Goal: Task Accomplishment & Management: Use online tool/utility

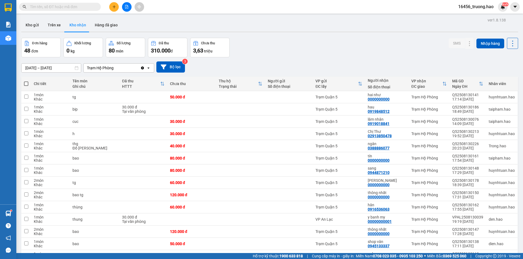
click at [92, 6] on input "text" at bounding box center [62, 7] width 64 height 6
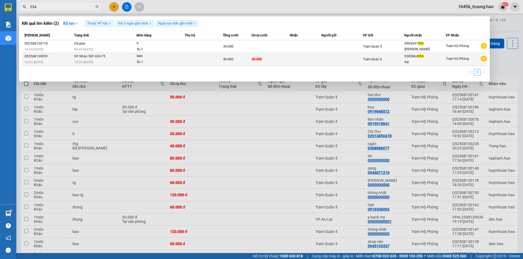
type input "554"
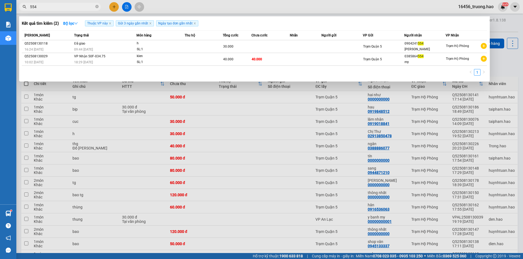
click at [178, 59] on span "kien SL: 1" at bounding box center [161, 59] width 48 height 12
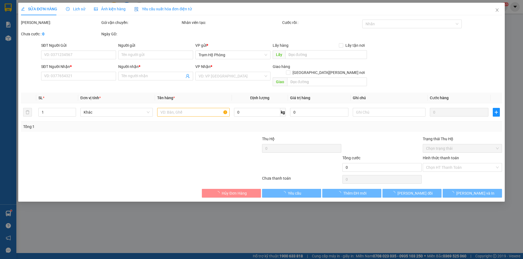
type input "0385864554"
type input "my"
type input "40.000"
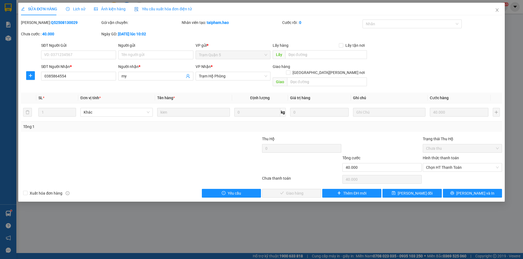
click at [111, 10] on span "Ảnh kiện hàng" at bounding box center [110, 9] width 32 height 4
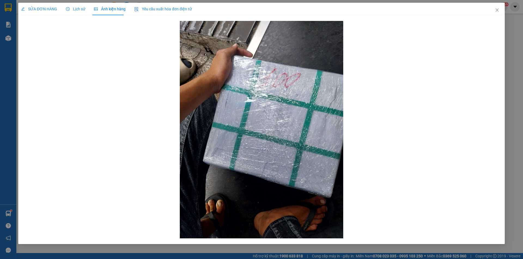
click at [37, 7] on span "SỬA ĐƠN HÀNG" at bounding box center [39, 9] width 36 height 4
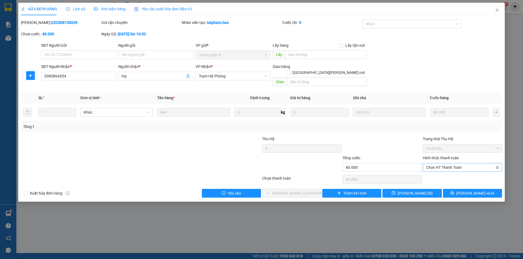
click at [448, 164] on span "Chọn HT Thanh Toán" at bounding box center [462, 168] width 73 height 8
click at [446, 171] on div "Tại văn phòng" at bounding box center [462, 173] width 73 height 6
type input "0"
click at [305, 191] on span "[PERSON_NAME] và [PERSON_NAME] hàng" at bounding box center [309, 194] width 74 height 6
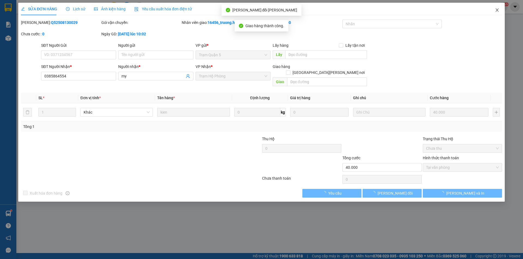
click at [497, 9] on icon "close" at bounding box center [497, 10] width 4 height 4
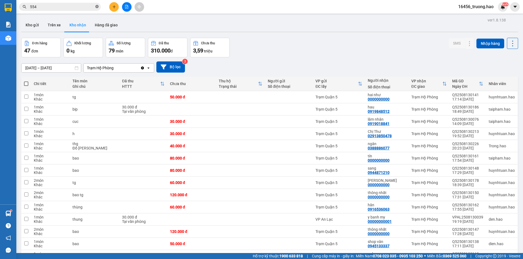
click at [96, 4] on span at bounding box center [96, 6] width 3 height 5
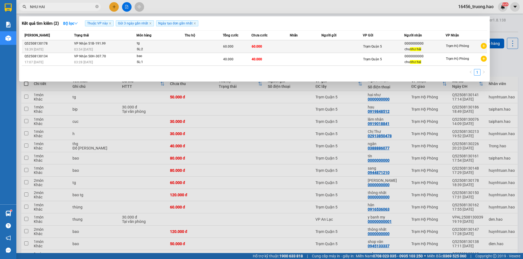
type input "NHU HAI"
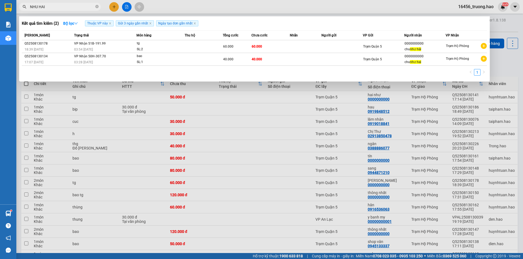
click at [234, 49] on div "60.000" at bounding box center [237, 47] width 28 height 6
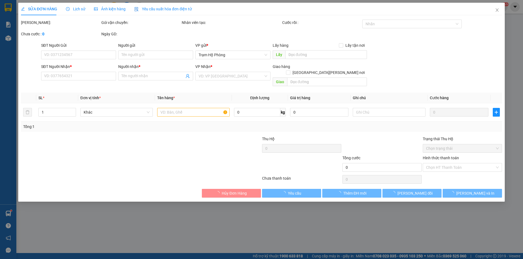
type input "0000000000"
type input "[PERSON_NAME]"
type input "60.000"
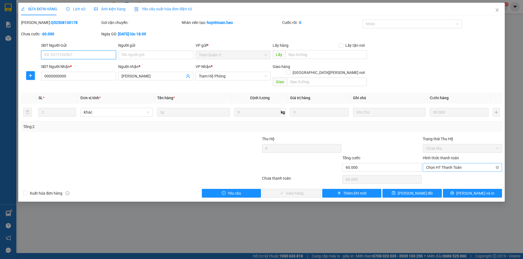
click at [450, 164] on span "Chọn HT Thanh Toán" at bounding box center [462, 168] width 73 height 8
click at [446, 173] on div "Tại văn phòng" at bounding box center [462, 173] width 73 height 6
type input "0"
click at [307, 191] on span "[PERSON_NAME] và [PERSON_NAME] hàng" at bounding box center [309, 194] width 74 height 6
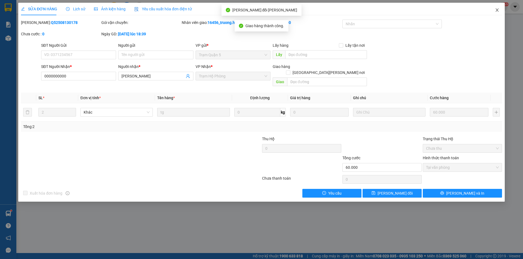
click at [495, 11] on icon "close" at bounding box center [497, 10] width 4 height 4
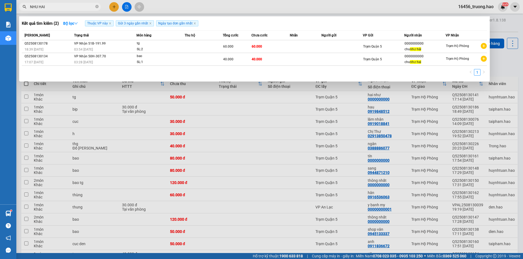
click at [71, 6] on input "NHU HAI" at bounding box center [62, 7] width 64 height 6
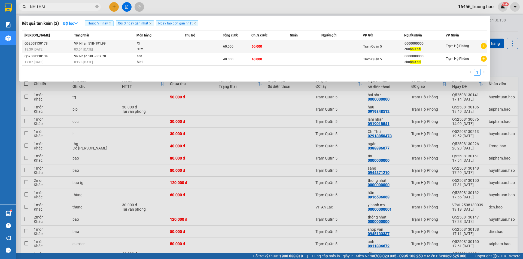
click at [241, 46] on div "60.000" at bounding box center [237, 47] width 28 height 6
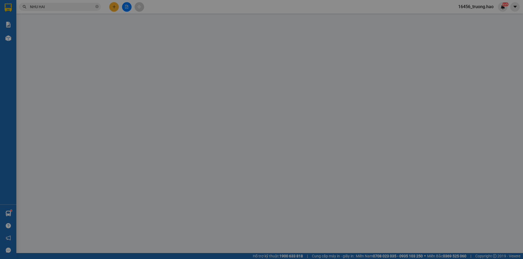
type input "0000000000"
type input "[PERSON_NAME]"
type input "60.000"
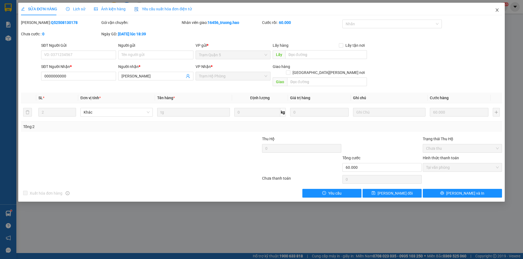
click at [496, 8] on span "Close" at bounding box center [496, 10] width 15 height 15
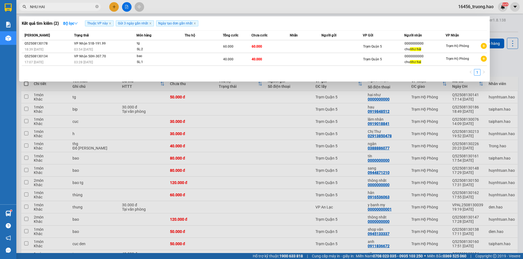
click at [64, 6] on input "NHU HAI" at bounding box center [62, 7] width 64 height 6
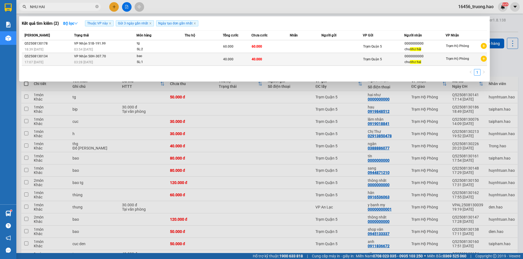
click at [249, 59] on div "40.000" at bounding box center [237, 59] width 28 height 6
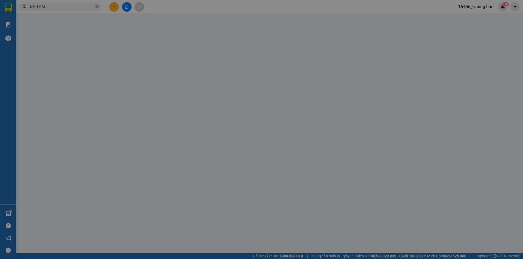
type input "0000000000"
type input "[PERSON_NAME] hai"
type input "40.000"
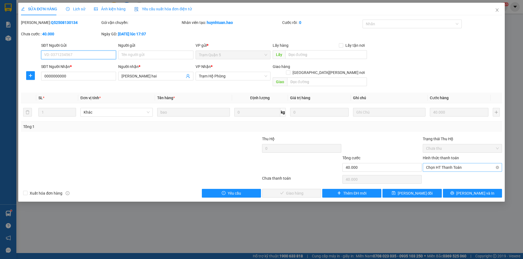
click at [453, 164] on span "Chọn HT Thanh Toán" at bounding box center [462, 168] width 73 height 8
click at [446, 176] on div "Tại văn phòng" at bounding box center [462, 172] width 79 height 9
type input "0"
click at [299, 189] on button "[PERSON_NAME] và [PERSON_NAME] hàng" at bounding box center [291, 193] width 59 height 9
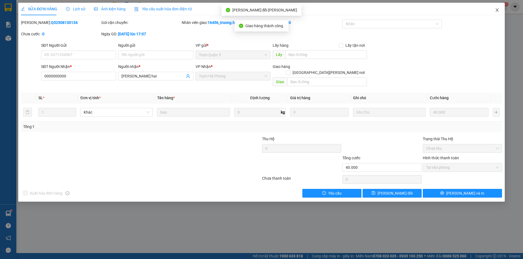
click at [496, 10] on icon "close" at bounding box center [497, 10] width 4 height 4
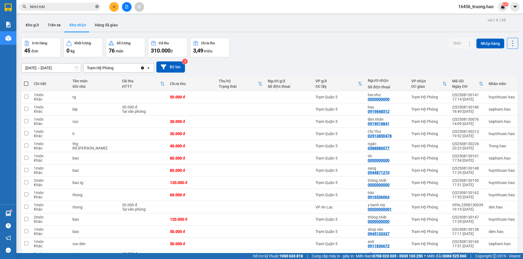
click at [98, 6] on icon "close-circle" at bounding box center [96, 6] width 3 height 3
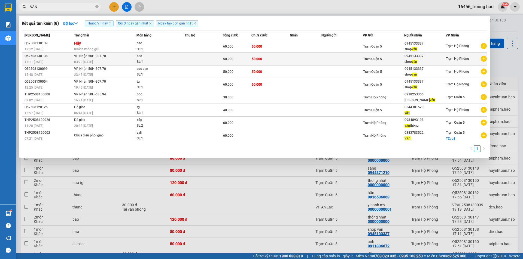
type input "VAN"
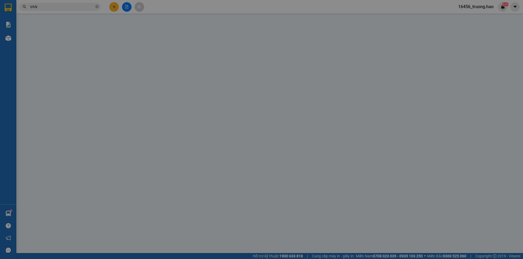
type input "0945133337"
type input "shop vân"
type input "50.000"
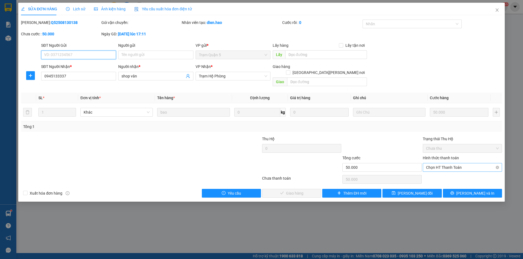
click at [451, 164] on span "Chọn HT Thanh Toán" at bounding box center [462, 168] width 73 height 8
drag, startPoint x: 444, startPoint y: 173, endPoint x: 437, endPoint y: 174, distance: 7.1
click at [444, 173] on div "Tại văn phòng" at bounding box center [462, 173] width 73 height 6
type input "0"
click at [288, 191] on span "Lưu và Giao hàng" at bounding box center [309, 194] width 74 height 6
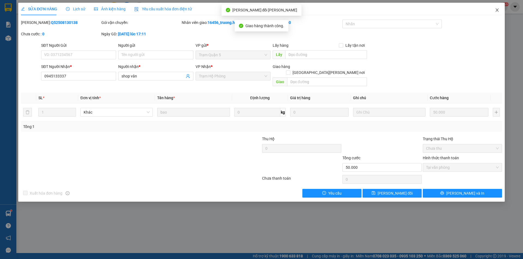
click at [498, 9] on icon "close" at bounding box center [497, 10] width 4 height 4
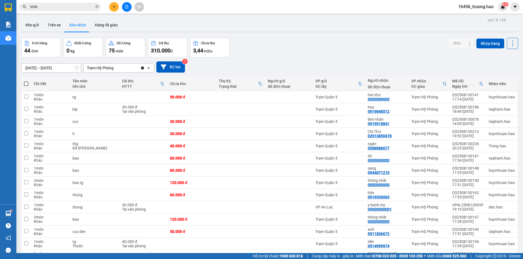
click at [77, 8] on input "VAN" at bounding box center [62, 7] width 64 height 6
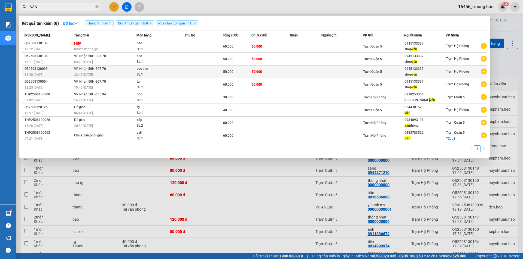
click at [241, 73] on div "50.000" at bounding box center [237, 72] width 28 height 6
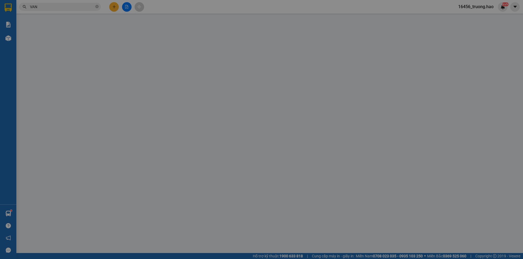
type input "0945133337"
type input "shop vân"
type input "50.000"
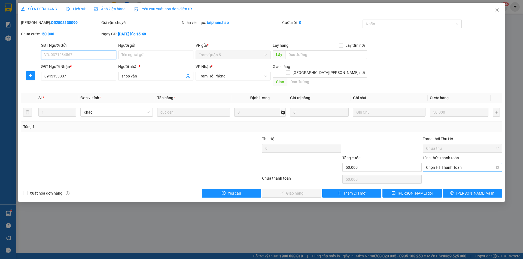
click at [446, 164] on span "Chọn HT Thanh Toán" at bounding box center [462, 168] width 73 height 8
click at [442, 170] on div "Tại văn phòng" at bounding box center [462, 173] width 73 height 6
type input "0"
click at [298, 191] on span "Lưu và Giao hàng" at bounding box center [309, 194] width 74 height 6
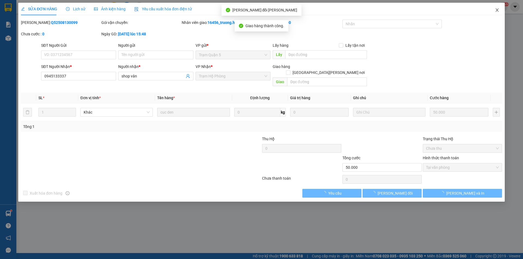
click at [497, 9] on icon "close" at bounding box center [497, 10] width 4 height 4
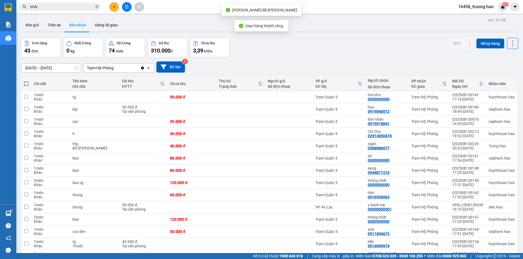
click at [66, 8] on input "VAN" at bounding box center [62, 7] width 64 height 6
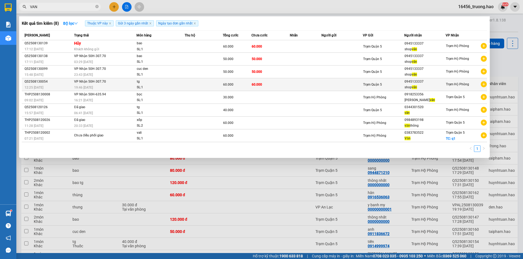
click at [209, 84] on td at bounding box center [204, 84] width 38 height 13
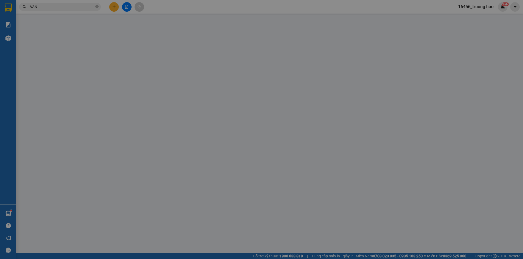
type input "0945133337"
type input "shop vân"
type input "60.000"
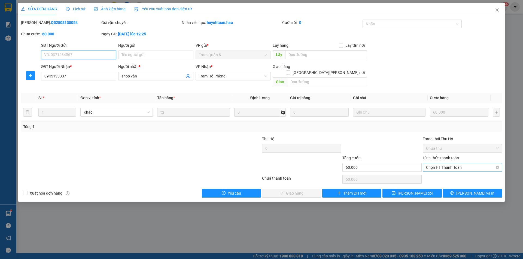
click at [447, 164] on span "Chọn HT Thanh Toán" at bounding box center [462, 168] width 73 height 8
click at [441, 170] on div "Tại văn phòng" at bounding box center [462, 173] width 73 height 6
type input "0"
click at [292, 191] on span "Lưu và Giao hàng" at bounding box center [309, 194] width 74 height 6
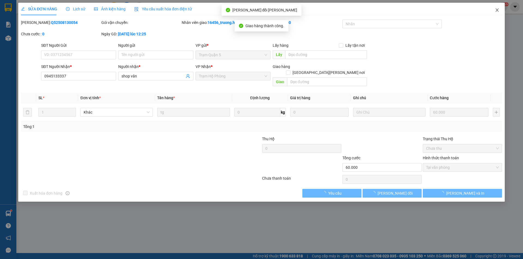
click at [496, 9] on icon "close" at bounding box center [497, 10] width 4 height 4
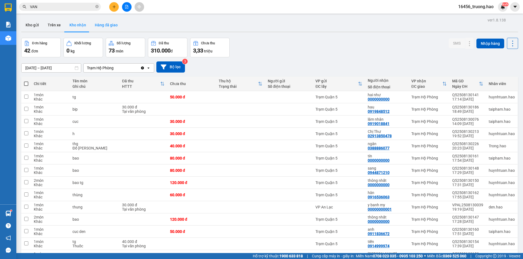
click at [99, 21] on button "Hàng đã giao" at bounding box center [106, 25] width 32 height 13
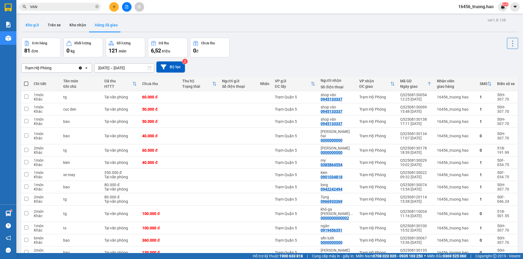
click at [30, 19] on button "Kho gửi" at bounding box center [32, 25] width 22 height 13
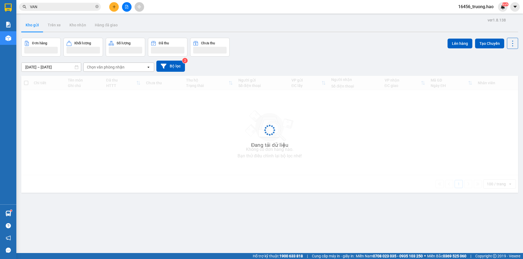
click at [30, 19] on button "Kho gửi" at bounding box center [32, 25] width 22 height 13
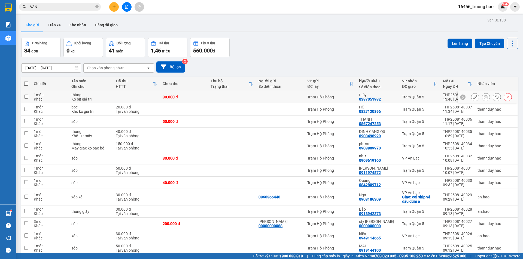
drag, startPoint x: 475, startPoint y: 96, endPoint x: 479, endPoint y: 96, distance: 4.6
click at [475, 96] on div at bounding box center [491, 97] width 41 height 8
click at [482, 96] on button at bounding box center [486, 98] width 8 height 10
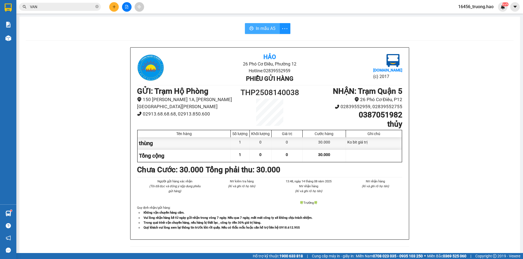
click at [251, 28] on icon "printer" at bounding box center [251, 28] width 4 height 4
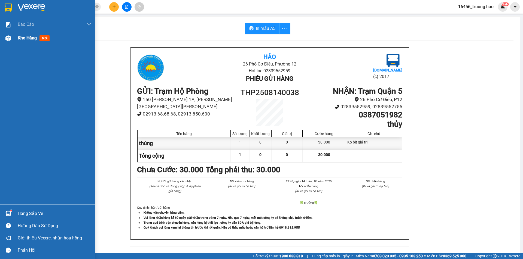
click at [25, 36] on span "Kho hàng" at bounding box center [27, 37] width 19 height 5
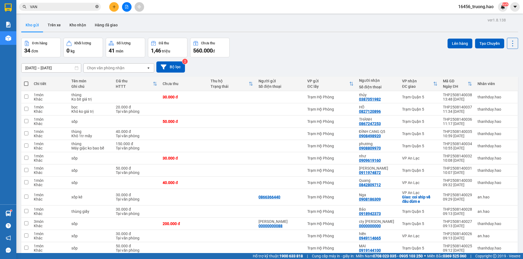
click at [96, 7] on icon "close-circle" at bounding box center [96, 6] width 3 height 3
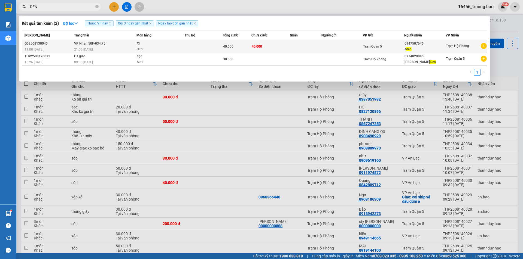
type input "DEN"
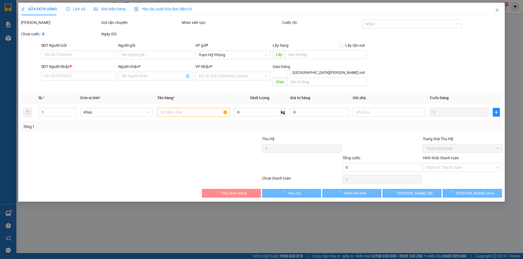
type input "0947507646"
type input "a đen"
type input "40.000"
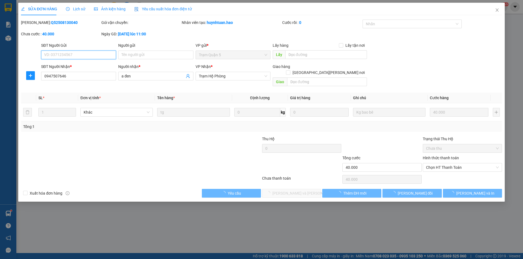
click at [437, 164] on span "Chọn HT Thanh Toán" at bounding box center [462, 168] width 73 height 8
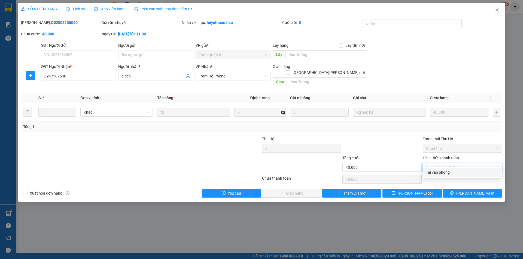
click at [441, 171] on div "Tại văn phòng" at bounding box center [462, 173] width 73 height 6
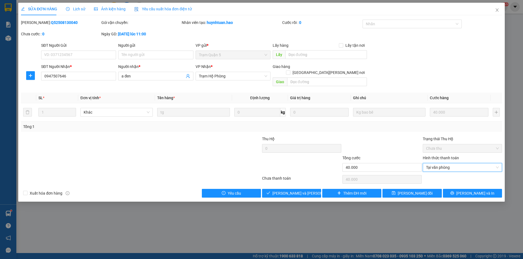
type input "0"
click at [302, 189] on button "Lưu và Giao hàng" at bounding box center [291, 193] width 59 height 9
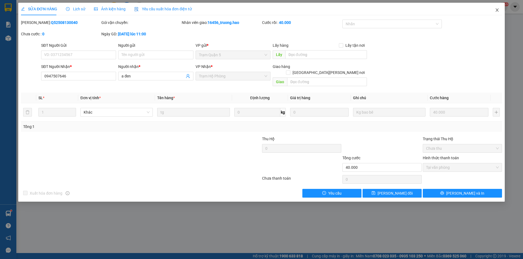
click at [497, 10] on icon "close" at bounding box center [497, 10] width 4 height 4
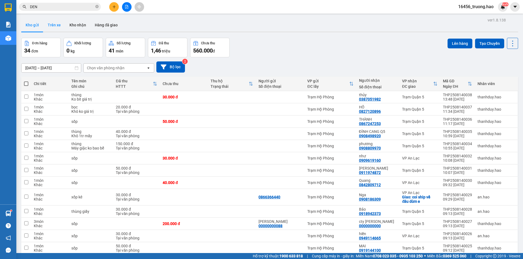
drag, startPoint x: 87, startPoint y: 22, endPoint x: 58, endPoint y: 28, distance: 29.5
click at [58, 28] on div "Kho gửi Trên xe Kho nhận Hàng đã giao" at bounding box center [269, 26] width 497 height 14
click at [56, 26] on button "Trên xe" at bounding box center [54, 25] width 22 height 13
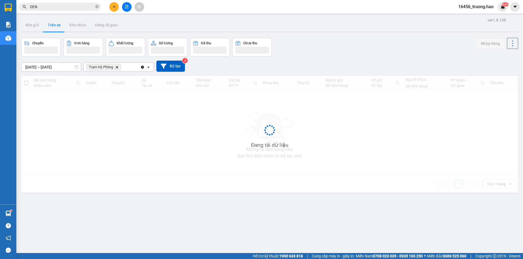
click at [56, 26] on button "Trên xe" at bounding box center [54, 25] width 22 height 13
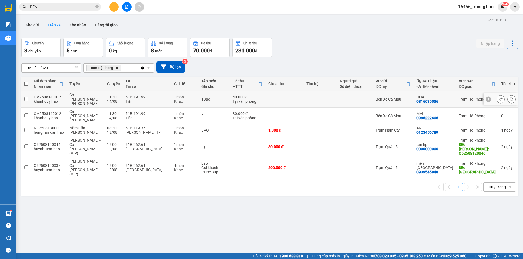
click at [414, 100] on td "Bến Xe Cà Mau" at bounding box center [393, 99] width 41 height 17
checkbox input "true"
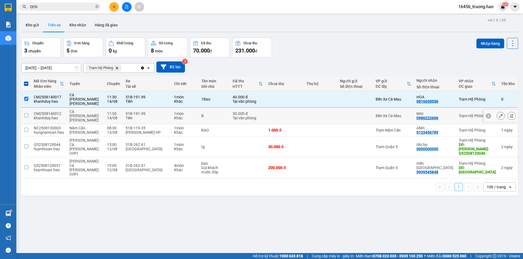
click at [396, 114] on div "Bến Xe Cà Mau" at bounding box center [392, 116] width 35 height 4
checkbox input "true"
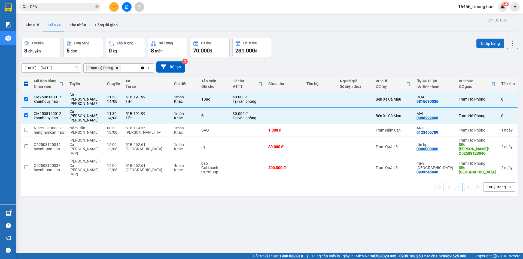
click at [480, 45] on button "Nhập hàng" at bounding box center [490, 44] width 28 height 10
checkbox input "false"
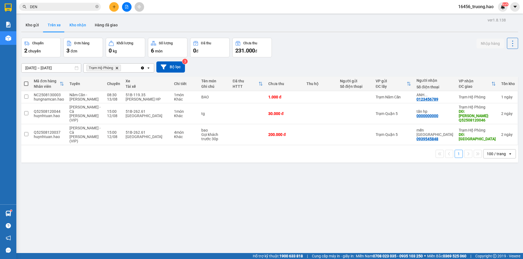
click at [81, 22] on button "Kho nhận" at bounding box center [77, 25] width 25 height 13
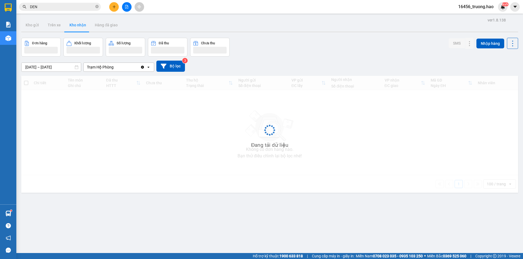
type input "03/08/2025 – 14/08/2025"
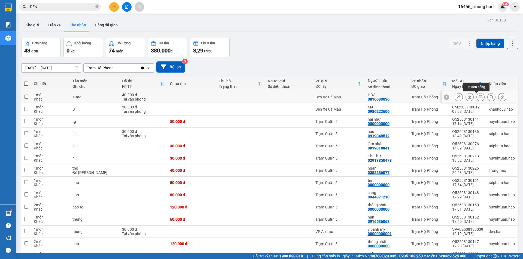
click at [467, 96] on button at bounding box center [470, 98] width 8 height 10
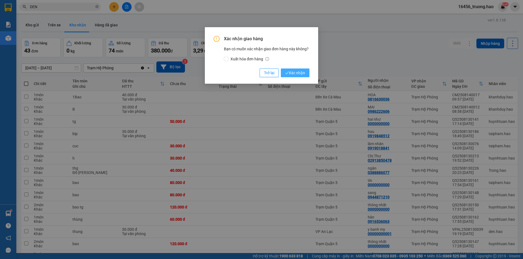
click at [297, 74] on span "Xác nhận" at bounding box center [295, 73] width 20 height 6
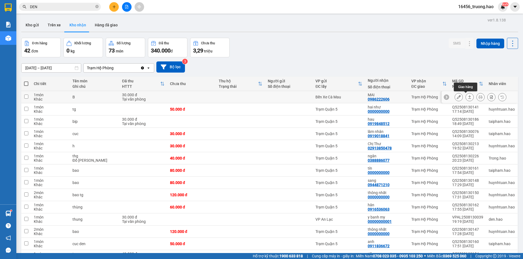
click at [466, 100] on button at bounding box center [470, 98] width 8 height 10
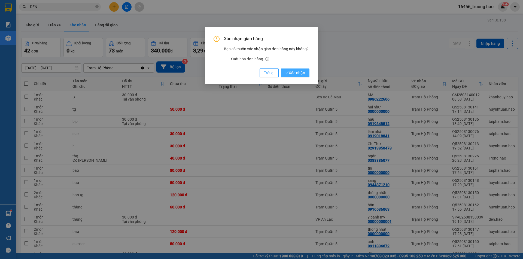
click at [298, 77] on button "Xác nhận" at bounding box center [295, 73] width 29 height 9
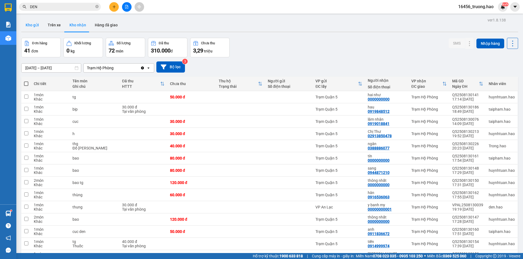
click at [31, 23] on button "Kho gửi" at bounding box center [32, 25] width 22 height 13
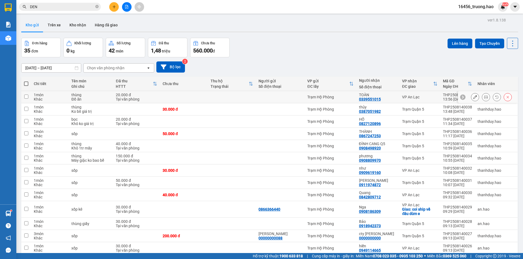
click at [484, 98] on icon at bounding box center [486, 97] width 4 height 4
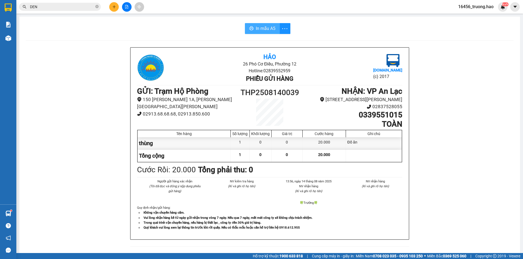
click at [260, 30] on span "In mẫu A5" at bounding box center [266, 28] width 20 height 7
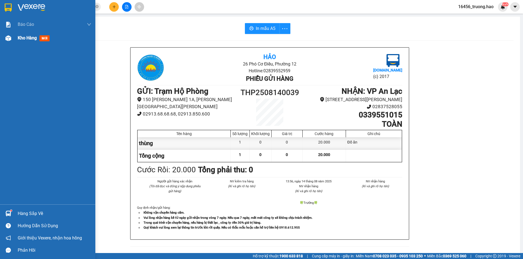
click at [14, 38] on div "Kho hàng mới" at bounding box center [47, 38] width 95 height 14
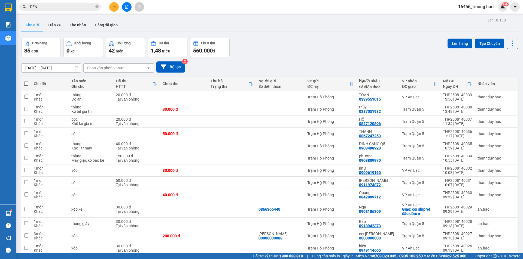
click at [29, 86] on th at bounding box center [26, 84] width 10 height 14
click at [25, 84] on span at bounding box center [26, 84] width 4 height 4
click at [26, 81] on input "checkbox" at bounding box center [26, 81] width 0 height 0
checkbox input "true"
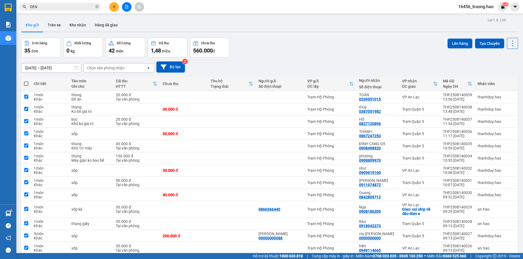
checkbox input "true"
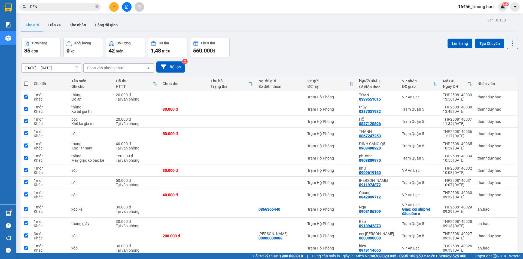
checkbox input "true"
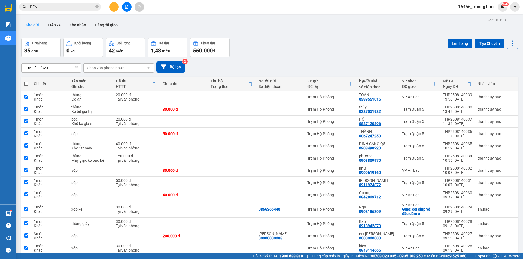
checkbox input "true"
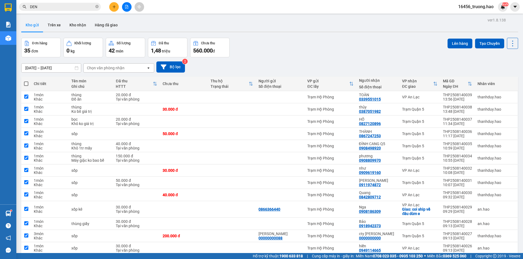
checkbox input "true"
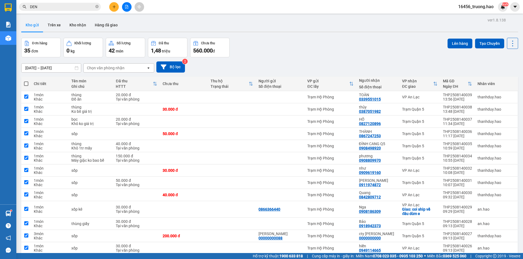
checkbox input "true"
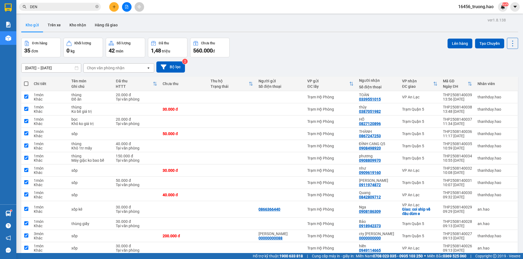
checkbox input "true"
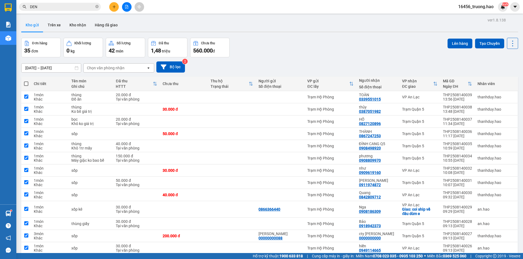
checkbox input "true"
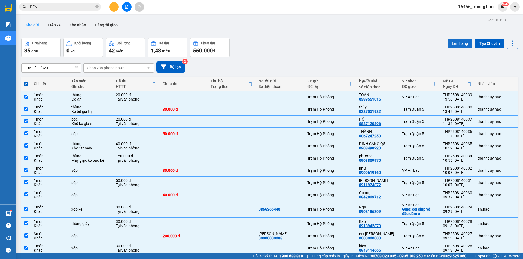
click at [454, 41] on button "Lên hàng" at bounding box center [459, 44] width 25 height 10
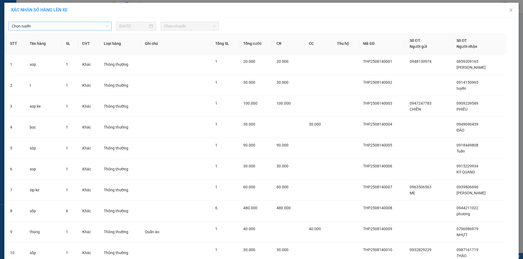
click at [54, 29] on span "Chọn tuyến" at bounding box center [60, 26] width 97 height 8
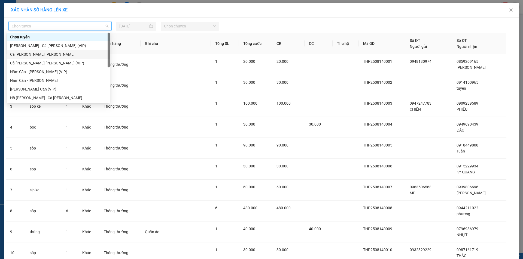
click at [40, 53] on div "Cà Mau - Hồ Chí Minh" at bounding box center [58, 54] width 96 height 6
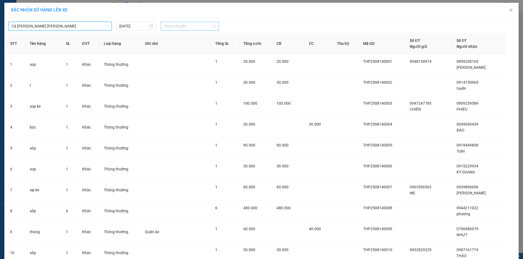
click at [170, 27] on span "Chọn chuyến" at bounding box center [190, 26] width 52 height 8
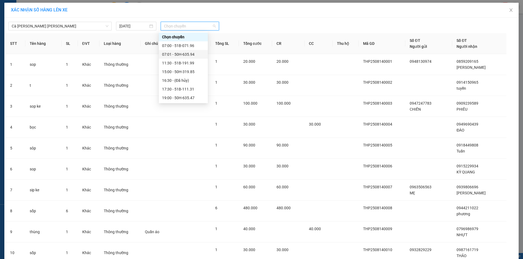
click at [175, 53] on div "07:01 - 50H-635.94" at bounding box center [183, 54] width 42 height 6
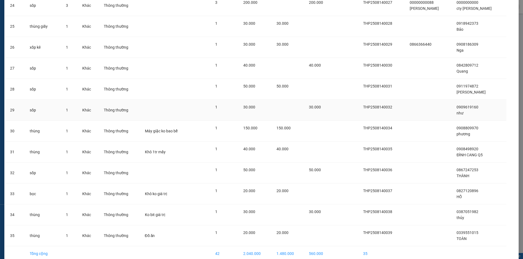
scroll to position [571, 0]
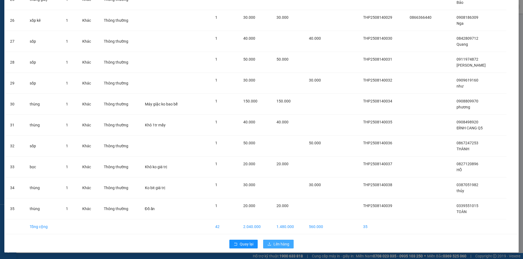
click at [276, 244] on span "Lên hàng" at bounding box center [281, 244] width 16 height 6
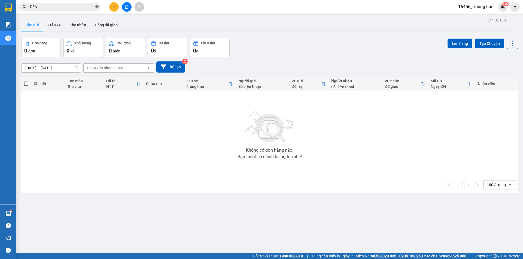
click at [95, 6] on icon "close-circle" at bounding box center [96, 6] width 3 height 3
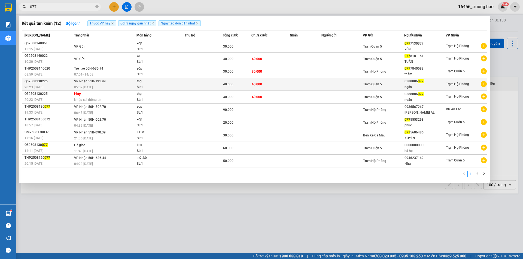
type input "077"
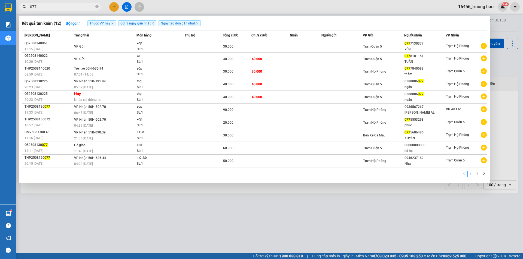
click at [232, 82] on div "40.000" at bounding box center [237, 84] width 28 height 6
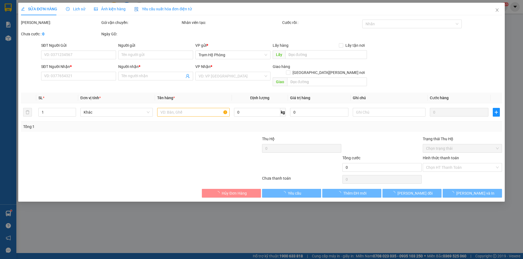
type input "0388886077"
type input "ngân"
type input "40.000"
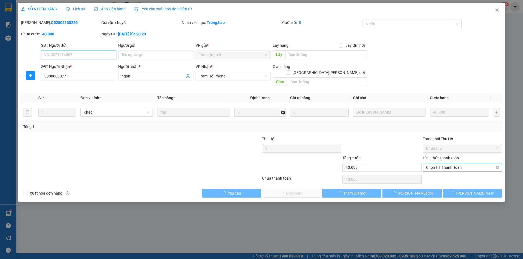
click at [439, 164] on span "Chọn HT Thanh Toán" at bounding box center [462, 168] width 73 height 8
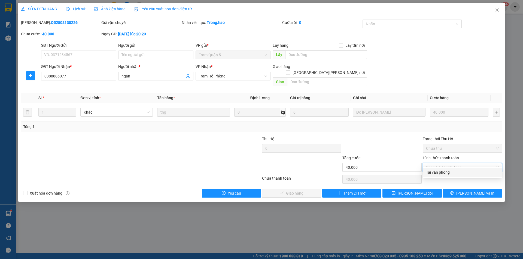
click at [440, 172] on div "Tại văn phòng" at bounding box center [462, 173] width 73 height 6
type input "0"
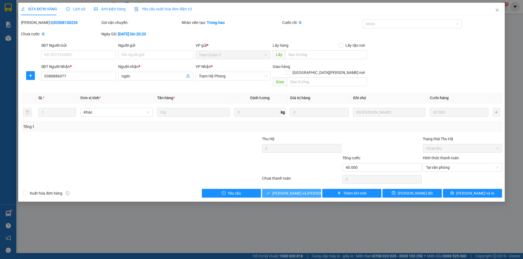
click at [299, 191] on button "Lưu và Giao hàng" at bounding box center [291, 193] width 59 height 9
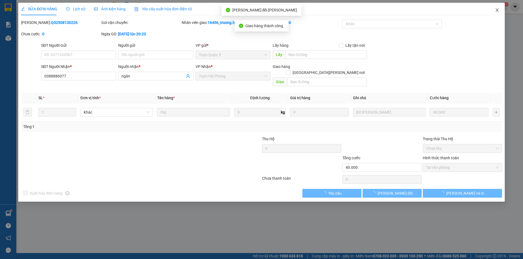
click at [498, 10] on icon "close" at bounding box center [497, 10] width 4 height 4
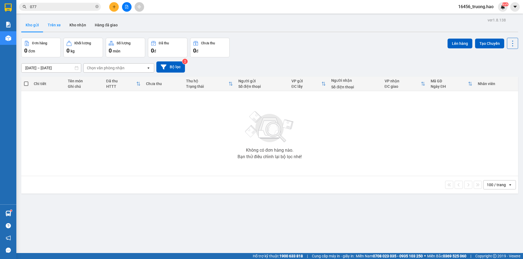
click at [52, 27] on button "Trên xe" at bounding box center [54, 25] width 22 height 13
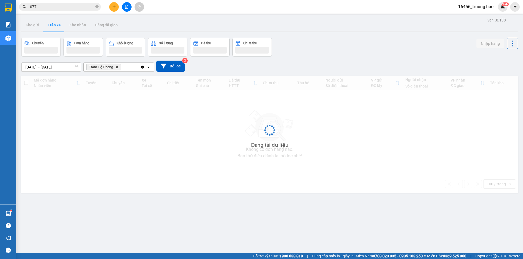
click at [52, 27] on button "Trên xe" at bounding box center [54, 25] width 22 height 13
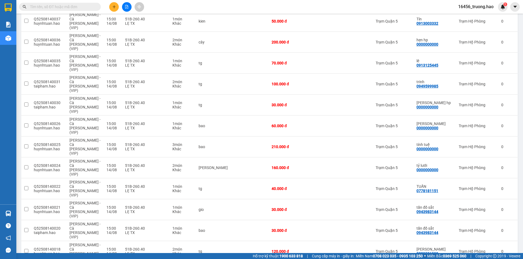
scroll to position [273, 0]
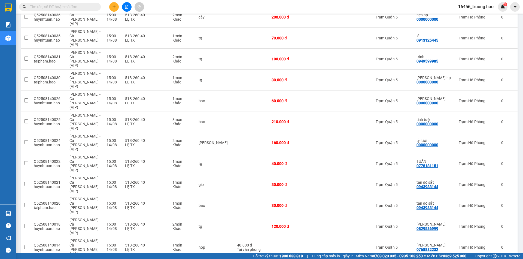
checkbox input "true"
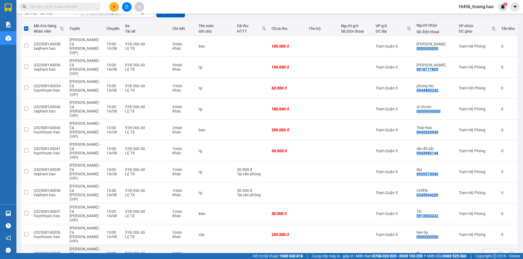
scroll to position [0, 0]
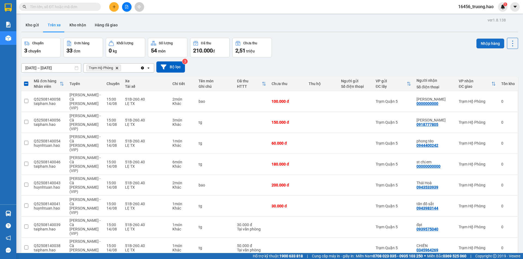
click at [491, 39] on button "Nhập hàng" at bounding box center [490, 44] width 28 height 10
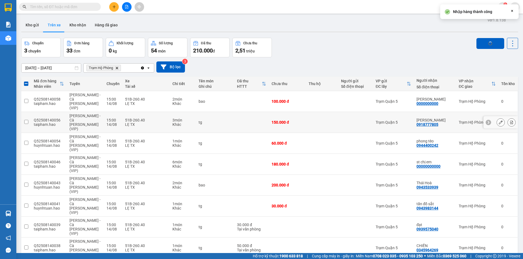
checkbox input "false"
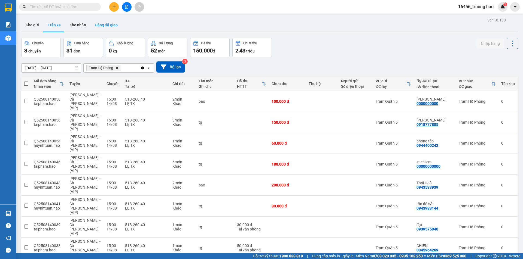
click at [101, 22] on button "Hàng đã giao" at bounding box center [106, 25] width 32 height 13
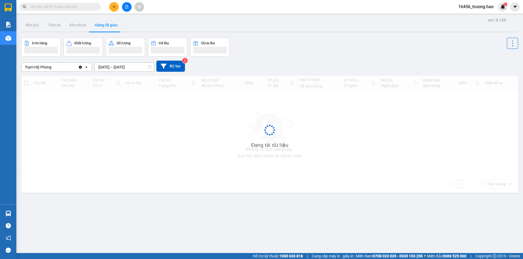
click at [101, 22] on button "Hàng đã giao" at bounding box center [106, 25] width 32 height 13
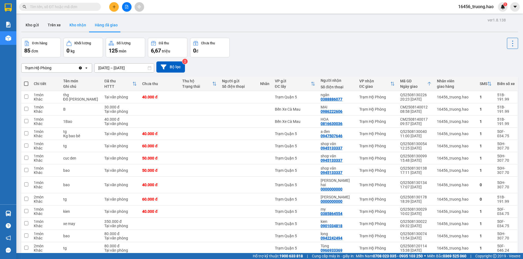
click at [84, 26] on button "Kho nhận" at bounding box center [77, 25] width 25 height 13
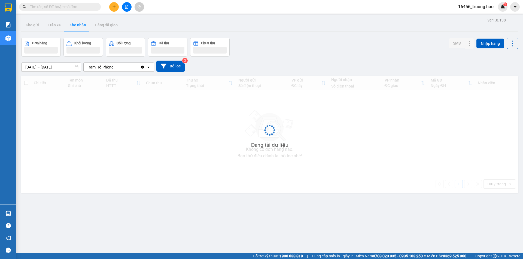
click at [84, 26] on button "Kho nhận" at bounding box center [77, 25] width 25 height 13
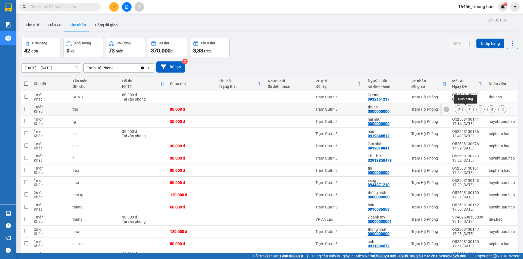
click at [466, 111] on button at bounding box center [470, 110] width 8 height 10
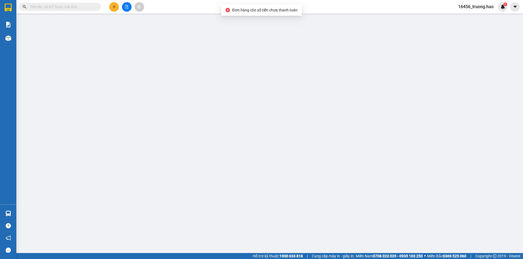
type input "0000000000"
type input "thuan"
type input "80.000"
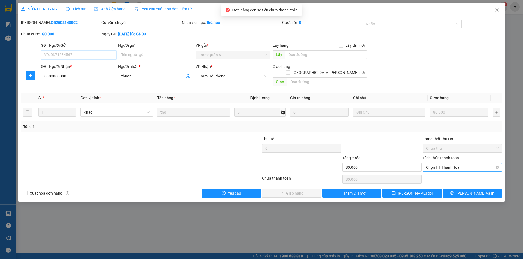
click at [438, 164] on span "Chọn HT Thanh Toán" at bounding box center [462, 168] width 73 height 8
drag, startPoint x: 435, startPoint y: 168, endPoint x: 414, endPoint y: 180, distance: 24.1
click at [435, 169] on div "Tại văn phòng" at bounding box center [462, 172] width 79 height 9
type input "0"
click at [292, 191] on span "[PERSON_NAME] và [PERSON_NAME] hàng" at bounding box center [309, 194] width 74 height 6
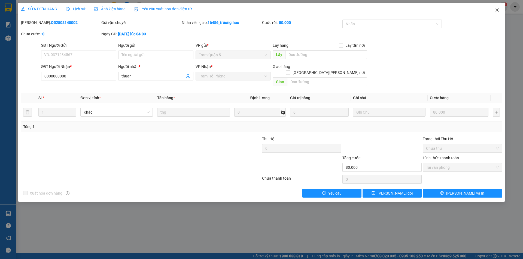
click at [495, 12] on icon "close" at bounding box center [497, 10] width 4 height 4
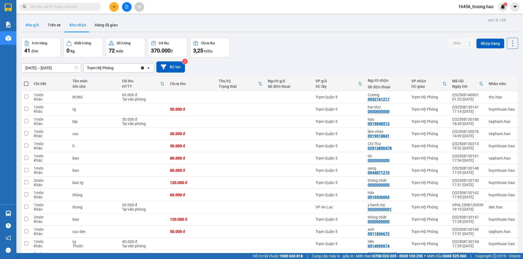
click at [37, 26] on button "Kho gửi" at bounding box center [32, 25] width 22 height 13
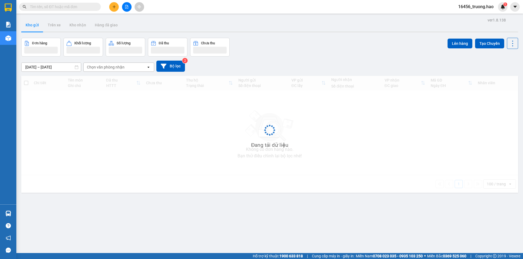
click at [37, 26] on button "Kho gửi" at bounding box center [32, 25] width 22 height 13
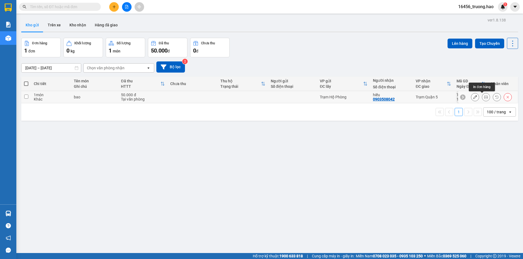
click at [484, 98] on icon at bounding box center [486, 97] width 4 height 4
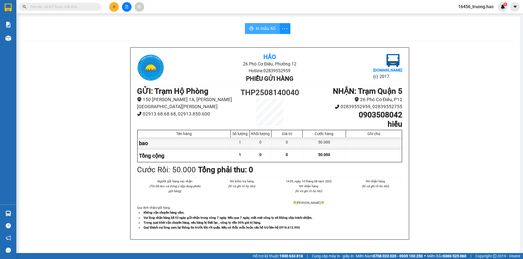
click at [262, 30] on span "In mẫu A5" at bounding box center [266, 28] width 20 height 7
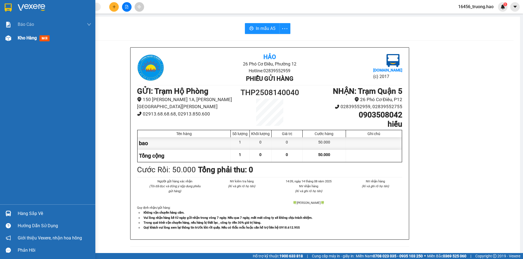
click at [15, 41] on div "Kho hàng mới" at bounding box center [47, 38] width 95 height 14
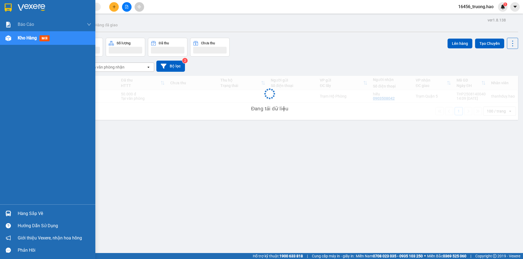
click at [15, 41] on div "Kho hàng mới" at bounding box center [47, 38] width 95 height 14
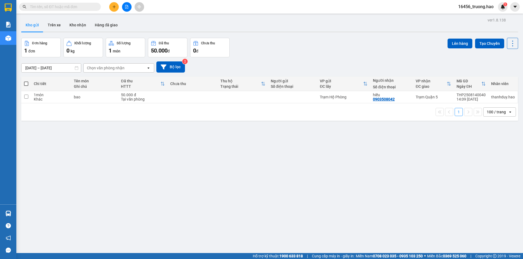
click at [40, 3] on span at bounding box center [60, 7] width 82 height 8
click at [41, 8] on input "text" at bounding box center [62, 7] width 64 height 6
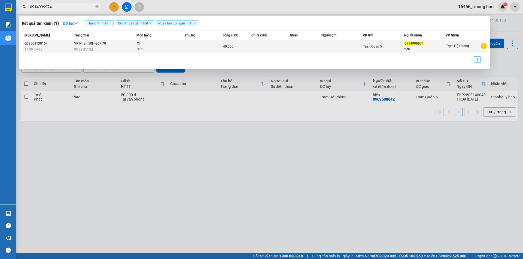
type input "0914999974"
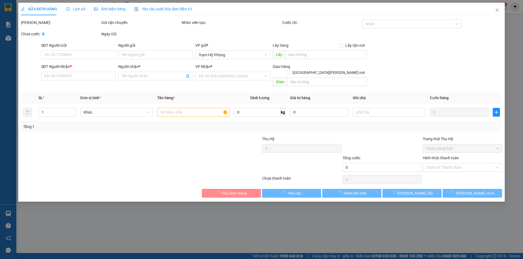
type input "0914999974"
type input "tiến"
type input "40.000"
type input "0"
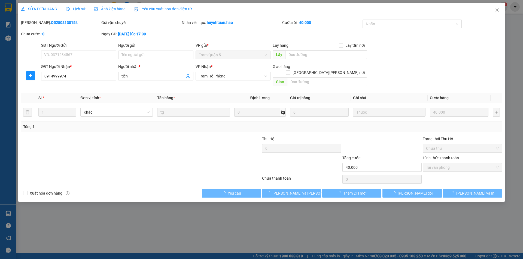
click at [109, 10] on span "Ảnh kiện hàng" at bounding box center [110, 9] width 32 height 4
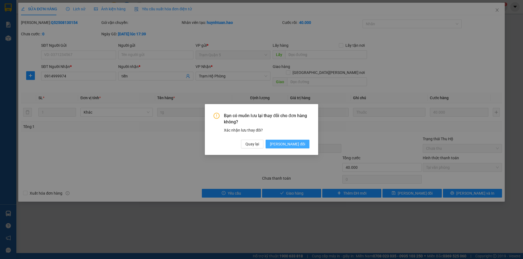
click at [290, 145] on span "[PERSON_NAME] đổi" at bounding box center [287, 144] width 35 height 6
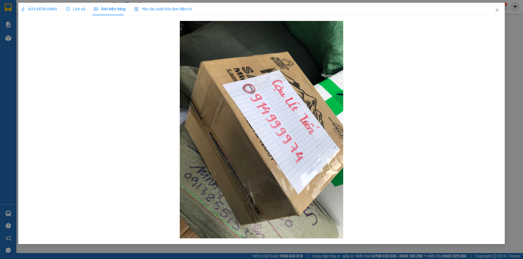
click at [34, 9] on span "SỬA ĐƠN HÀNG" at bounding box center [39, 9] width 36 height 4
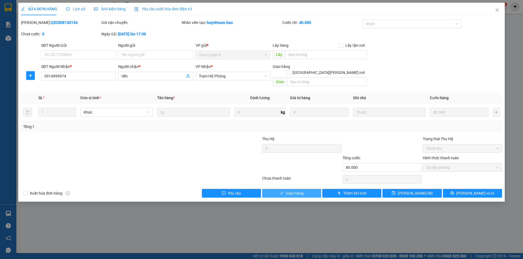
click at [304, 189] on button "Giao hàng" at bounding box center [291, 193] width 59 height 9
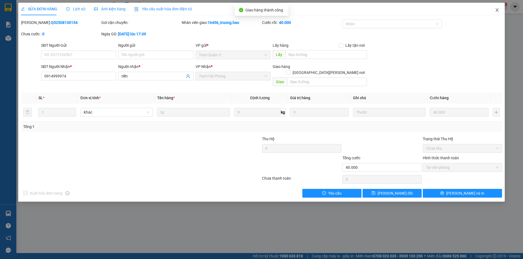
click at [498, 9] on icon "close" at bounding box center [497, 10] width 4 height 4
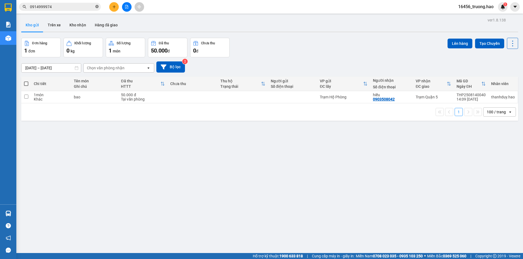
click at [96, 8] on icon "close-circle" at bounding box center [96, 6] width 3 height 3
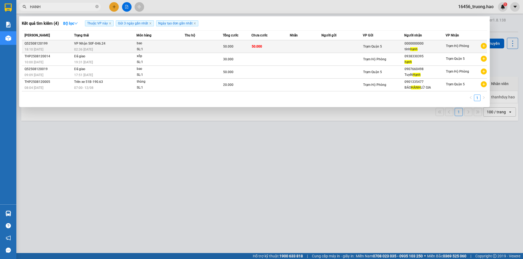
type input "HANH"
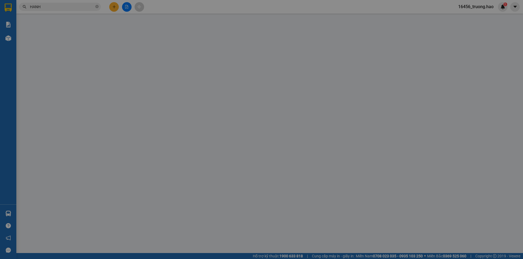
type input "0000000000"
type input "tính hạnh"
type input "50.000"
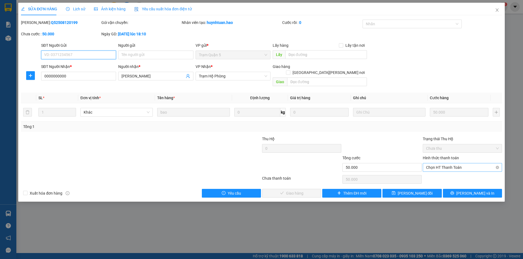
click at [440, 164] on span "Chọn HT Thanh Toán" at bounding box center [462, 168] width 73 height 8
drag, startPoint x: 437, startPoint y: 173, endPoint x: 380, endPoint y: 176, distance: 57.8
click at [437, 174] on div "Tại văn phòng" at bounding box center [462, 173] width 73 height 6
type input "0"
click at [289, 191] on span "Lưu và Giao hàng" at bounding box center [309, 194] width 74 height 6
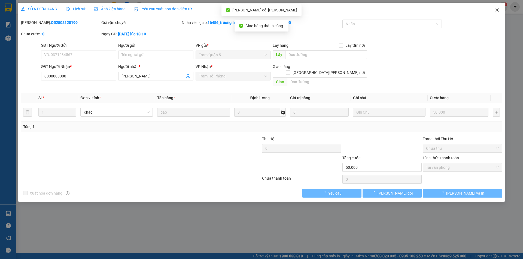
click at [498, 10] on icon "close" at bounding box center [497, 10] width 4 height 4
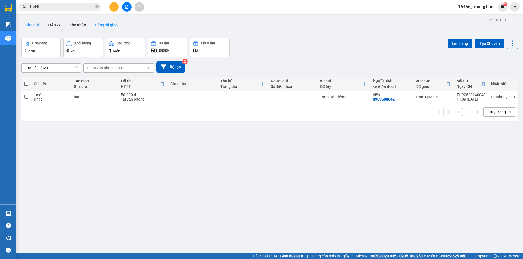
click at [106, 24] on button "Hàng đã giao" at bounding box center [106, 25] width 32 height 13
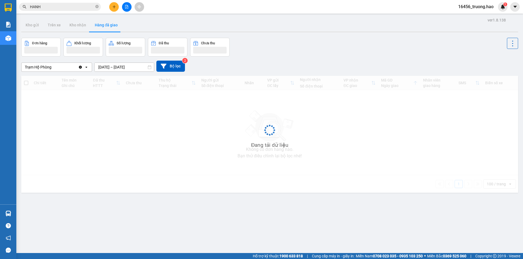
click at [106, 24] on button "Hàng đã giao" at bounding box center [106, 25] width 32 height 13
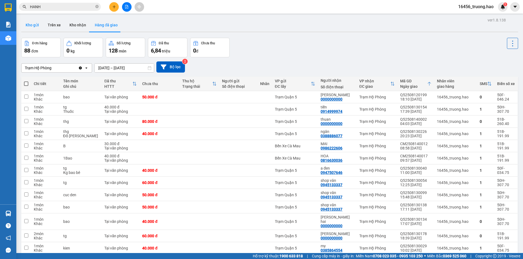
click at [33, 30] on button "Kho gửi" at bounding box center [32, 25] width 22 height 13
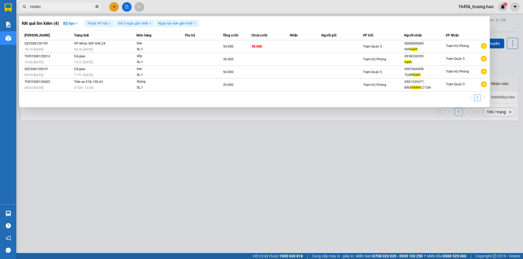
click at [97, 8] on icon "close-circle" at bounding box center [96, 6] width 3 height 3
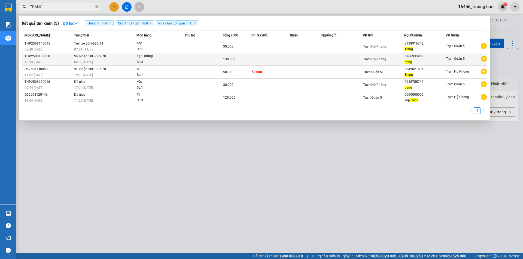
type input "TRANG"
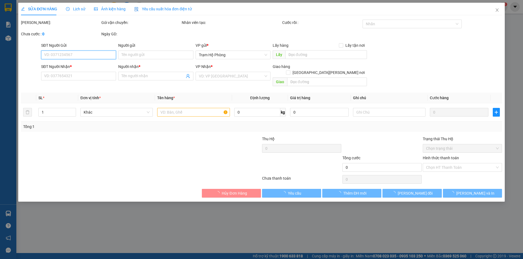
type input "0966933988"
type input "trang"
type input "130.000"
type input "0"
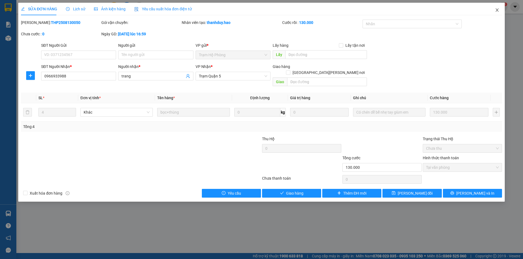
click at [496, 11] on icon "close" at bounding box center [497, 10] width 4 height 4
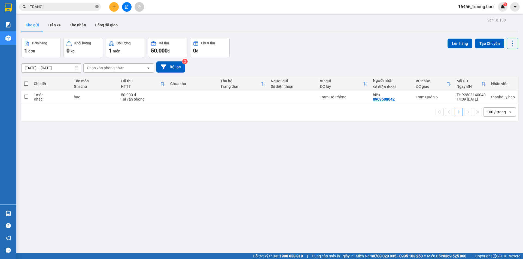
click at [98, 6] on icon "close-circle" at bounding box center [96, 6] width 3 height 3
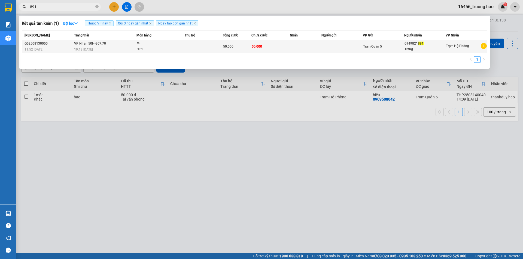
type input "891"
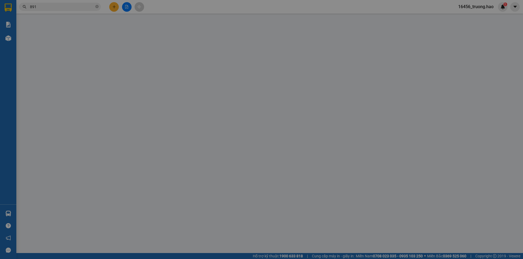
type input "0949821891"
type input "Trang"
type input "50.000"
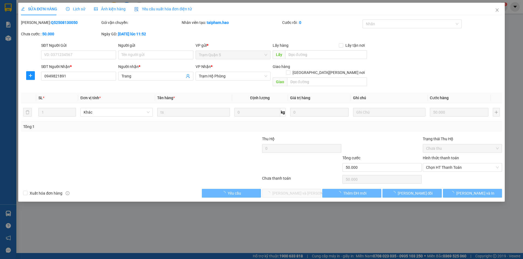
click at [106, 7] on span "Ảnh kiện hàng" at bounding box center [110, 9] width 32 height 4
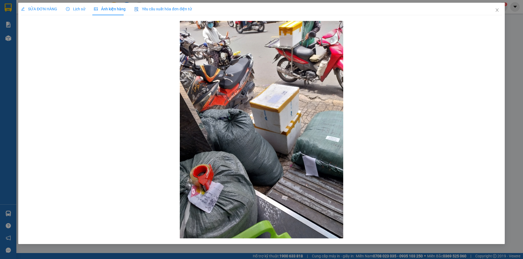
drag, startPoint x: 33, startPoint y: 4, endPoint x: 94, endPoint y: 36, distance: 68.2
click at [34, 4] on div "SỬA ĐƠN HÀNG" at bounding box center [39, 9] width 36 height 13
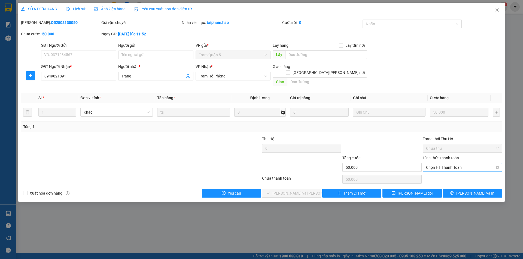
click at [442, 164] on span "Chọn HT Thanh Toán" at bounding box center [462, 168] width 73 height 8
click at [443, 174] on div "Tại văn phòng" at bounding box center [462, 173] width 73 height 6
type input "0"
click at [295, 191] on span "Lưu và Giao hàng" at bounding box center [309, 194] width 74 height 6
click at [294, 191] on span "Lưu và Giao hàng" at bounding box center [309, 194] width 74 height 6
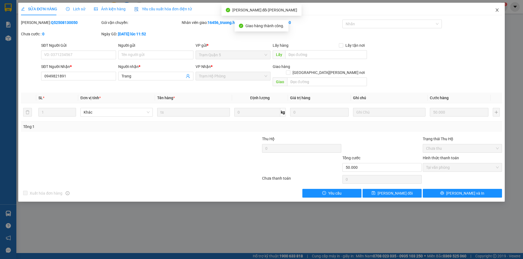
click at [495, 10] on icon "close" at bounding box center [497, 10] width 4 height 4
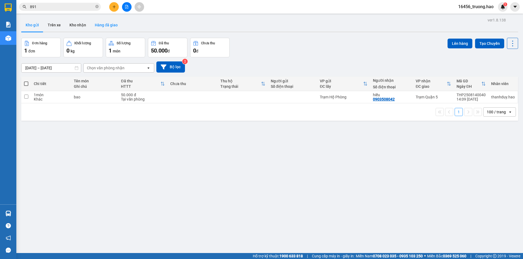
drag, startPoint x: 109, startPoint y: 30, endPoint x: 110, endPoint y: 36, distance: 6.3
click at [110, 30] on button "Hàng đã giao" at bounding box center [106, 25] width 32 height 13
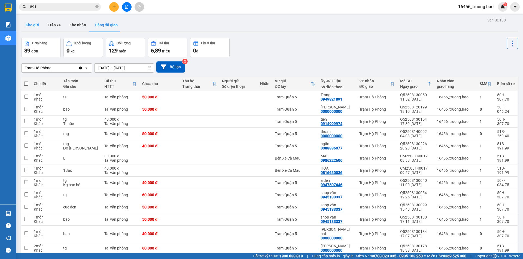
click at [36, 27] on button "Kho gửi" at bounding box center [32, 25] width 22 height 13
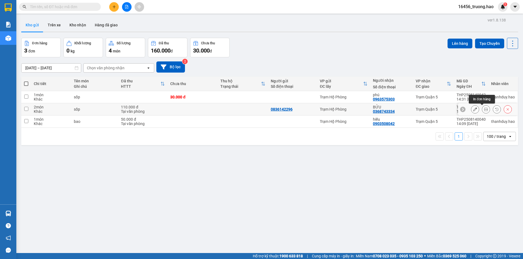
click at [484, 108] on icon at bounding box center [486, 110] width 4 height 4
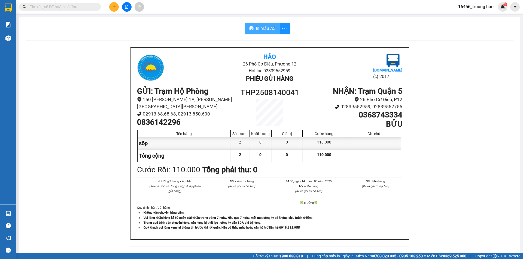
click at [256, 29] on span "In mẫu A5" at bounding box center [266, 28] width 20 height 7
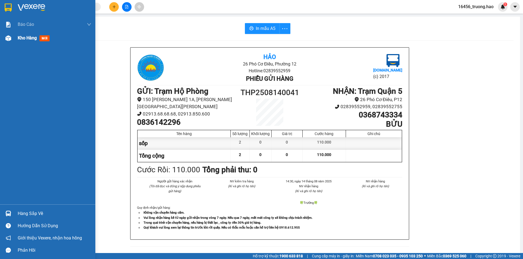
click at [20, 36] on span "Kho hàng" at bounding box center [27, 37] width 19 height 5
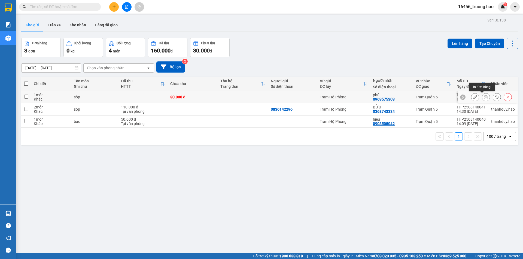
click at [485, 96] on button at bounding box center [486, 98] width 8 height 10
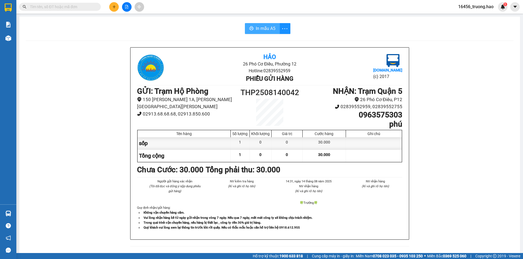
click at [256, 30] on span "In mẫu A5" at bounding box center [266, 28] width 20 height 7
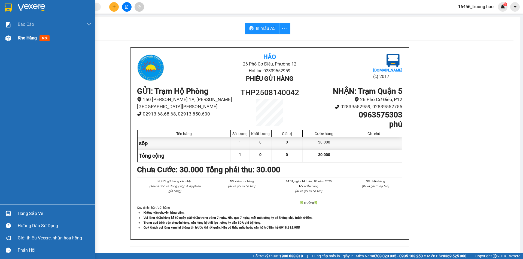
click at [21, 41] on span "Kho hàng" at bounding box center [27, 37] width 19 height 5
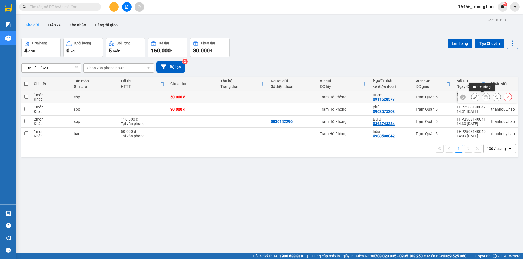
click at [482, 96] on button at bounding box center [486, 98] width 8 height 10
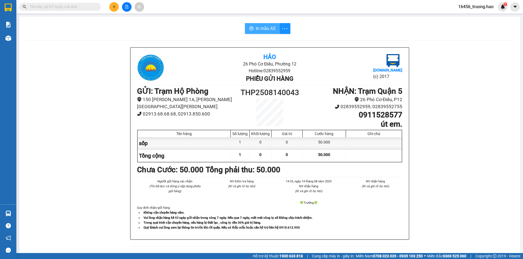
click at [270, 32] on span "In mẫu A5" at bounding box center [266, 28] width 20 height 7
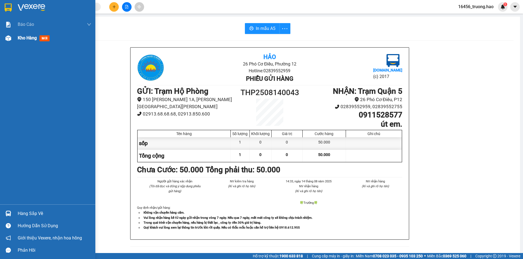
click at [23, 41] on span "Kho hàng" at bounding box center [27, 37] width 19 height 5
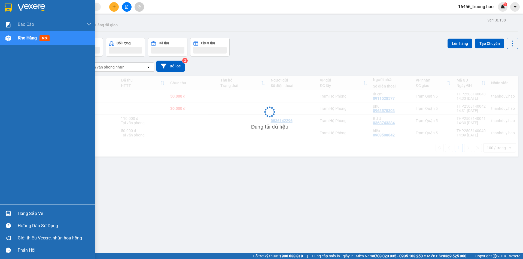
click at [23, 41] on span "Kho hàng" at bounding box center [27, 37] width 19 height 5
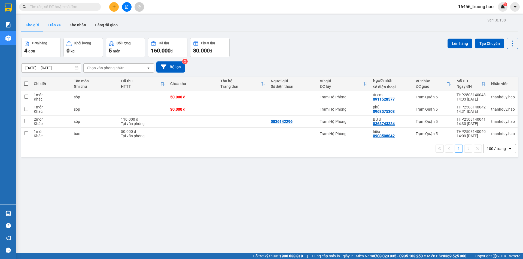
click at [48, 26] on button "Trên xe" at bounding box center [54, 25] width 22 height 13
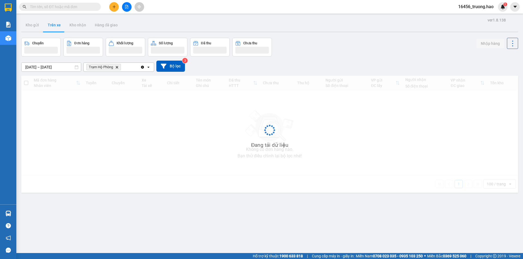
click at [48, 26] on button "Trên xe" at bounding box center [54, 25] width 22 height 13
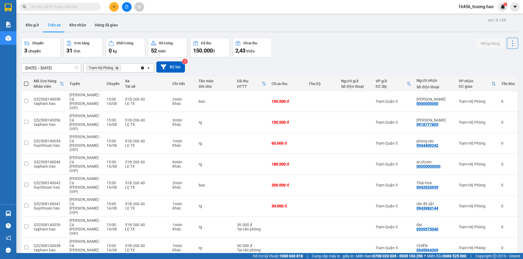
click at [69, 3] on span at bounding box center [60, 7] width 82 height 8
click at [67, 6] on input "text" at bounding box center [62, 7] width 64 height 6
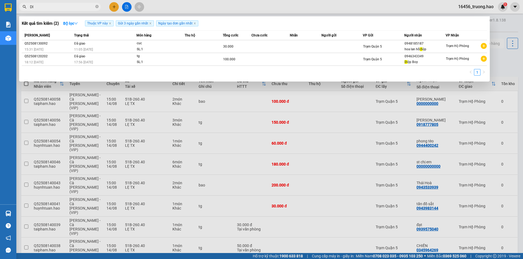
type input "D"
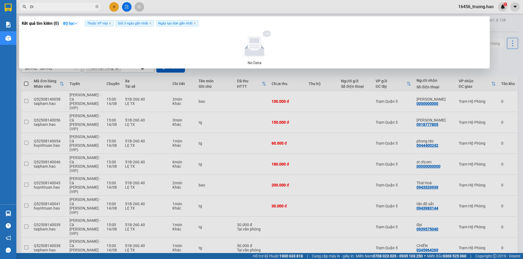
type input "D"
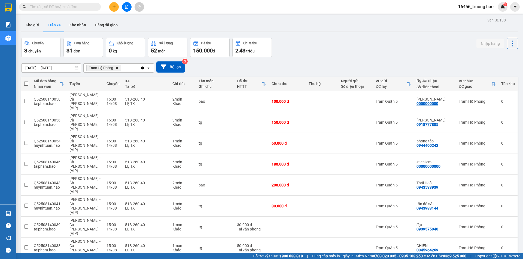
click at [56, 69] on input "[DATE] – [DATE]" at bounding box center [51, 68] width 59 height 9
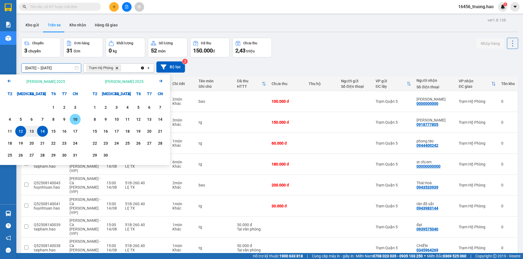
click at [74, 120] on div "10" at bounding box center [75, 119] width 8 height 7
click at [42, 131] on div "14" at bounding box center [43, 131] width 8 height 7
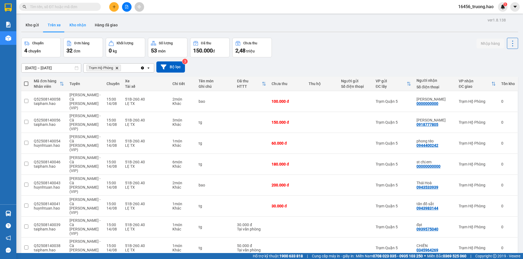
click at [77, 24] on button "Kho nhận" at bounding box center [77, 25] width 25 height 13
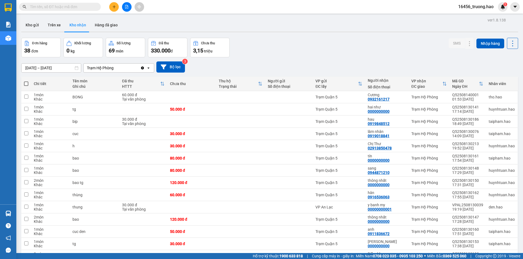
click at [59, 68] on input "03/08/2025 – 14/08/2025" at bounding box center [51, 68] width 59 height 9
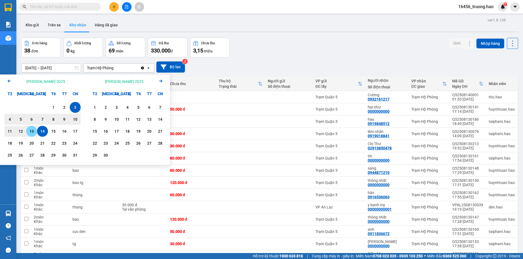
click at [28, 131] on div "13" at bounding box center [32, 131] width 8 height 7
click at [73, 120] on div "10" at bounding box center [75, 119] width 8 height 7
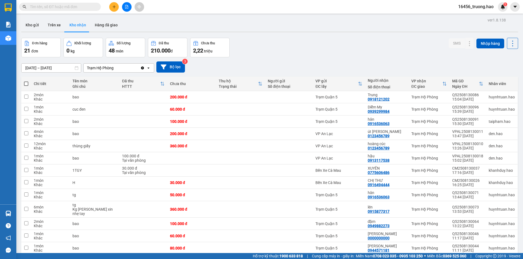
click at [63, 67] on input "10/08/2025 – 13/08/2025" at bounding box center [51, 68] width 59 height 9
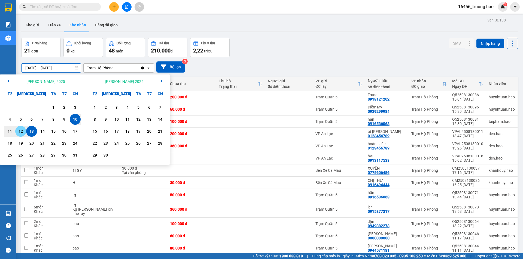
click at [20, 130] on div "12" at bounding box center [21, 131] width 8 height 7
click at [64, 119] on div "9" at bounding box center [64, 119] width 8 height 7
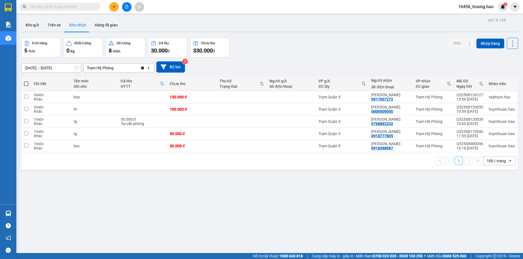
click at [59, 70] on div "ver 1.8.138 Kho gửi Trên xe Kho nhận Hàng đã giao Đơn hàng 5 đơn Khối lượng 0 k…" at bounding box center [269, 145] width 501 height 259
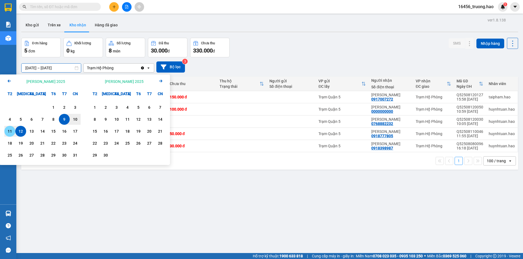
click at [8, 132] on div "11" at bounding box center [10, 131] width 8 height 7
click at [30, 119] on div "6" at bounding box center [32, 119] width 8 height 7
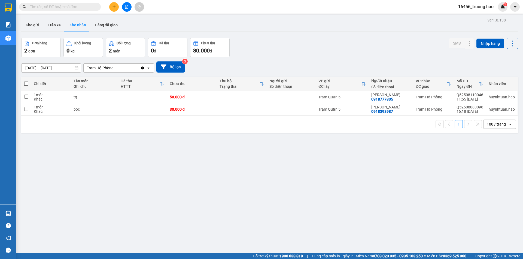
click at [55, 66] on input "06/08/2025 – 11/08/2025" at bounding box center [51, 68] width 59 height 9
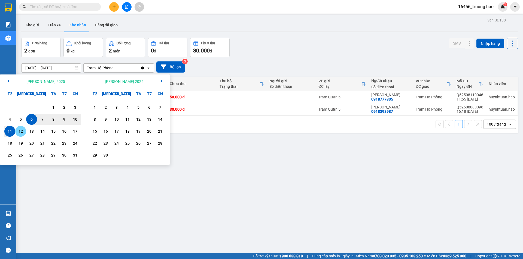
click at [22, 131] on div "12" at bounding box center [21, 131] width 8 height 7
click at [35, 121] on div "6" at bounding box center [32, 119] width 8 height 7
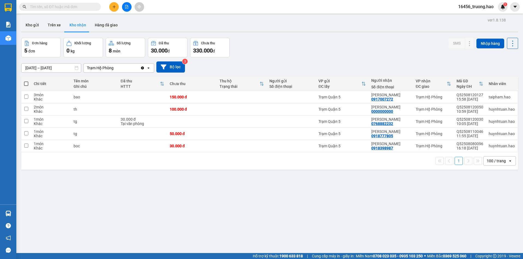
click at [55, 70] on div "ver 1.8.138 Kho gửi Trên xe Kho nhận Hàng đã giao Đơn hàng 5 đơn Khối lượng 0 k…" at bounding box center [269, 145] width 501 height 259
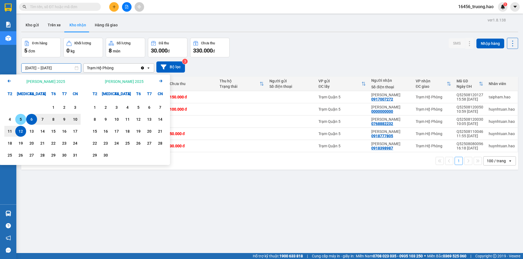
click at [24, 121] on div "5" at bounding box center [21, 119] width 8 height 7
click at [74, 118] on div "10" at bounding box center [75, 119] width 8 height 7
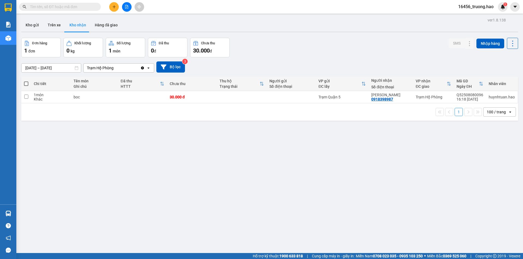
click at [51, 71] on div "ver 1.8.138 Kho gửi Trên xe Kho nhận Hàng đã giao Đơn hàng 1 đơn Khối lượng 0 k…" at bounding box center [269, 145] width 501 height 259
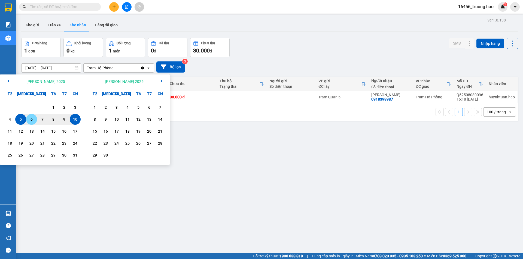
click at [34, 121] on div "6" at bounding box center [32, 119] width 8 height 7
click at [13, 131] on div "11" at bounding box center [10, 131] width 8 height 7
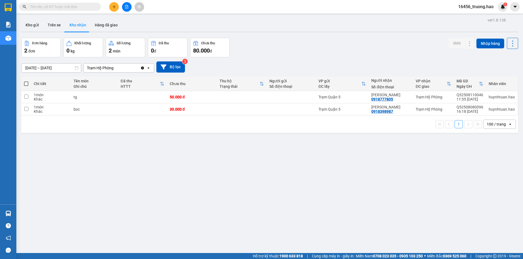
click at [80, 27] on button "Kho nhận" at bounding box center [77, 25] width 25 height 13
click at [48, 62] on div "06/08/2025 – 11/08/2025 Press the down arrow key to interact with the calendar …" at bounding box center [269, 67] width 497 height 11
click at [44, 71] on div "ver 1.8.138 Kho gửi Trên xe Kho nhận Hàng đã giao Đơn hàng 2 đơn Khối lượng 0 k…" at bounding box center [269, 145] width 501 height 259
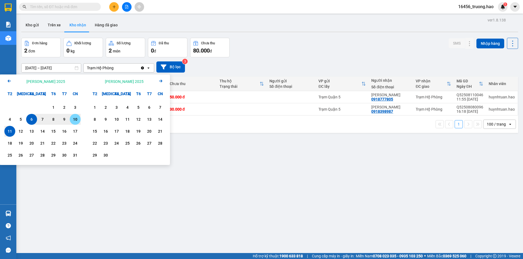
click at [74, 116] on div "10" at bounding box center [75, 119] width 11 height 11
click at [13, 120] on div "4" at bounding box center [10, 119] width 8 height 7
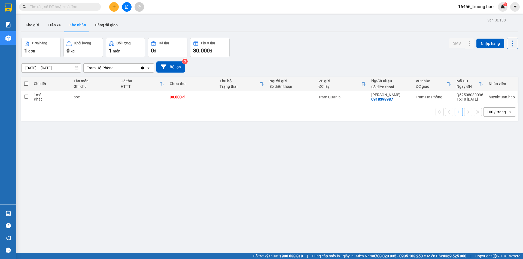
click at [47, 69] on input "04/08/2025 – 10/08/2025" at bounding box center [51, 68] width 59 height 9
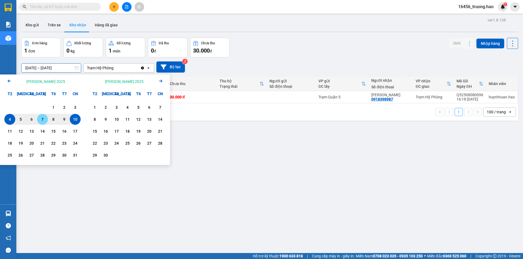
click at [44, 120] on div "7" at bounding box center [43, 119] width 8 height 7
click at [62, 118] on div "9" at bounding box center [64, 119] width 8 height 7
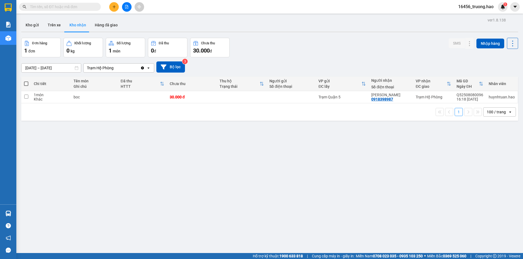
click at [54, 70] on input "07/08/2025 – 09/08/2025" at bounding box center [51, 68] width 59 height 9
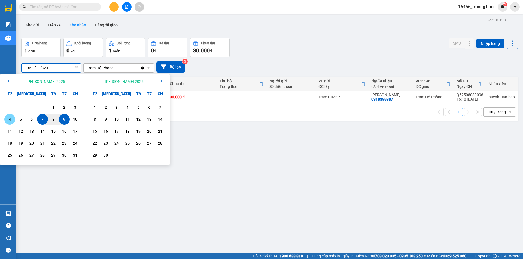
click at [12, 123] on div "4" at bounding box center [9, 119] width 11 height 11
click at [32, 130] on div "13" at bounding box center [32, 131] width 8 height 7
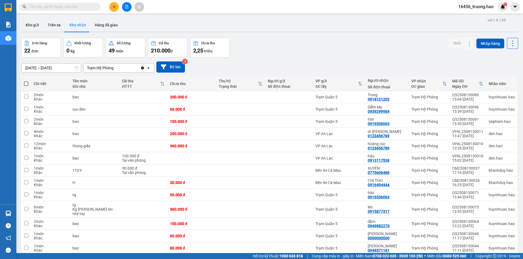
click at [46, 68] on input "04/08/2025 – 13/08/2025" at bounding box center [51, 68] width 59 height 9
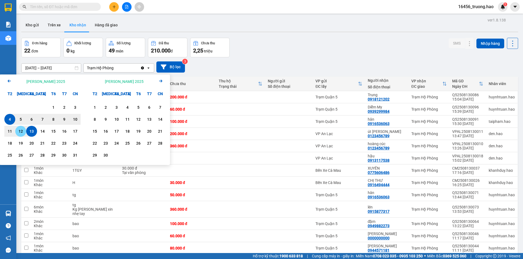
click at [22, 131] on div "12" at bounding box center [21, 131] width 8 height 7
click at [38, 131] on div "14" at bounding box center [42, 131] width 11 height 11
type input "[DATE] – [DATE]"
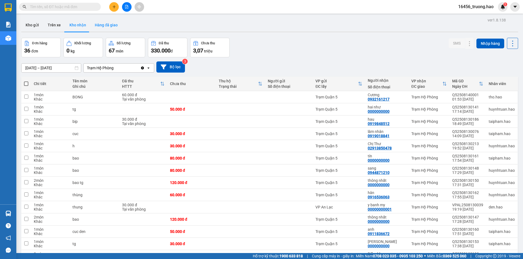
click at [107, 29] on button "Hàng đã giao" at bounding box center [106, 25] width 32 height 13
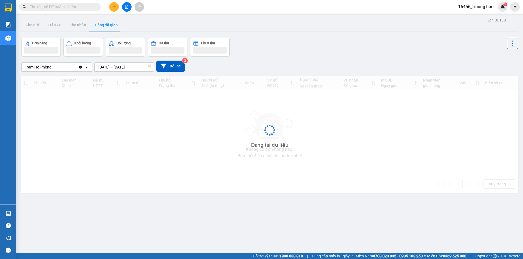
click at [107, 29] on button "Hàng đã giao" at bounding box center [106, 25] width 32 height 13
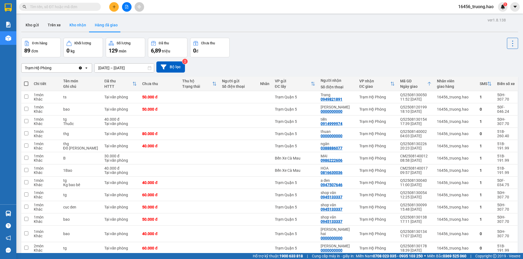
click at [77, 25] on button "Kho nhận" at bounding box center [77, 25] width 25 height 13
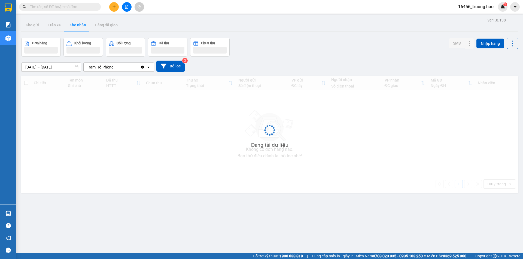
click at [77, 25] on button "Kho nhận" at bounding box center [77, 25] width 25 height 13
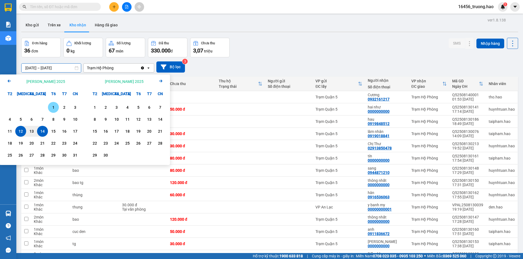
click at [51, 109] on div "1" at bounding box center [54, 107] width 8 height 7
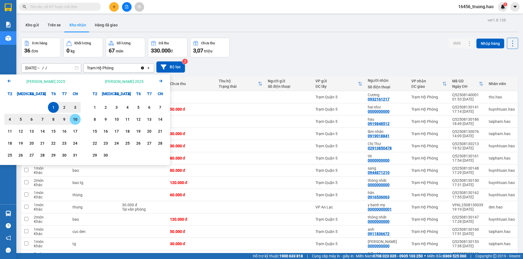
click at [75, 117] on div "10" at bounding box center [75, 119] width 8 height 7
type input "01/08/2025 – 10/08/2025"
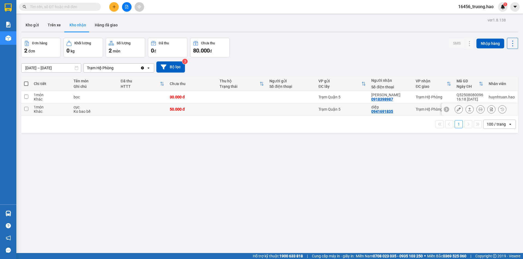
click at [154, 114] on td at bounding box center [142, 109] width 49 height 12
checkbox input "true"
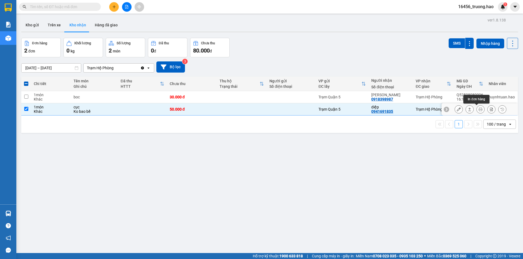
click at [466, 107] on button at bounding box center [470, 110] width 8 height 10
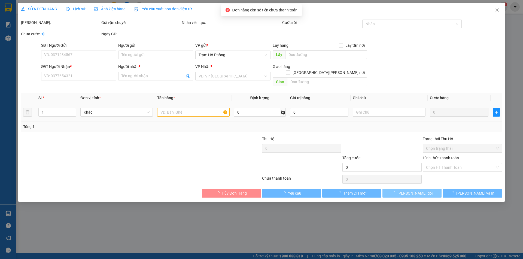
type input "0941691835"
type input "diệp"
type input "50.000"
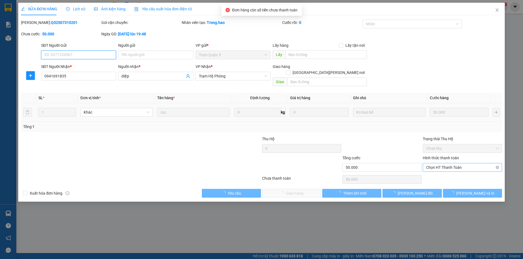
click at [443, 164] on span "Chọn HT Thanh Toán" at bounding box center [462, 168] width 73 height 8
drag, startPoint x: 441, startPoint y: 171, endPoint x: 413, endPoint y: 175, distance: 28.6
click at [441, 172] on div "Tại văn phòng" at bounding box center [462, 173] width 73 height 6
type input "0"
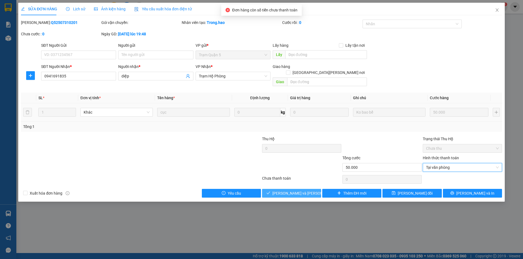
click at [296, 191] on span "[PERSON_NAME] và Giao hàng" at bounding box center [309, 194] width 74 height 6
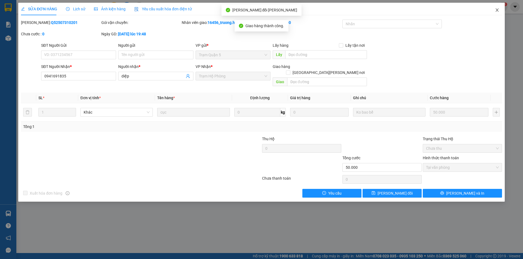
click at [499, 11] on span "Close" at bounding box center [496, 10] width 15 height 15
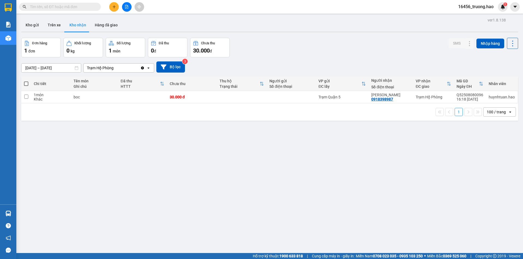
click at [46, 69] on input "01/08/2025 – 10/08/2025" at bounding box center [51, 68] width 59 height 9
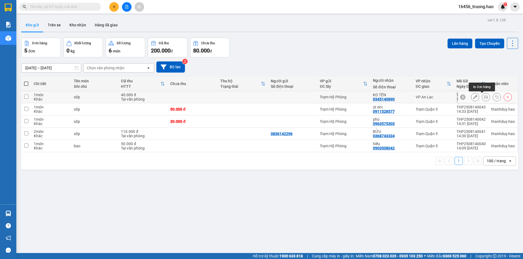
click at [484, 97] on icon at bounding box center [486, 97] width 4 height 4
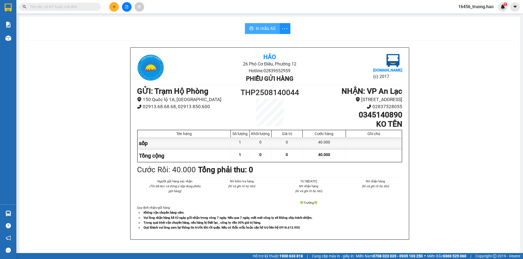
click at [252, 26] on button "In mẫu A5" at bounding box center [262, 28] width 35 height 11
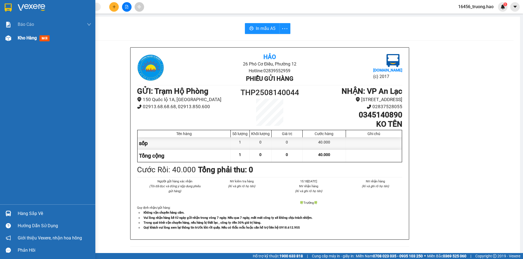
click at [47, 38] on span "mới" at bounding box center [44, 38] width 10 height 6
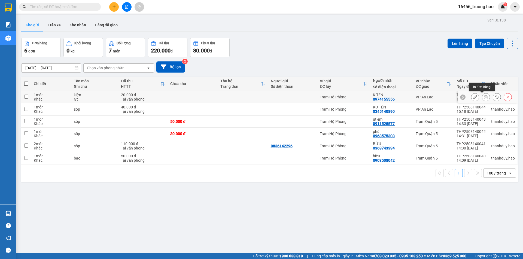
click at [484, 96] on icon at bounding box center [486, 97] width 4 height 4
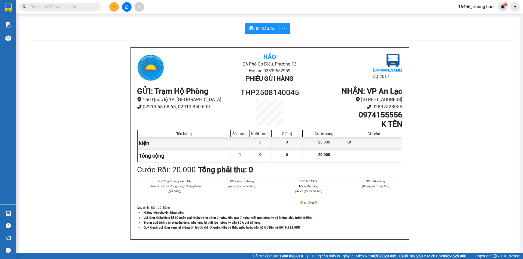
click at [259, 35] on div "In mẫu A5 Hảo 26 Phó Cơ Điều, Phường 12 Hotline: 02839552959 Phiếu gửi hàng Vex…" at bounding box center [269, 235] width 500 height 436
click at [264, 30] on span "In mẫu A5" at bounding box center [266, 28] width 20 height 7
click at [74, 6] on input "text" at bounding box center [62, 7] width 64 height 6
click at [80, 8] on input "text" at bounding box center [62, 7] width 64 height 6
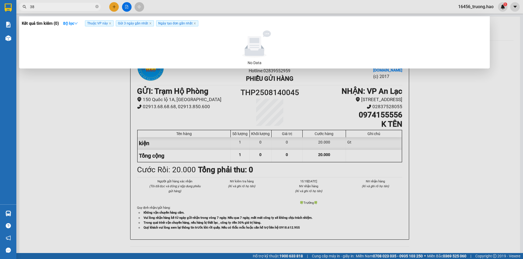
type input "382"
click at [97, 5] on icon "close-circle" at bounding box center [96, 6] width 3 height 3
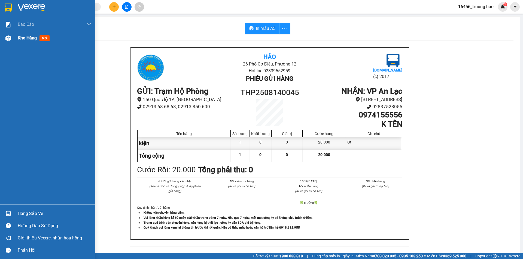
click at [45, 39] on span "mới" at bounding box center [44, 38] width 10 height 6
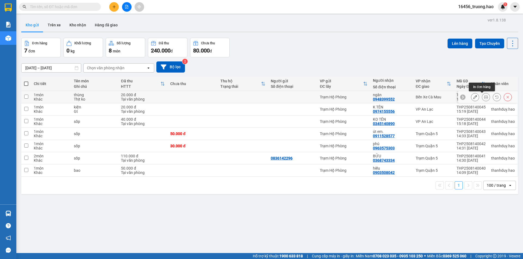
click at [484, 99] on icon at bounding box center [486, 97] width 4 height 4
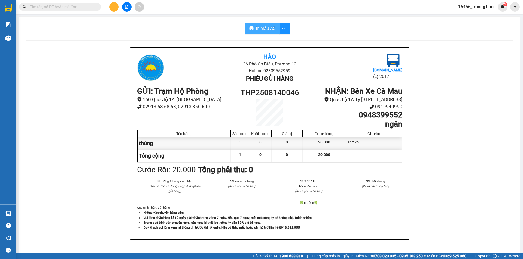
click at [262, 31] on span "In mẫu A5" at bounding box center [266, 28] width 20 height 7
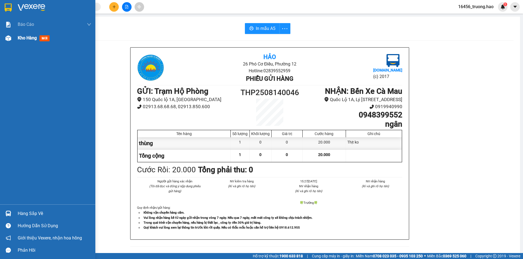
click at [45, 40] on span "mới" at bounding box center [44, 38] width 10 height 6
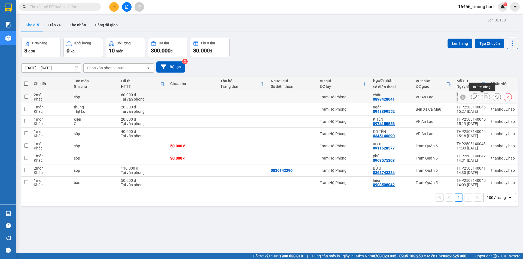
click at [482, 95] on button at bounding box center [486, 98] width 8 height 10
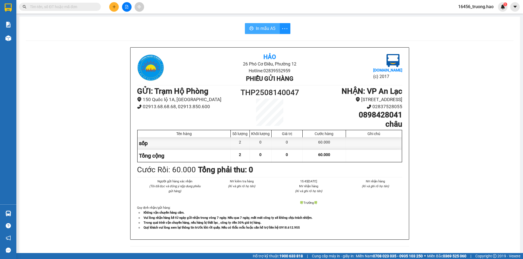
click at [261, 26] on span "In mẫu A5" at bounding box center [266, 28] width 20 height 7
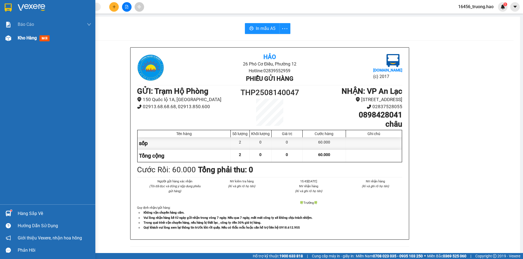
click at [44, 39] on span "mới" at bounding box center [44, 38] width 10 height 6
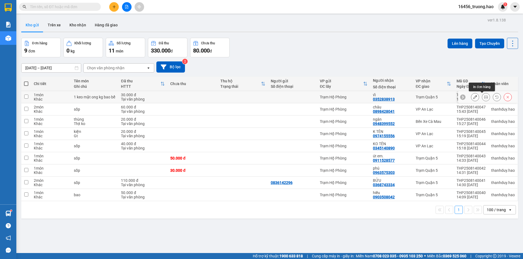
click at [484, 96] on icon at bounding box center [486, 97] width 4 height 4
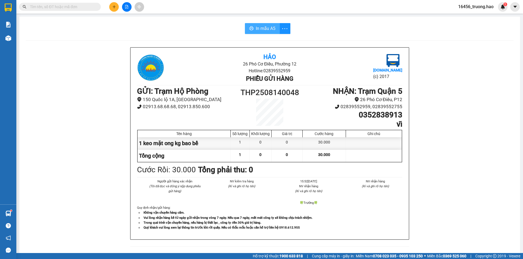
click at [269, 31] on span "In mẫu A5" at bounding box center [266, 28] width 20 height 7
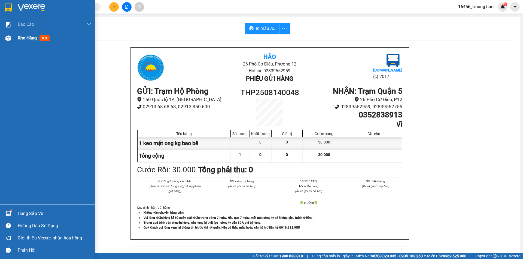
click at [45, 39] on span "mới" at bounding box center [44, 38] width 10 height 6
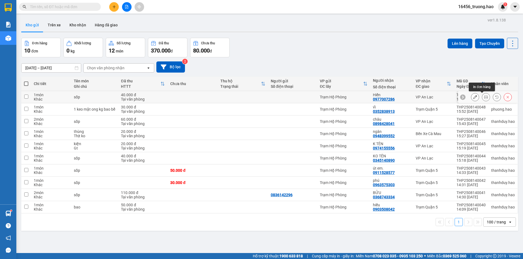
click at [484, 96] on icon at bounding box center [486, 97] width 4 height 4
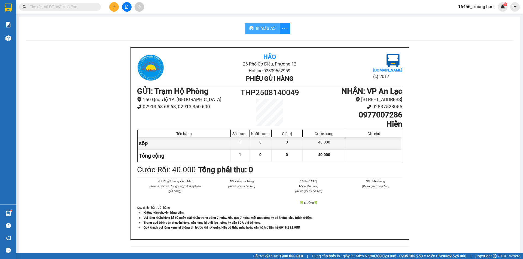
click at [269, 27] on span "In mẫu A5" at bounding box center [266, 28] width 20 height 7
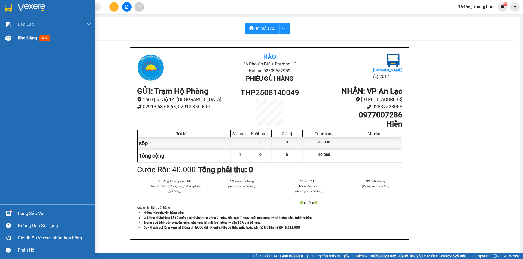
click at [44, 39] on span "mới" at bounding box center [44, 38] width 10 height 6
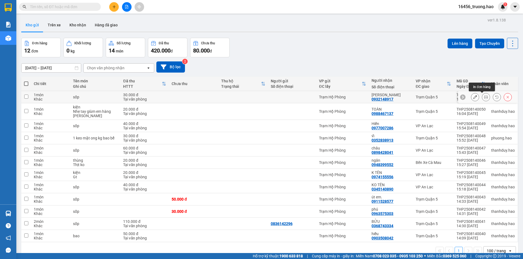
click at [484, 97] on icon at bounding box center [486, 97] width 4 height 4
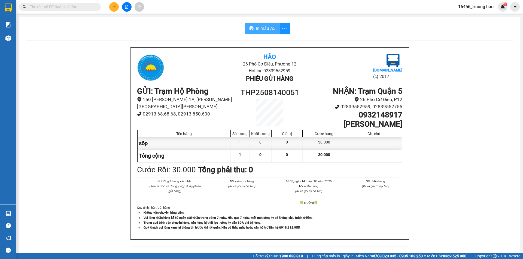
click at [264, 27] on span "In mẫu A5" at bounding box center [266, 28] width 20 height 7
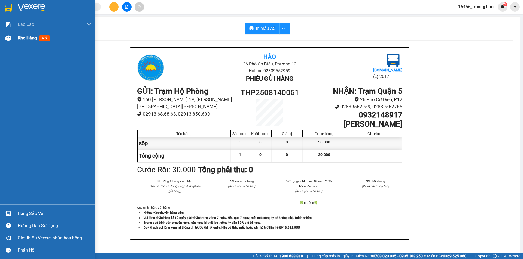
click at [43, 39] on span "mới" at bounding box center [44, 38] width 10 height 6
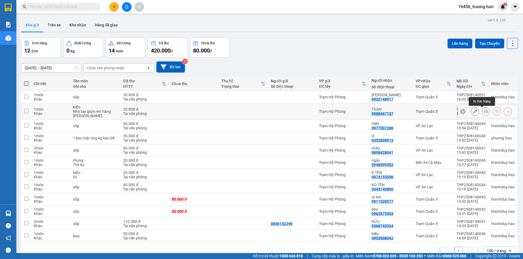
click at [482, 111] on button at bounding box center [486, 112] width 8 height 10
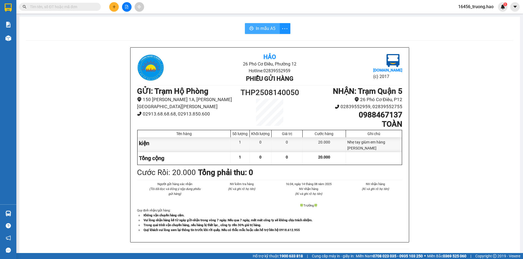
click at [261, 30] on span "In mẫu A5" at bounding box center [266, 28] width 20 height 7
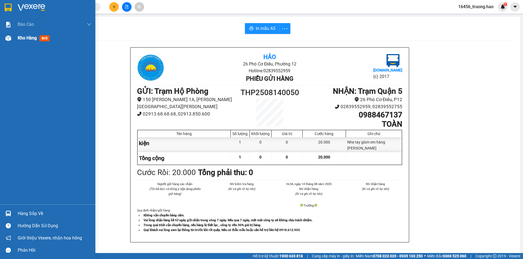
click at [23, 40] on span "Kho hàng" at bounding box center [27, 37] width 19 height 5
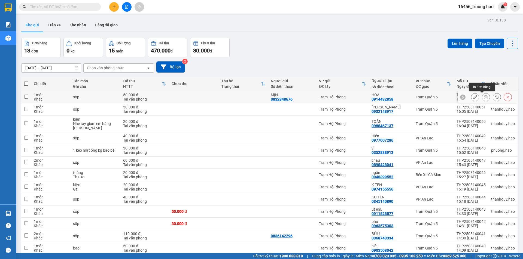
click at [484, 97] on icon at bounding box center [486, 97] width 4 height 4
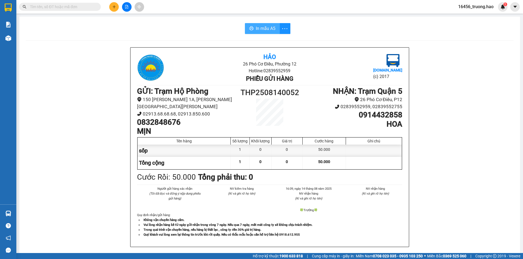
click at [268, 26] on span "In mẫu A5" at bounding box center [266, 28] width 20 height 7
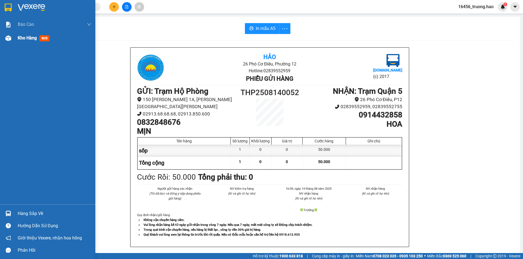
click at [29, 34] on div "Kho hàng mới" at bounding box center [55, 38] width 74 height 14
click at [28, 37] on span "Kho hàng" at bounding box center [27, 37] width 19 height 5
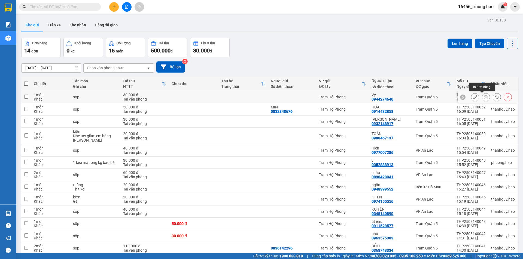
click at [484, 98] on icon at bounding box center [486, 97] width 4 height 4
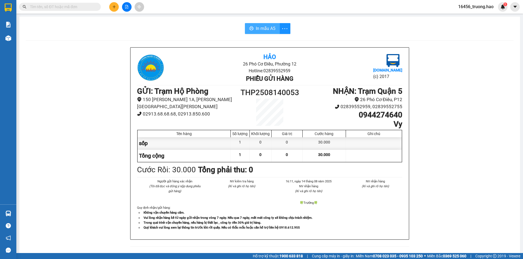
click at [265, 29] on span "In mẫu A5" at bounding box center [266, 28] width 20 height 7
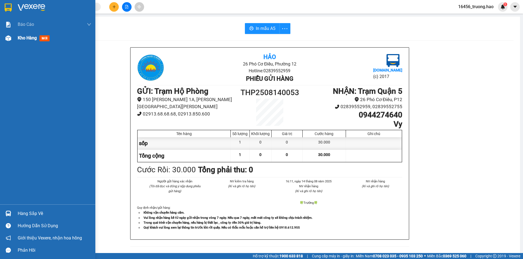
click at [42, 39] on span "mới" at bounding box center [44, 38] width 10 height 6
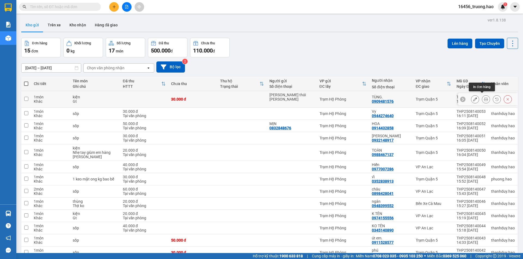
click at [482, 97] on button at bounding box center [486, 100] width 8 height 10
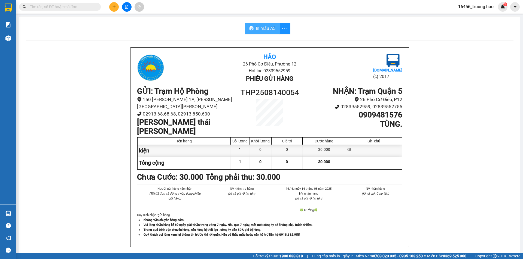
drag, startPoint x: 264, startPoint y: 31, endPoint x: 265, endPoint y: 27, distance: 4.0
click at [265, 28] on span "In mẫu A5" at bounding box center [266, 28] width 20 height 7
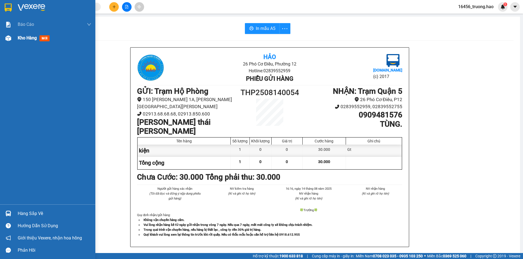
click at [44, 41] on span "mới" at bounding box center [44, 38] width 10 height 6
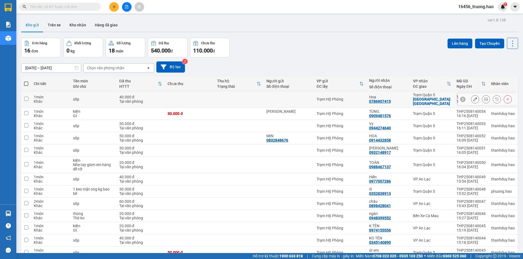
click at [484, 98] on icon at bounding box center [486, 99] width 4 height 4
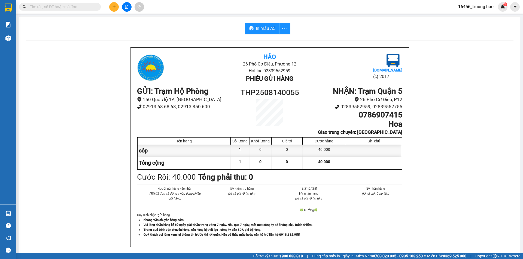
click at [267, 23] on div "In mẫu A5 Hảo 26 Phó Cơ Điều, Phường 12 Hotline: 02839552959 Phiếu gửi hàng [DO…" at bounding box center [269, 230] width 500 height 427
click at [269, 25] on span "In mẫu A5" at bounding box center [266, 28] width 20 height 7
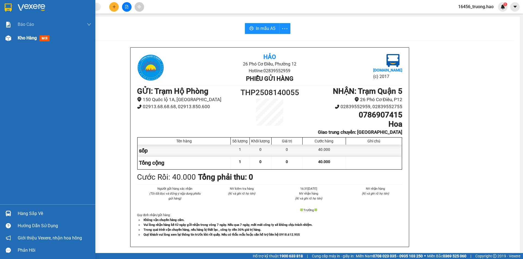
click at [43, 39] on span "mới" at bounding box center [44, 38] width 10 height 6
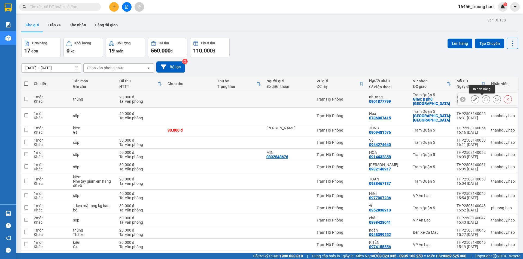
click at [484, 98] on icon at bounding box center [486, 99] width 4 height 4
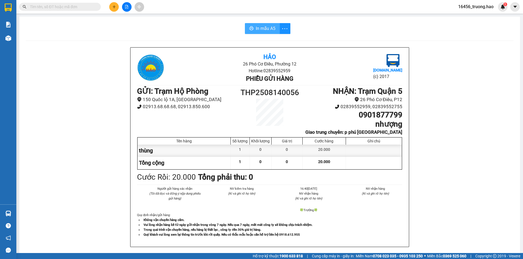
drag, startPoint x: 260, startPoint y: 27, endPoint x: 297, endPoint y: 30, distance: 37.1
click at [260, 28] on span "In mẫu A5" at bounding box center [266, 28] width 20 height 7
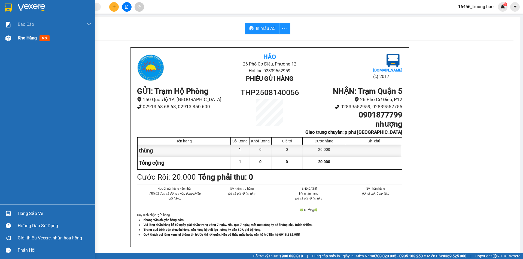
click at [46, 41] on span "mới" at bounding box center [44, 38] width 10 height 6
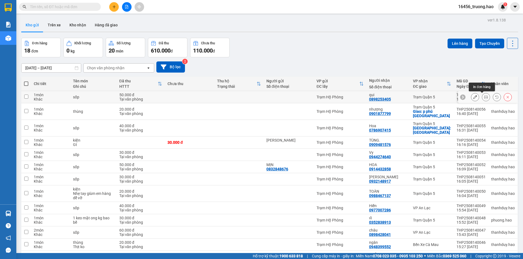
click at [484, 98] on icon at bounding box center [486, 97] width 4 height 4
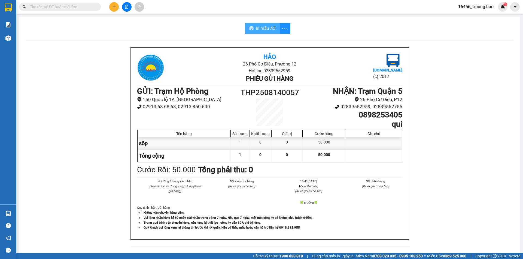
click at [270, 28] on span "In mẫu A5" at bounding box center [266, 28] width 20 height 7
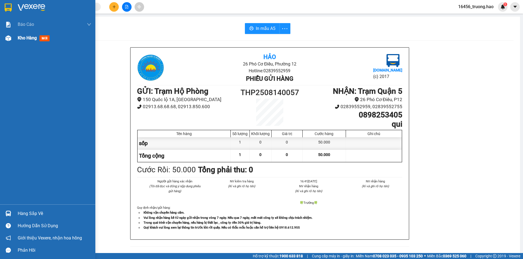
click at [44, 38] on span "mới" at bounding box center [44, 38] width 10 height 6
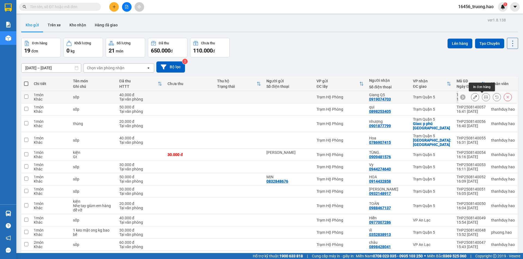
click at [484, 96] on icon at bounding box center [486, 97] width 4 height 4
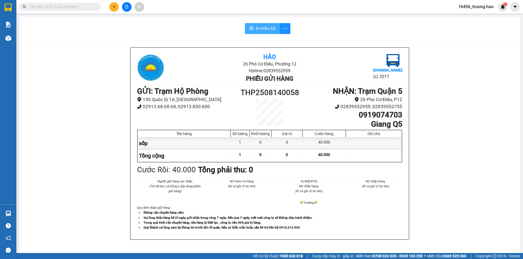
click at [264, 28] on span "In mẫu A5" at bounding box center [266, 28] width 20 height 7
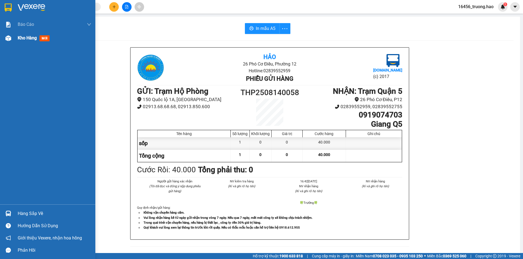
click at [44, 39] on span "mới" at bounding box center [44, 38] width 10 height 6
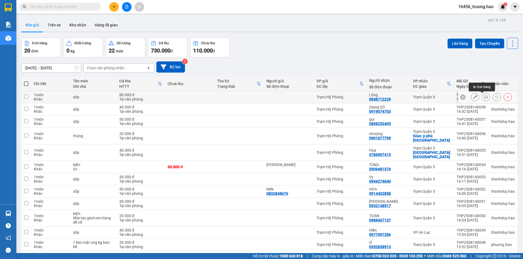
click at [484, 98] on icon at bounding box center [486, 97] width 4 height 4
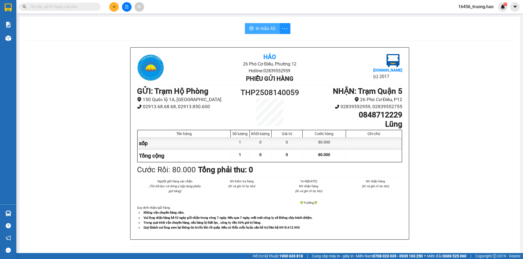
click at [262, 29] on span "In mẫu A5" at bounding box center [266, 28] width 20 height 7
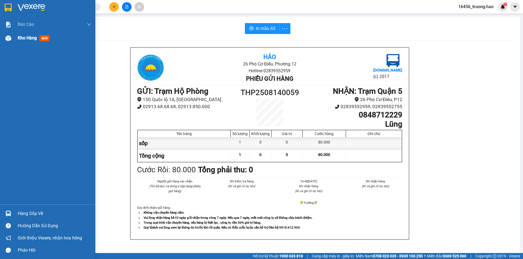
click at [45, 37] on span "mới" at bounding box center [44, 38] width 10 height 6
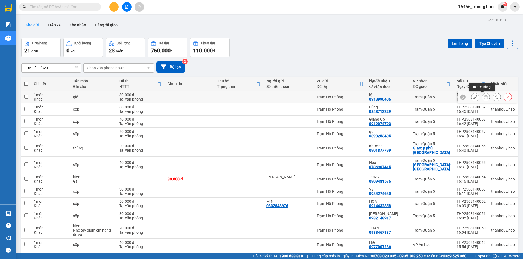
click at [484, 97] on icon at bounding box center [486, 97] width 4 height 4
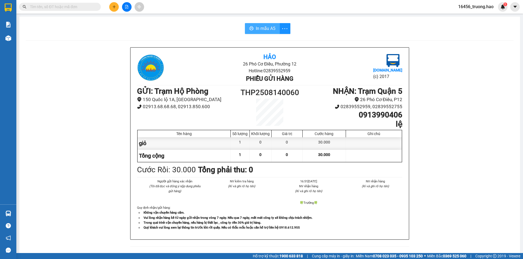
click at [268, 30] on span "In mẫu A5" at bounding box center [266, 28] width 20 height 7
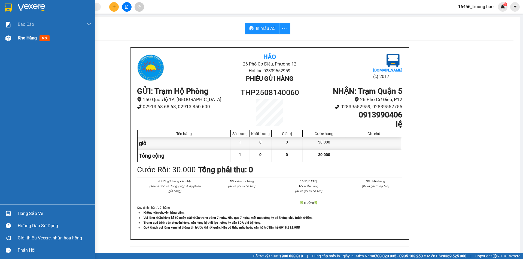
click at [47, 40] on span "mới" at bounding box center [44, 38] width 10 height 6
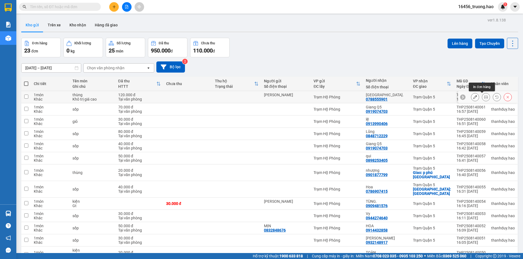
click at [484, 97] on icon at bounding box center [486, 97] width 4 height 4
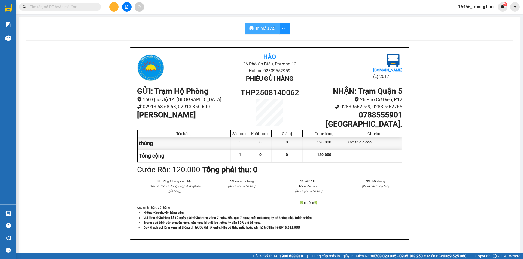
click at [269, 29] on span "In mẫu A5" at bounding box center [266, 28] width 20 height 7
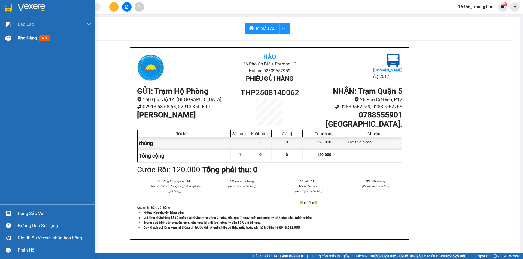
click at [42, 39] on span "mới" at bounding box center [44, 38] width 10 height 6
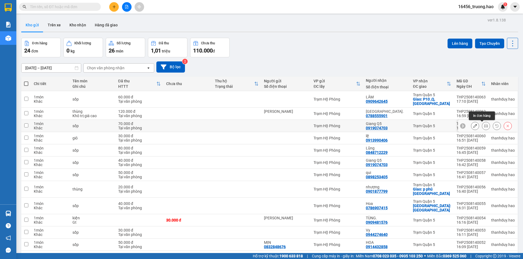
click at [484, 125] on icon at bounding box center [486, 126] width 4 height 4
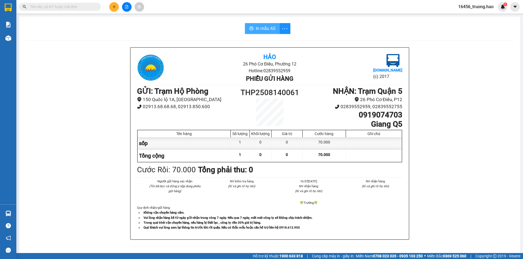
click at [264, 29] on span "In mẫu A5" at bounding box center [266, 28] width 20 height 7
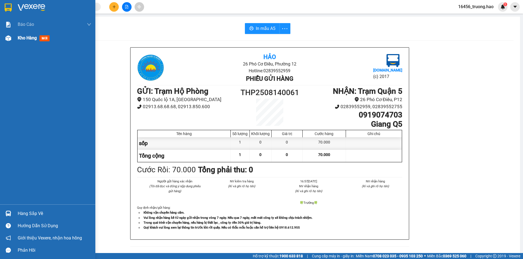
click at [46, 39] on span "mới" at bounding box center [44, 38] width 10 height 6
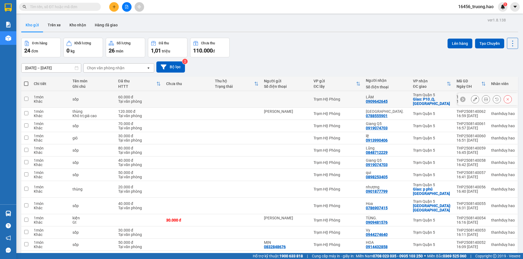
click at [484, 98] on icon at bounding box center [486, 99] width 4 height 4
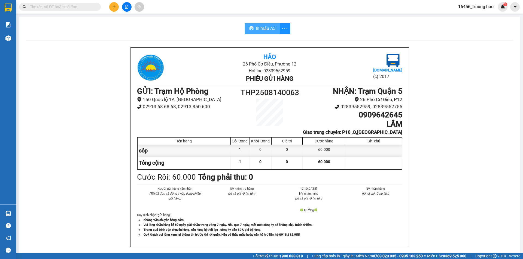
click at [266, 28] on span "In mẫu A5" at bounding box center [266, 28] width 20 height 7
click at [88, 7] on input "text" at bounding box center [62, 7] width 64 height 6
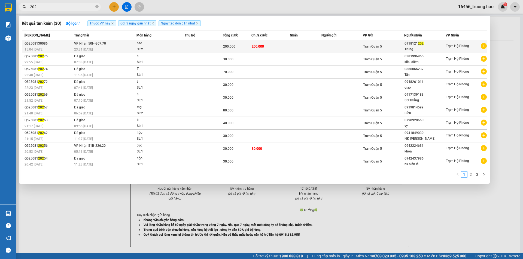
type input "202"
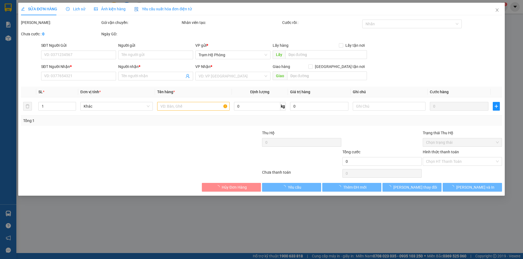
type input "0918121202"
type input "Trung"
type input "200.000"
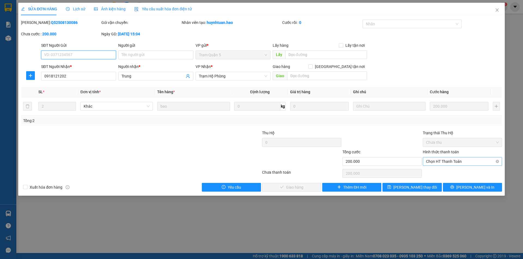
click at [439, 160] on span "Chọn HT Thanh Toán" at bounding box center [462, 162] width 73 height 8
click at [430, 173] on div "Tại văn phòng" at bounding box center [462, 173] width 73 height 6
type input "0"
click at [307, 188] on span "[PERSON_NAME] và Giao hàng" at bounding box center [298, 188] width 52 height 6
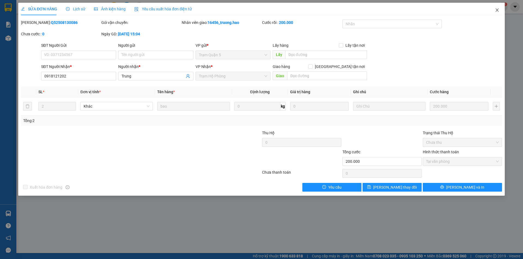
click at [496, 11] on icon "close" at bounding box center [497, 10] width 4 height 4
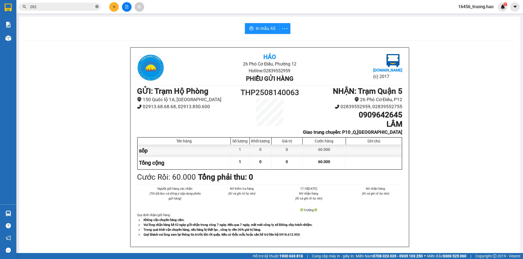
click at [98, 5] on span at bounding box center [96, 6] width 3 height 5
click at [60, 8] on input "text" at bounding box center [62, 7] width 64 height 6
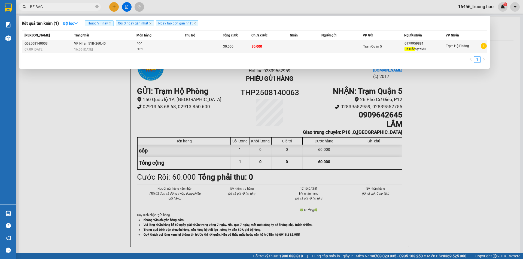
type input "BE BAC"
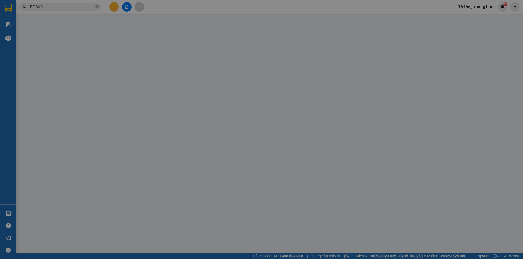
type input "0979959881"
type input "Bé Bắc hạt tiêu"
type input "30.000"
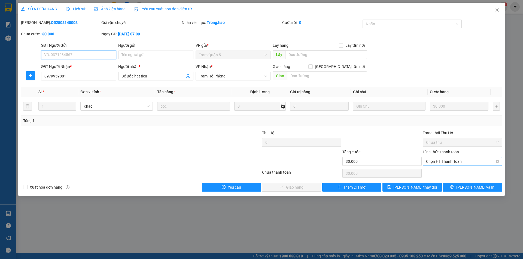
click at [434, 163] on span "Chọn HT Thanh Toán" at bounding box center [462, 162] width 73 height 8
click at [434, 175] on div "Tại văn phòng" at bounding box center [462, 173] width 73 height 6
type input "0"
click at [288, 186] on span "[PERSON_NAME] và Giao hàng" at bounding box center [298, 188] width 52 height 6
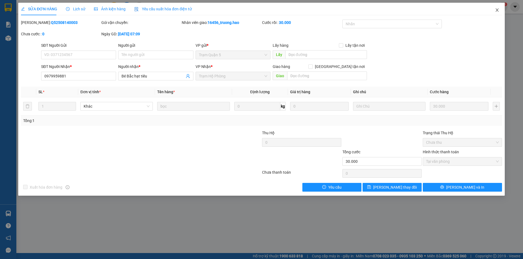
click at [497, 11] on icon "close" at bounding box center [497, 10] width 4 height 4
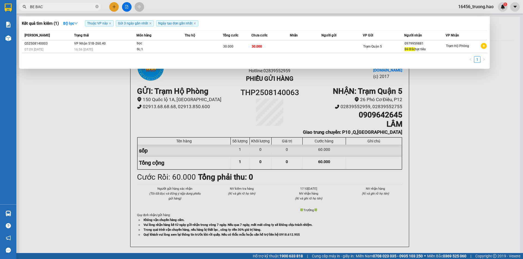
drag, startPoint x: 97, startPoint y: 6, endPoint x: 85, endPoint y: 4, distance: 11.3
click at [97, 5] on icon "close-circle" at bounding box center [96, 6] width 3 height 3
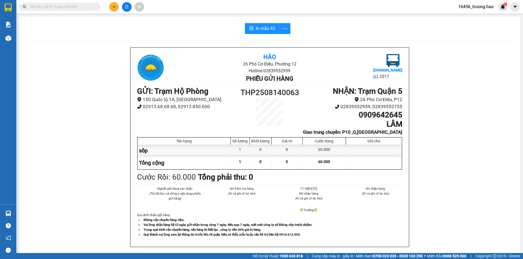
click at [64, 9] on input "text" at bounding box center [62, 7] width 64 height 6
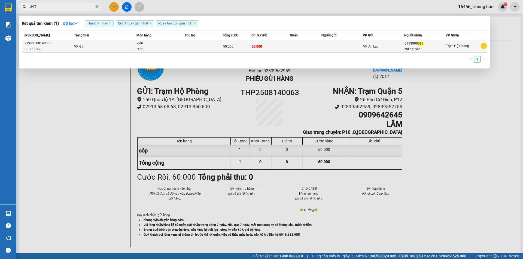
type input "397"
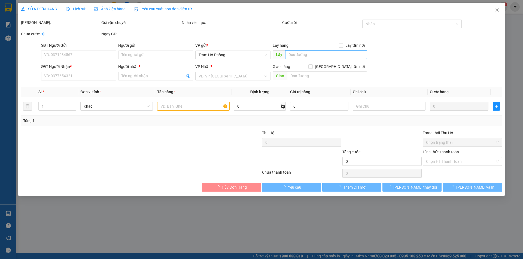
type input "0913990397"
type input "chí nguyên"
type input "50.000"
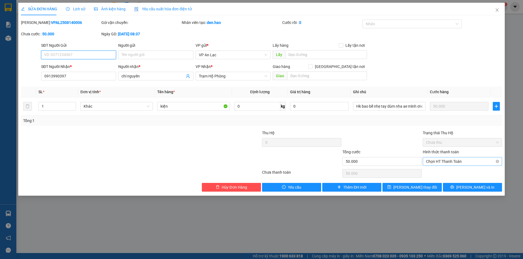
click at [435, 162] on span "Chọn HT Thanh Toán" at bounding box center [462, 162] width 73 height 8
click at [435, 172] on div "Tại văn phòng" at bounding box center [462, 173] width 73 height 6
type input "0"
click at [496, 10] on icon "close" at bounding box center [497, 10] width 4 height 4
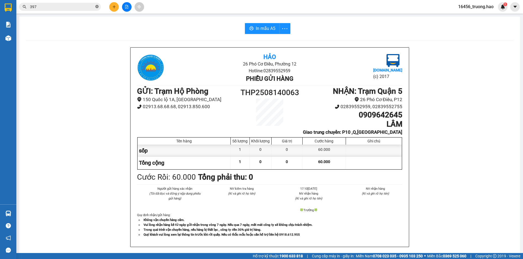
click at [96, 8] on icon "close-circle" at bounding box center [96, 6] width 3 height 3
click at [79, 9] on input "text" at bounding box center [62, 7] width 64 height 6
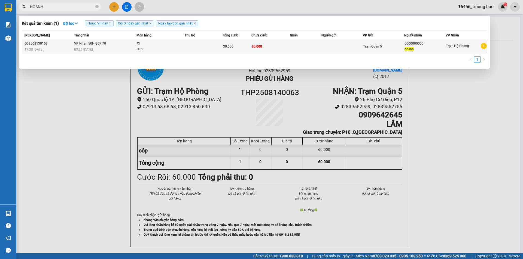
type input "HOANH"
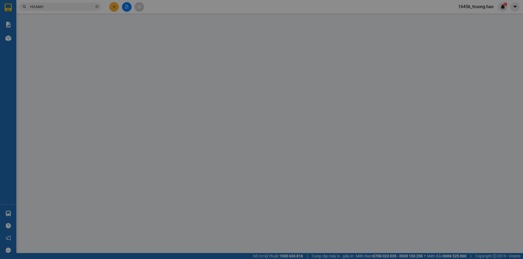
type input "0000000000"
type input "hoành"
type input "30.000"
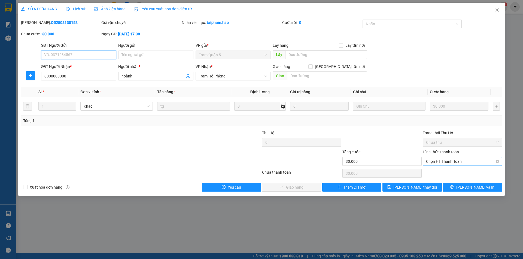
click at [462, 161] on span "Chọn HT Thanh Toán" at bounding box center [462, 162] width 73 height 8
click at [438, 172] on div "Tại văn phòng" at bounding box center [462, 173] width 73 height 6
type input "0"
drag, startPoint x: 302, startPoint y: 187, endPoint x: 318, endPoint y: 195, distance: 17.7
click at [302, 189] on span "[PERSON_NAME] và Giao hàng" at bounding box center [298, 188] width 52 height 6
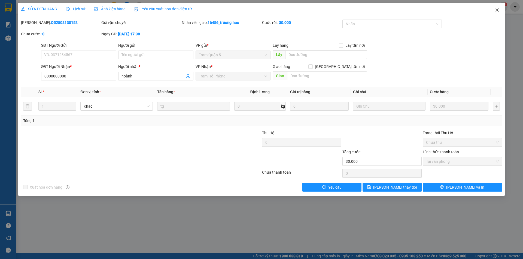
click at [499, 8] on span "Close" at bounding box center [496, 10] width 15 height 15
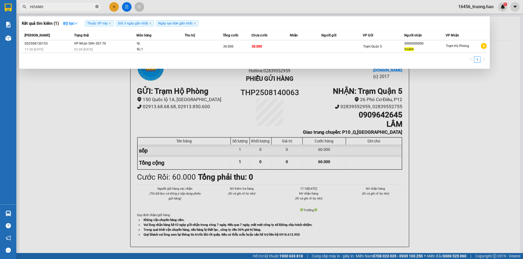
drag, startPoint x: 97, startPoint y: 5, endPoint x: 85, endPoint y: 0, distance: 13.1
click at [97, 5] on span at bounding box center [96, 6] width 3 height 5
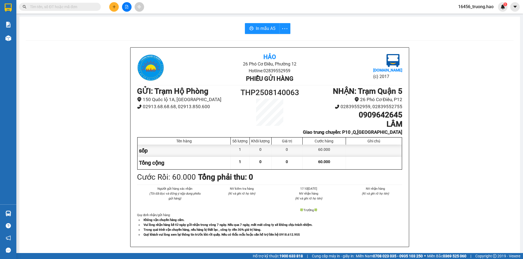
click at [76, 4] on input "text" at bounding box center [62, 7] width 64 height 6
click at [73, 7] on input "text" at bounding box center [62, 7] width 64 height 6
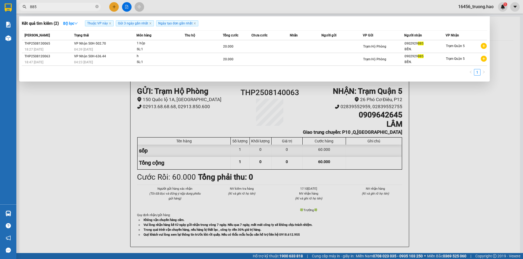
type input "885"
click at [418, 7] on div at bounding box center [261, 129] width 523 height 259
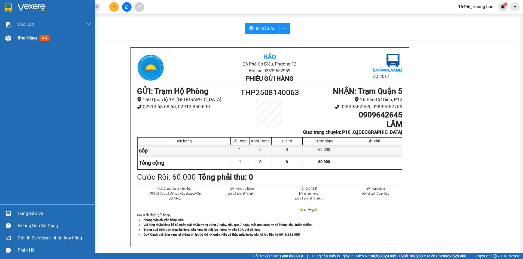
click at [44, 40] on span "mới" at bounding box center [44, 38] width 10 height 6
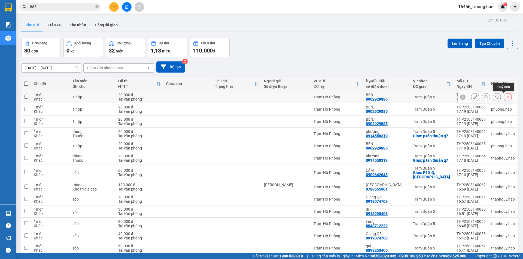
click at [506, 96] on icon at bounding box center [508, 97] width 4 height 4
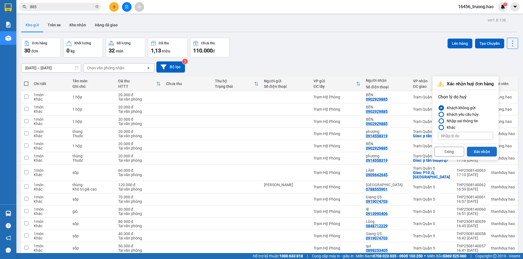
click at [485, 150] on button "Xác nhận" at bounding box center [482, 152] width 30 height 10
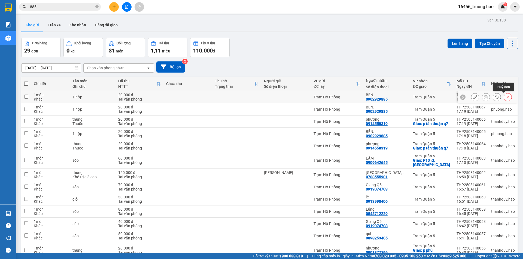
click at [506, 96] on button at bounding box center [508, 98] width 8 height 10
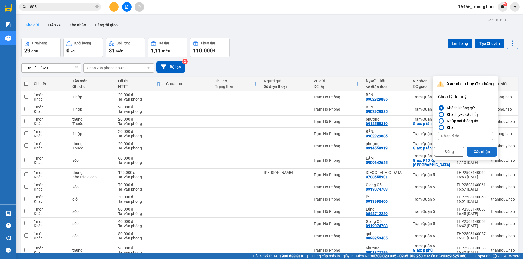
click at [483, 152] on button "Xác nhận" at bounding box center [482, 152] width 30 height 10
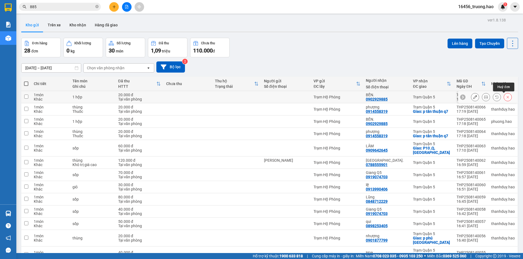
click at [504, 95] on button at bounding box center [508, 98] width 8 height 10
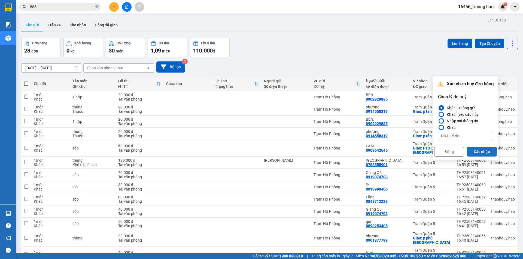
click at [482, 149] on button "Xác nhận" at bounding box center [482, 152] width 30 height 10
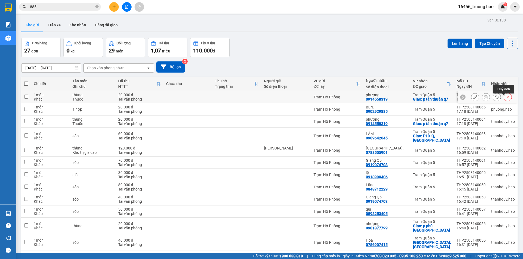
click at [504, 99] on button at bounding box center [508, 98] width 8 height 10
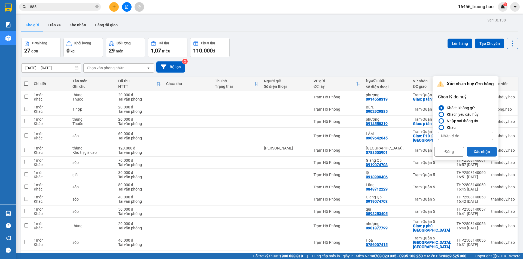
click at [481, 152] on button "Xác nhận" at bounding box center [482, 152] width 30 height 10
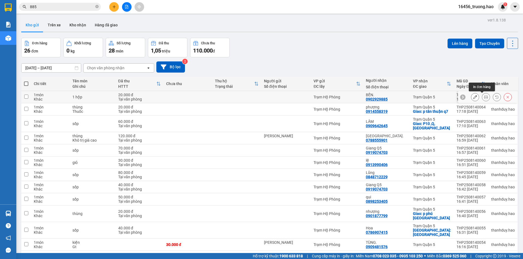
click at [484, 98] on button at bounding box center [486, 98] width 8 height 10
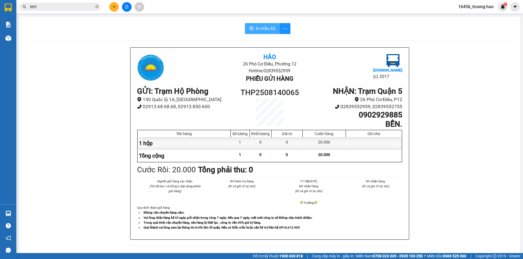
click at [252, 27] on button "In mẫu A5" at bounding box center [262, 28] width 35 height 11
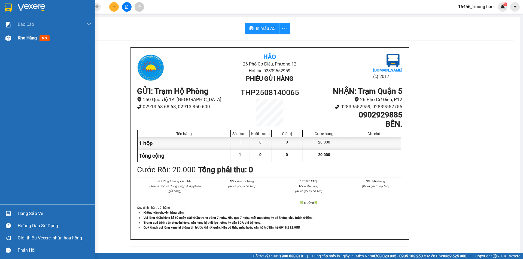
click at [47, 40] on span "mới" at bounding box center [44, 38] width 10 height 6
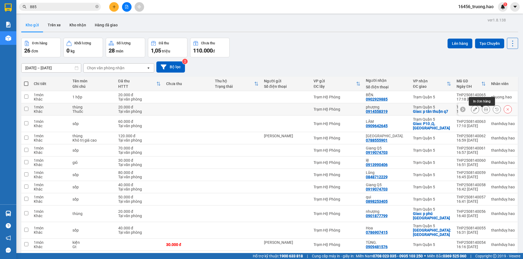
click at [482, 112] on button at bounding box center [486, 110] width 8 height 10
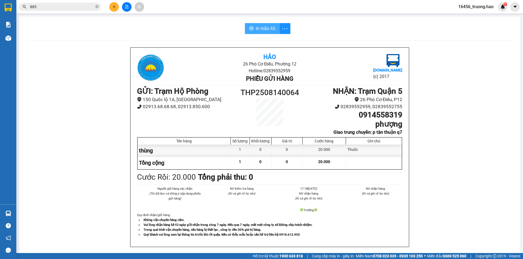
click at [260, 31] on span "In mẫu A5" at bounding box center [266, 28] width 20 height 7
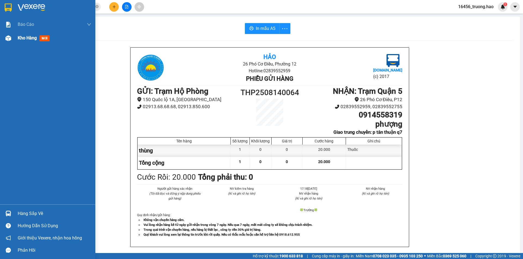
click at [47, 38] on span "mới" at bounding box center [44, 38] width 10 height 6
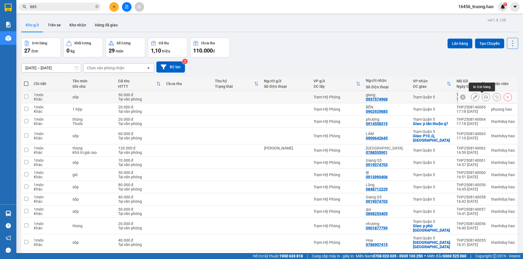
click at [484, 98] on icon at bounding box center [486, 97] width 4 height 4
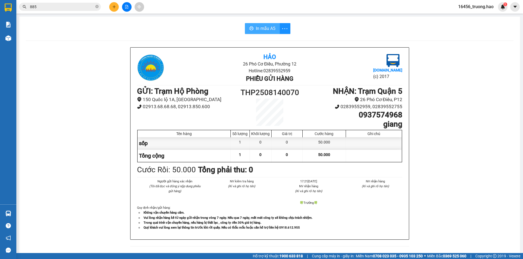
click at [273, 31] on span "In mẫu A5" at bounding box center [266, 28] width 20 height 7
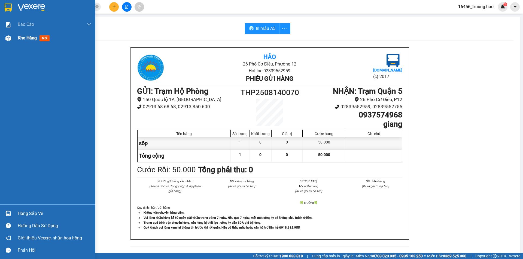
click at [44, 39] on span "mới" at bounding box center [44, 38] width 10 height 6
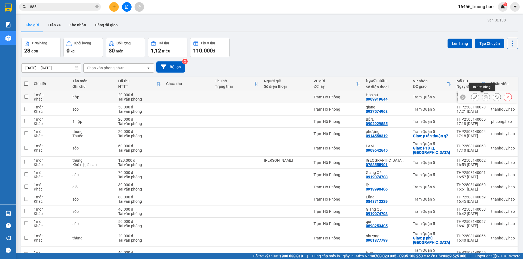
click at [484, 95] on icon at bounding box center [486, 97] width 4 height 4
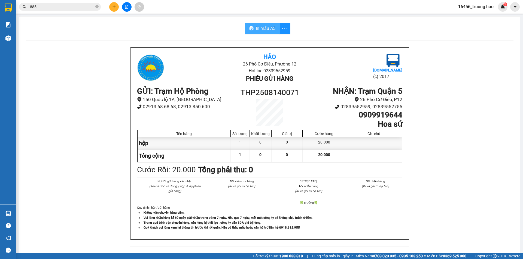
click at [268, 28] on span "In mẫu A5" at bounding box center [266, 28] width 20 height 7
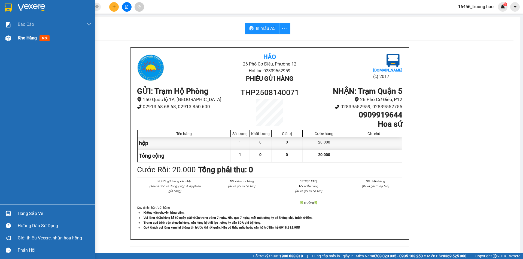
click at [44, 39] on span "mới" at bounding box center [44, 38] width 10 height 6
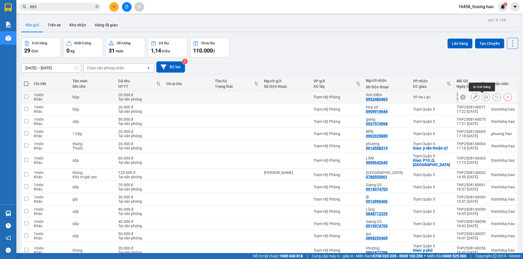
click at [484, 98] on icon at bounding box center [486, 97] width 4 height 4
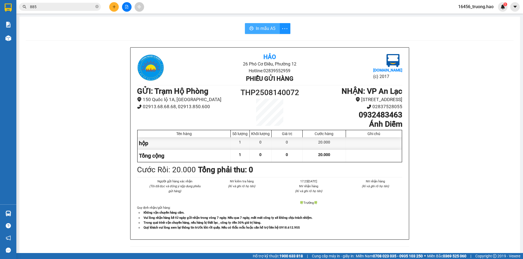
click at [270, 28] on span "In mẫu A5" at bounding box center [266, 28] width 20 height 7
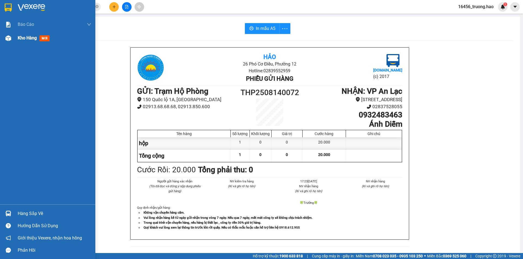
click at [46, 38] on span "mới" at bounding box center [44, 38] width 10 height 6
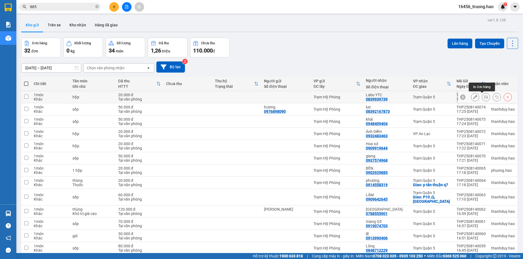
click at [482, 97] on button at bounding box center [486, 98] width 8 height 10
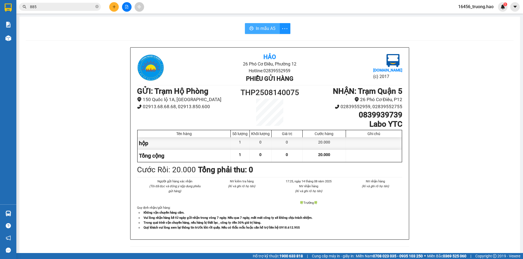
click at [267, 31] on span "In mẫu A5" at bounding box center [266, 28] width 20 height 7
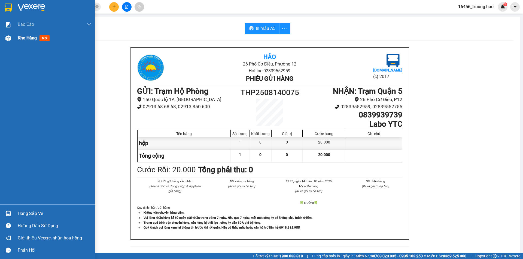
click at [45, 36] on span "mới" at bounding box center [44, 38] width 10 height 6
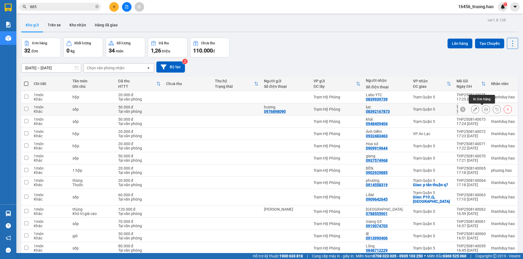
click at [482, 109] on button at bounding box center [486, 110] width 8 height 10
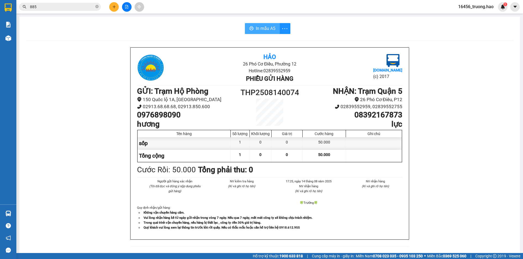
click at [258, 28] on span "In mẫu A5" at bounding box center [266, 28] width 20 height 7
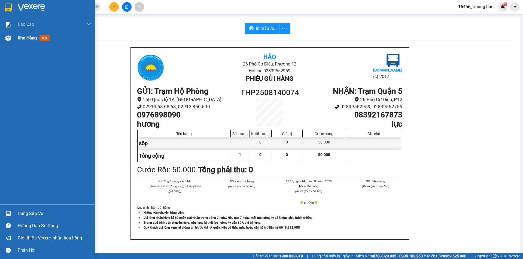
click at [46, 40] on span "mới" at bounding box center [44, 38] width 10 height 6
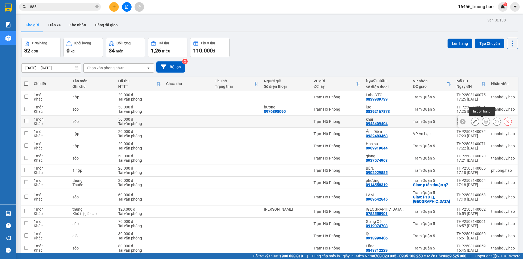
click at [484, 120] on icon at bounding box center [486, 122] width 4 height 4
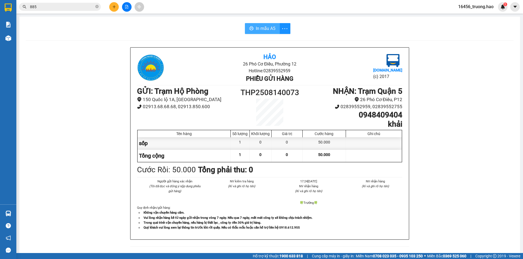
click at [263, 28] on span "In mẫu A5" at bounding box center [266, 28] width 20 height 7
click at [97, 5] on span at bounding box center [96, 6] width 3 height 5
click at [77, 4] on input "text" at bounding box center [62, 7] width 64 height 6
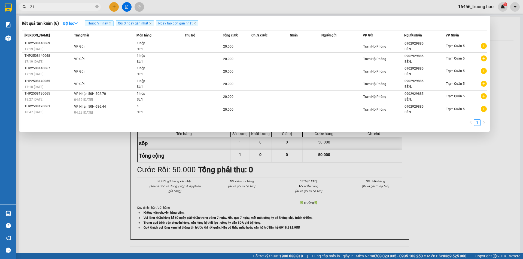
type input "210"
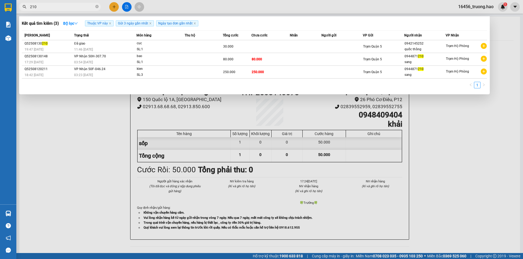
click at [97, 6] on icon "close-circle" at bounding box center [96, 6] width 3 height 3
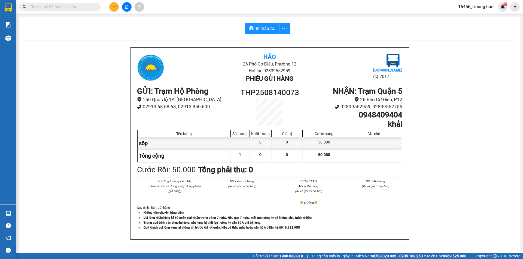
click at [70, 8] on input "text" at bounding box center [62, 7] width 64 height 6
click at [97, 6] on span at bounding box center [96, 7] width 3 height 6
click at [93, 5] on input "text" at bounding box center [62, 7] width 64 height 6
click at [77, 5] on input "text" at bounding box center [62, 7] width 64 height 6
click at [83, 8] on input "text" at bounding box center [62, 7] width 64 height 6
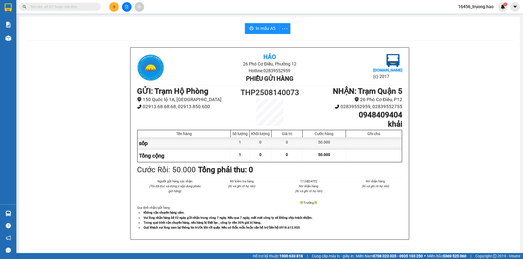
click at [75, 5] on input "text" at bounding box center [62, 7] width 64 height 6
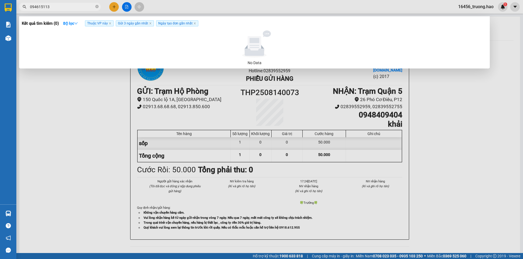
type input "0946151134"
click at [96, 6] on icon "close-circle" at bounding box center [96, 6] width 3 height 3
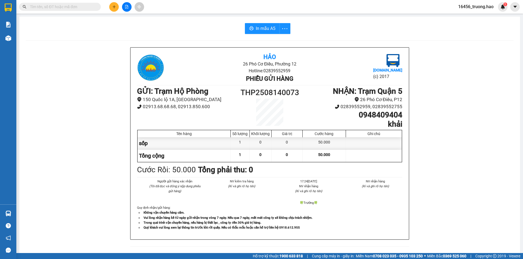
click at [70, 7] on input "text" at bounding box center [62, 7] width 64 height 6
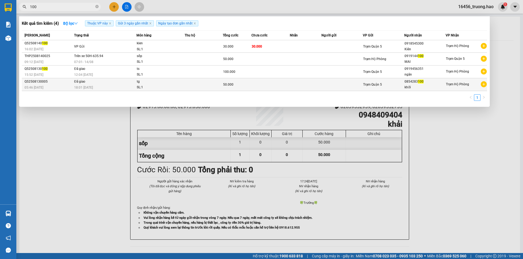
type input "100"
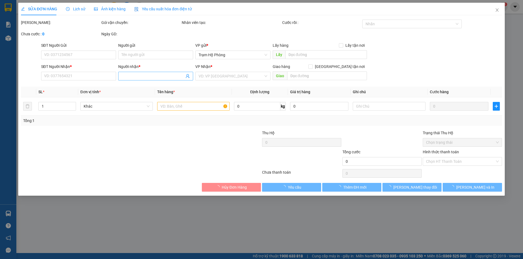
type input "0854283100"
type input "khởi"
type input "50.000"
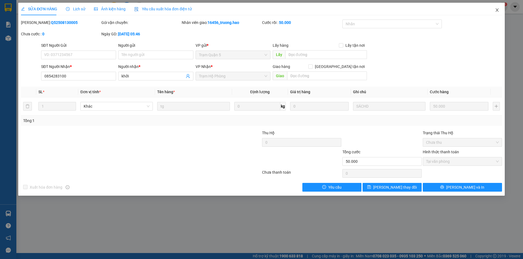
click at [496, 10] on icon "close" at bounding box center [496, 9] width 3 height 3
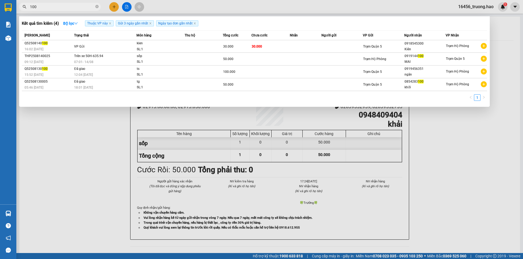
click at [71, 4] on input "100" at bounding box center [62, 7] width 64 height 6
click at [309, 12] on div at bounding box center [261, 129] width 523 height 259
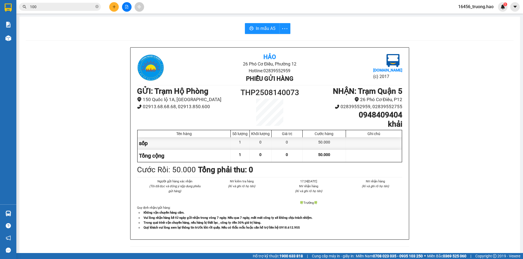
click at [97, 5] on icon "close-circle" at bounding box center [96, 6] width 3 height 3
click at [84, 8] on input "text" at bounding box center [62, 7] width 64 height 6
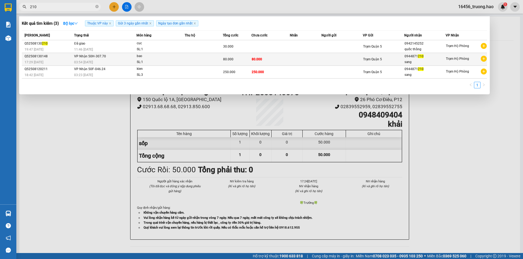
type input "210"
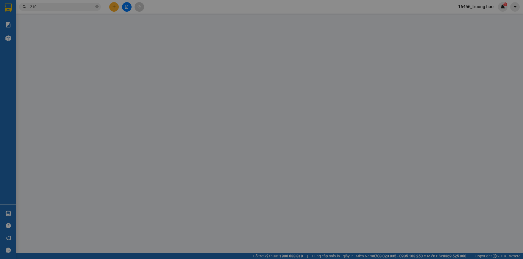
type input "0944871210"
type input "sang"
type input "80.000"
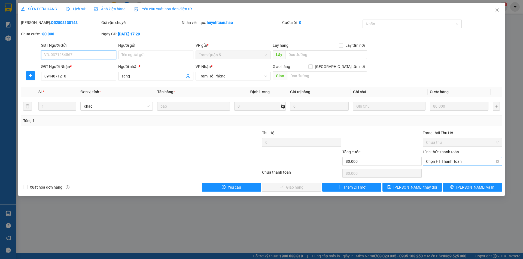
drag, startPoint x: 436, startPoint y: 159, endPoint x: 435, endPoint y: 162, distance: 2.7
click at [436, 160] on span "Chọn HT Thanh Toán" at bounding box center [462, 162] width 73 height 8
drag, startPoint x: 435, startPoint y: 171, endPoint x: 428, endPoint y: 175, distance: 7.7
click at [435, 172] on div "Tại văn phòng" at bounding box center [462, 173] width 73 height 6
type input "0"
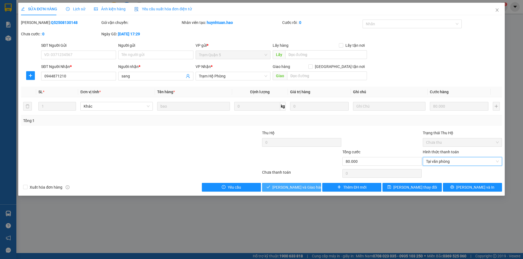
click at [311, 185] on button "[PERSON_NAME] và Giao hàng" at bounding box center [291, 187] width 59 height 9
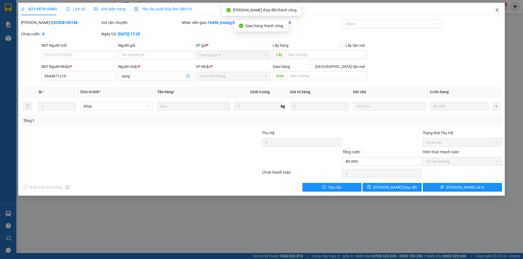
click at [497, 9] on icon "close" at bounding box center [497, 10] width 4 height 4
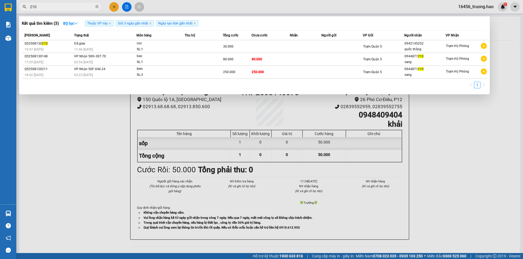
click at [67, 9] on input "210" at bounding box center [62, 7] width 64 height 6
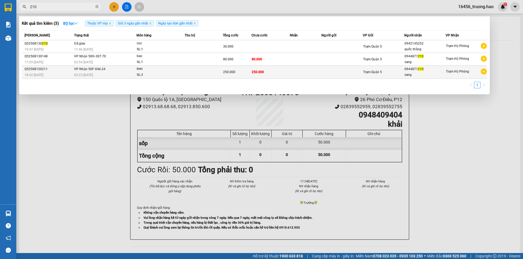
click at [433, 73] on div "sang" at bounding box center [424, 75] width 41 height 6
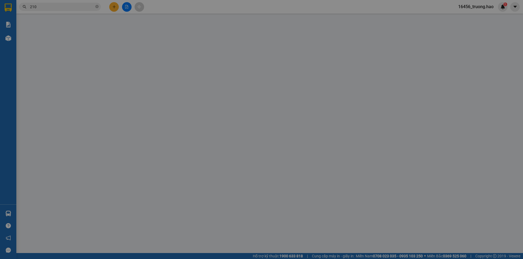
type input "0944871210"
type input "sang"
type input "250.000"
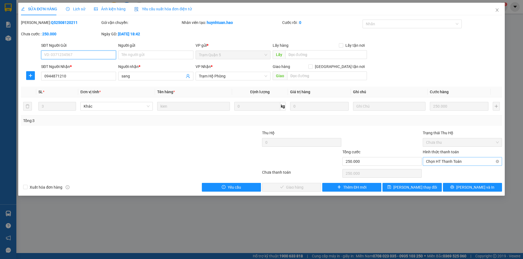
click at [436, 163] on span "Chọn HT Thanh Toán" at bounding box center [462, 162] width 73 height 8
click at [435, 171] on div "Tại văn phòng" at bounding box center [462, 173] width 73 height 6
click at [298, 187] on span "[PERSON_NAME] và Giao hàng" at bounding box center [298, 188] width 52 height 6
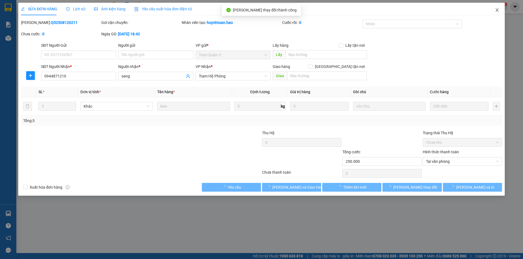
click at [496, 10] on icon "close" at bounding box center [496, 9] width 3 height 3
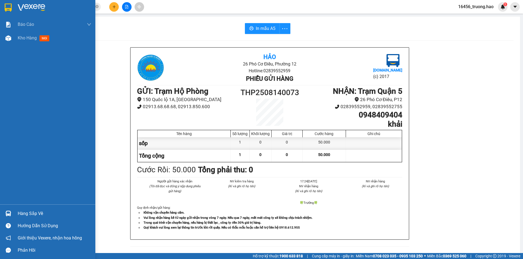
drag, startPoint x: 32, startPoint y: 36, endPoint x: 90, endPoint y: 55, distance: 60.9
click at [32, 40] on span "Kho hàng" at bounding box center [27, 37] width 19 height 5
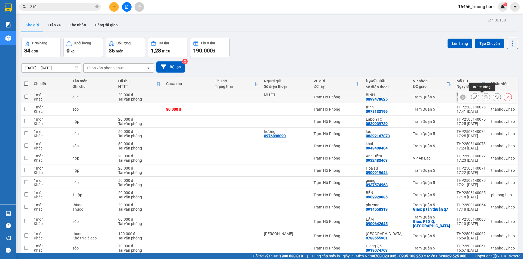
click at [484, 96] on icon at bounding box center [486, 97] width 4 height 4
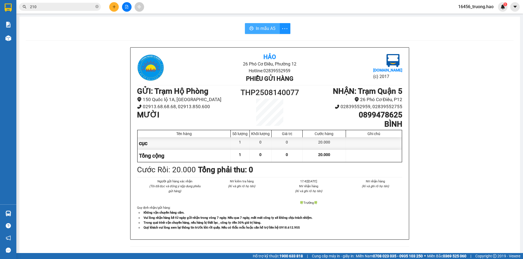
click at [266, 31] on span "In mẫu A5" at bounding box center [266, 28] width 20 height 7
click at [96, 8] on icon "close-circle" at bounding box center [96, 6] width 3 height 3
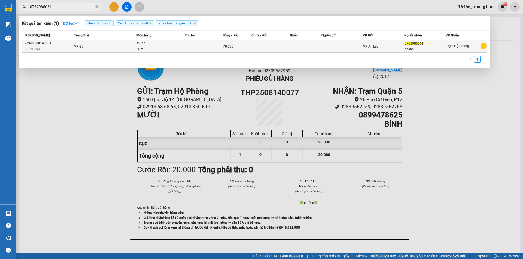
type input "0762986061"
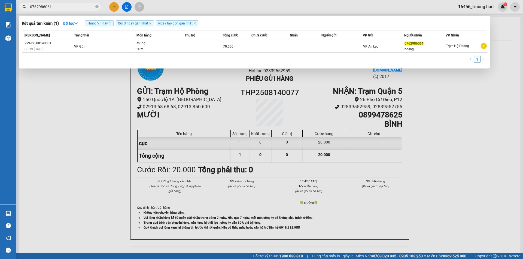
click at [203, 47] on td at bounding box center [204, 46] width 38 height 13
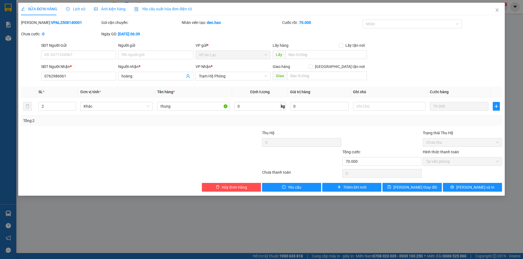
click at [108, 9] on span "Ảnh kiện hàng" at bounding box center [110, 9] width 32 height 4
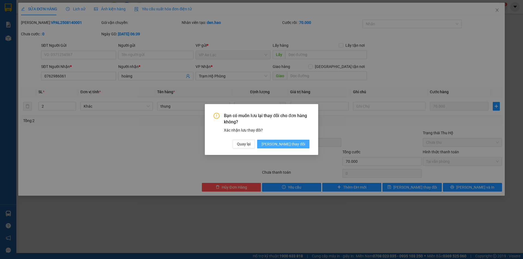
click at [299, 145] on span "[PERSON_NAME] thay đổi" at bounding box center [283, 144] width 44 height 6
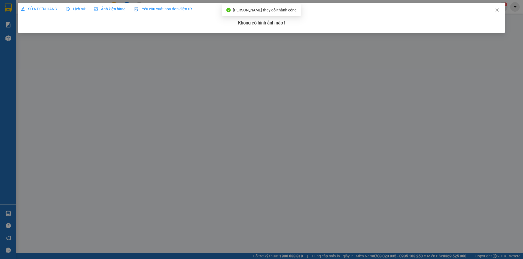
click at [48, 13] on div "SỬA ĐƠN HÀNG" at bounding box center [39, 9] width 36 height 13
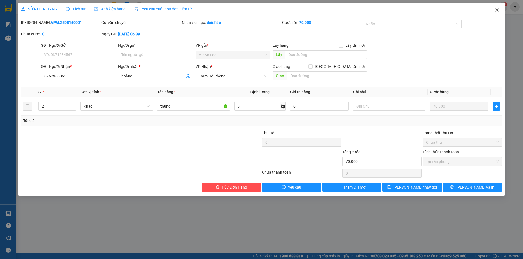
click at [496, 9] on icon "close" at bounding box center [496, 9] width 3 height 3
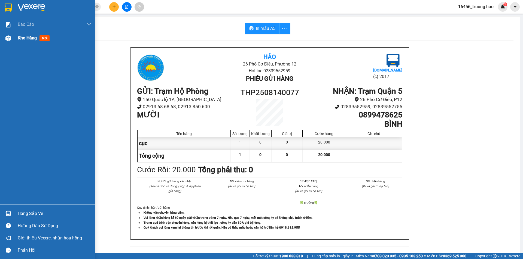
click at [47, 38] on span "mới" at bounding box center [44, 38] width 10 height 6
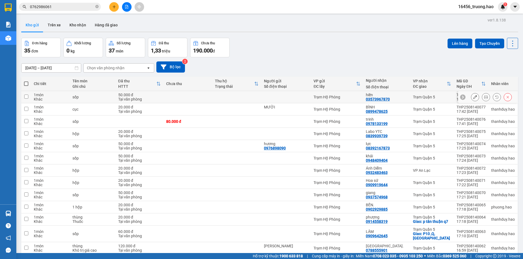
click at [484, 96] on icon at bounding box center [486, 97] width 4 height 4
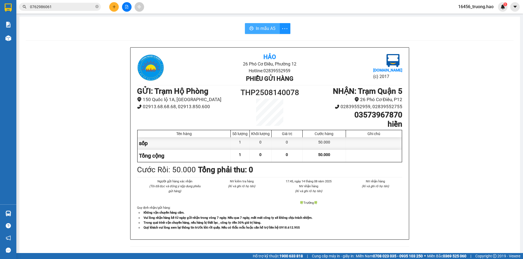
click at [263, 30] on span "In mẫu A5" at bounding box center [266, 28] width 20 height 7
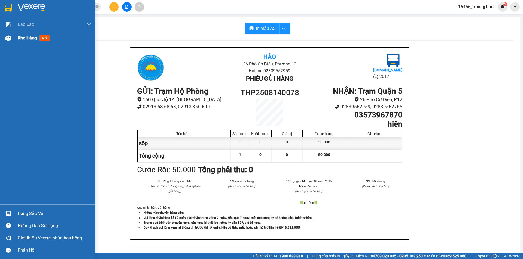
click at [43, 40] on span "mới" at bounding box center [44, 38] width 10 height 6
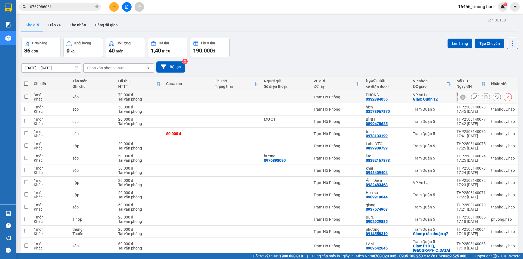
click at [482, 99] on button at bounding box center [486, 98] width 8 height 10
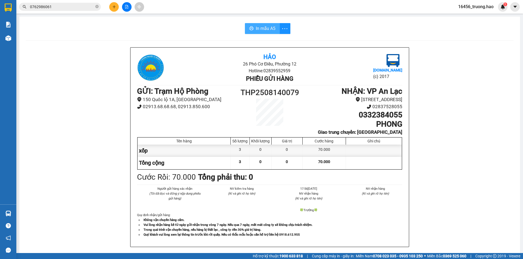
click at [266, 28] on span "In mẫu A5" at bounding box center [266, 28] width 20 height 7
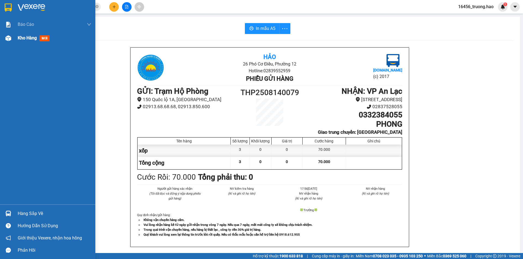
click at [46, 40] on span "mới" at bounding box center [44, 38] width 10 height 6
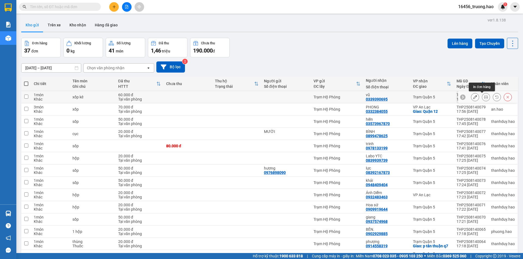
click at [484, 96] on icon at bounding box center [486, 97] width 4 height 4
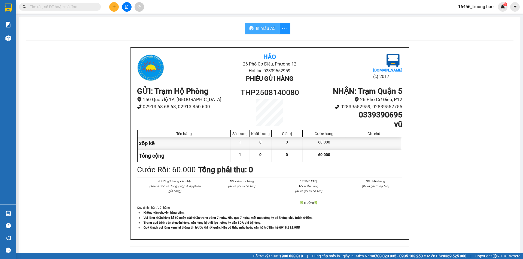
click at [256, 26] on span "In mẫu A5" at bounding box center [266, 28] width 20 height 7
click at [65, 8] on input "text" at bounding box center [62, 7] width 64 height 6
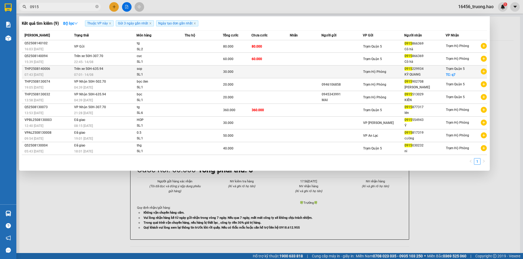
type input "0915"
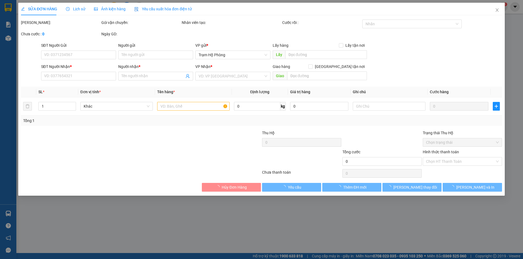
type input "0915229934"
type input "KỲ QUANG"
checkbox input "true"
type input "q7"
type input "30.000"
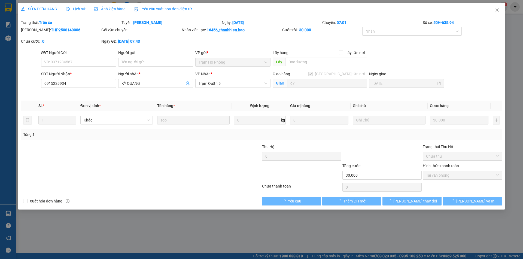
click at [84, 10] on span "Lịch sử" at bounding box center [75, 9] width 19 height 4
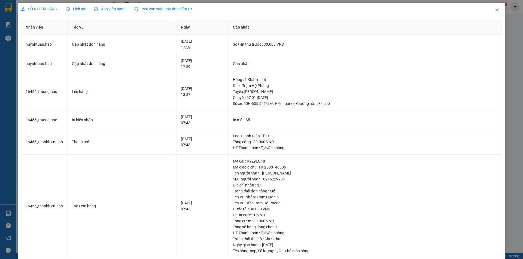
click at [109, 8] on span "Ảnh kiện hàng" at bounding box center [110, 9] width 32 height 4
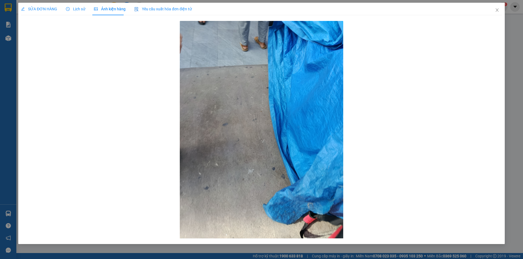
click at [35, 8] on span "SỬA ĐƠN HÀNG" at bounding box center [39, 9] width 36 height 4
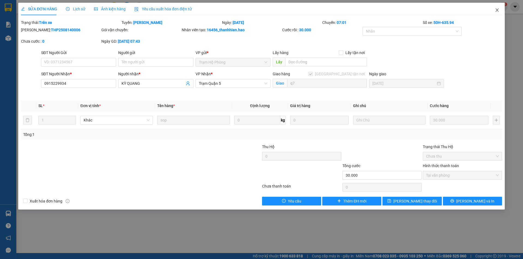
click at [498, 10] on icon "close" at bounding box center [497, 10] width 4 height 4
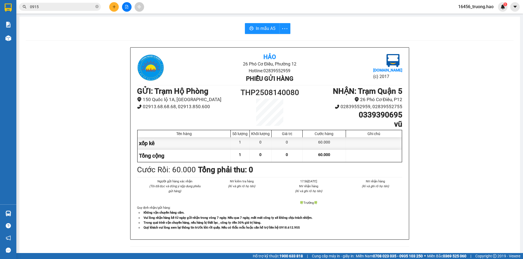
click at [492, 65] on div "Hảo 26 Phó Cơ Điều, Phường 12 Hotline: 02839552959 Phiếu gửi hàng Vexere.com (c…" at bounding box center [269, 238] width 487 height 383
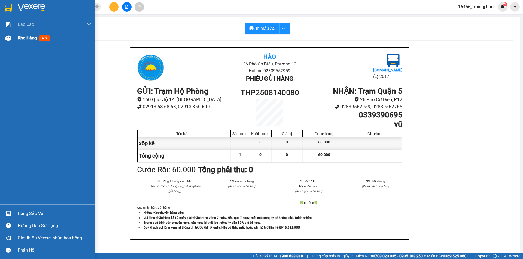
click at [26, 40] on span "Kho hàng" at bounding box center [27, 37] width 19 height 5
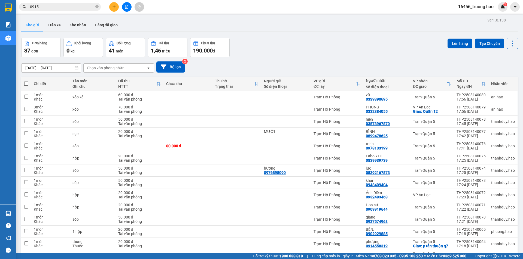
click at [78, 8] on input "0915" at bounding box center [62, 7] width 64 height 6
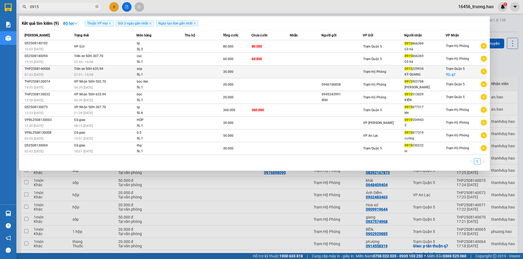
click at [302, 74] on td at bounding box center [306, 72] width 32 height 13
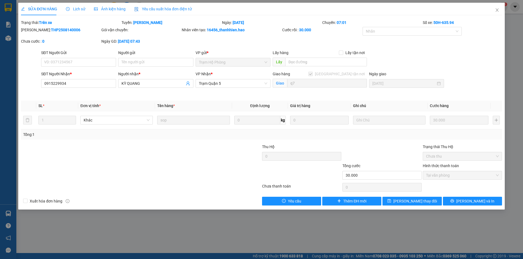
click at [113, 7] on span "Ảnh kiện hàng" at bounding box center [110, 9] width 32 height 4
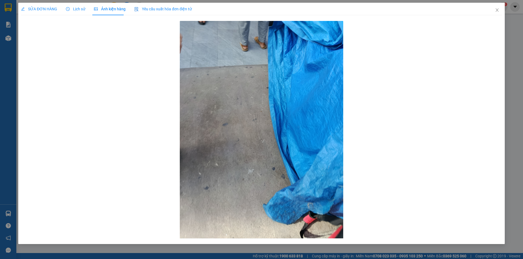
click at [46, 10] on span "SỬA ĐƠN HÀNG" at bounding box center [39, 9] width 36 height 4
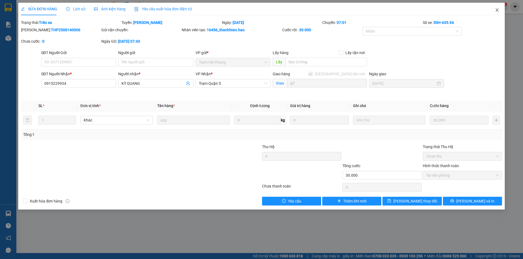
click at [496, 13] on span "Close" at bounding box center [496, 10] width 15 height 15
click at [517, 25] on main at bounding box center [261, 126] width 523 height 253
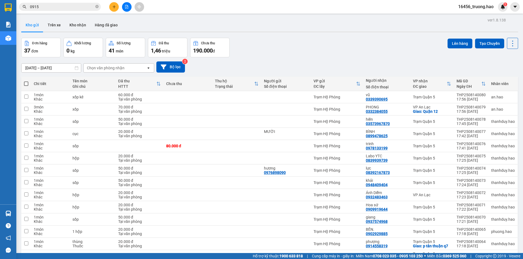
click at [315, 52] on div "Đơn hàng 37 đơn Khối lượng 0 kg Số lượng 41 món Đã thu 1,46 triệu Chưa thu 190.…" at bounding box center [269, 48] width 497 height 20
click at [68, 10] on input "0915" at bounding box center [62, 7] width 64 height 6
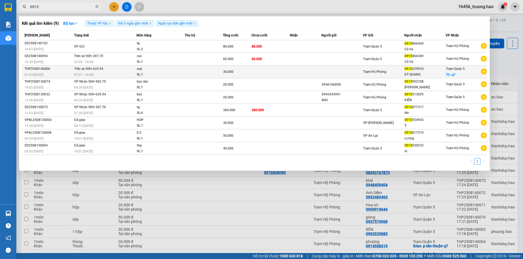
click at [349, 72] on td at bounding box center [341, 72] width 41 height 13
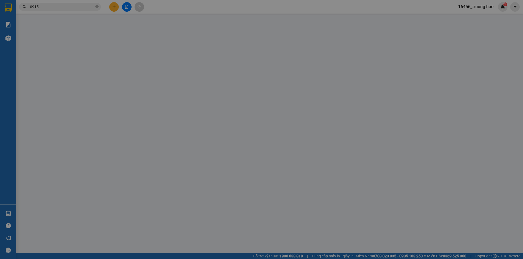
type input "0915229934"
type input "KỲ QUANG"
checkbox input "true"
type input "q7"
type input "30.000"
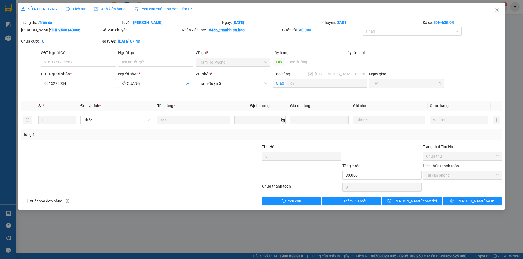
click at [117, 8] on span "Ảnh kiện hàng" at bounding box center [110, 9] width 32 height 4
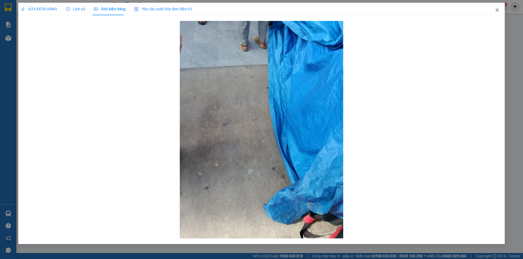
click at [495, 12] on icon "close" at bounding box center [497, 10] width 4 height 4
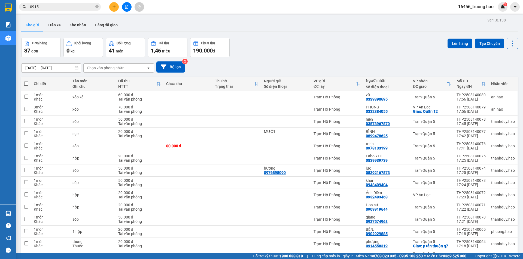
click at [343, 45] on div "Đơn hàng 37 đơn Khối lượng 0 kg Số lượng 41 món Đã thu 1,46 triệu Chưa thu 190.…" at bounding box center [269, 48] width 497 height 20
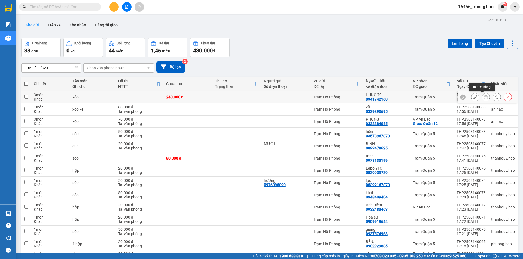
click at [484, 97] on icon at bounding box center [486, 97] width 4 height 4
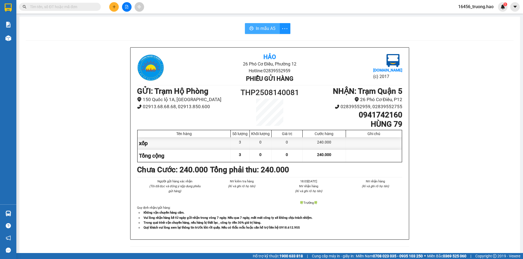
click at [267, 26] on span "In mẫu A5" at bounding box center [266, 28] width 20 height 7
click at [75, 9] on input "text" at bounding box center [62, 7] width 64 height 6
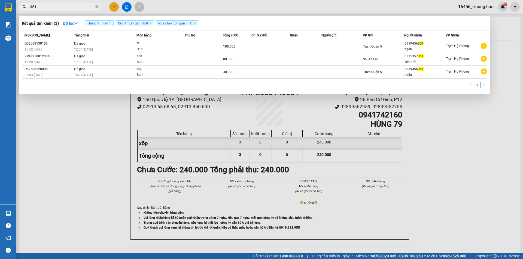
type input "351"
click at [100, 6] on span "351" at bounding box center [60, 7] width 82 height 8
click at [99, 7] on span "351" at bounding box center [60, 7] width 82 height 8
click at [97, 7] on icon "close-circle" at bounding box center [96, 6] width 3 height 3
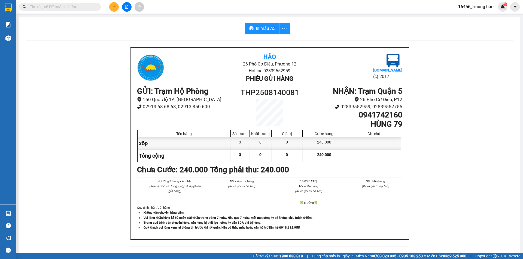
click at [79, 8] on input "text" at bounding box center [62, 7] width 64 height 6
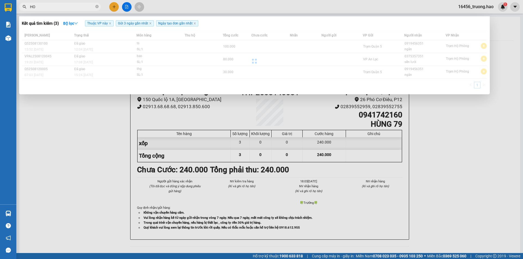
type input "HON"
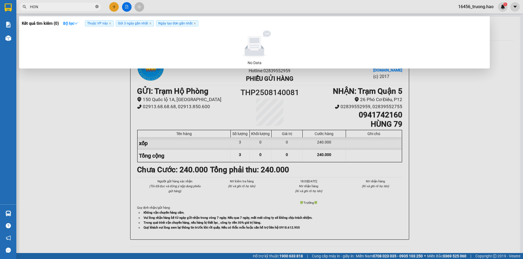
click at [97, 5] on span at bounding box center [96, 6] width 3 height 5
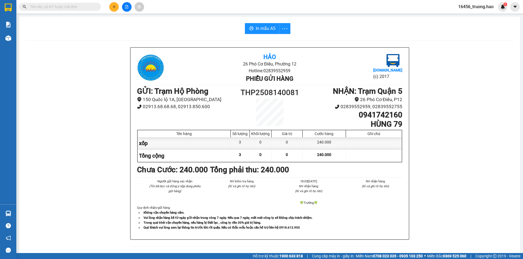
click at [72, 8] on input "text" at bounding box center [62, 7] width 64 height 6
click at [78, 8] on input "text" at bounding box center [62, 7] width 64 height 6
click at [76, 7] on input "text" at bounding box center [62, 7] width 64 height 6
click at [66, 9] on input "text" at bounding box center [62, 7] width 64 height 6
click at [64, 7] on input "text" at bounding box center [62, 7] width 64 height 6
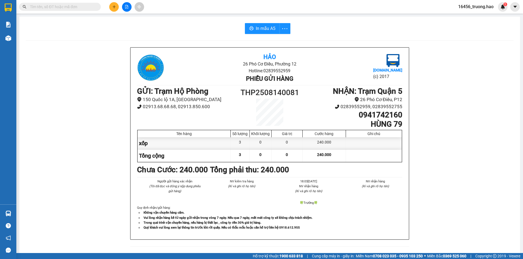
click at [68, 7] on input "text" at bounding box center [62, 7] width 64 height 6
click at [64, 7] on input "text" at bounding box center [62, 7] width 64 height 6
click at [76, 7] on input "text" at bounding box center [62, 7] width 64 height 6
click at [74, 6] on input "text" at bounding box center [62, 7] width 64 height 6
click at [53, 6] on input "text" at bounding box center [62, 7] width 64 height 6
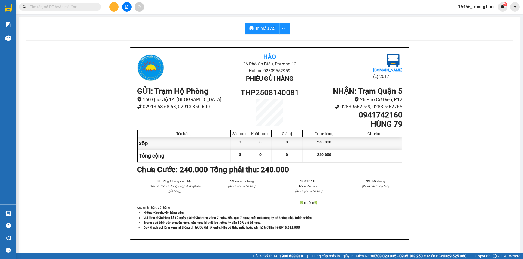
click at [38, 7] on input "text" at bounding box center [62, 7] width 64 height 6
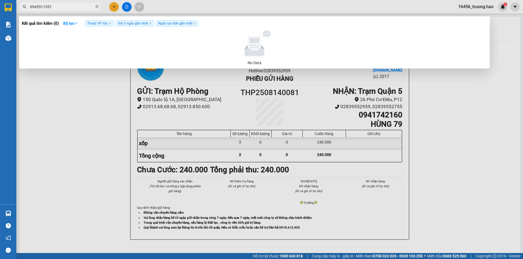
type input "0945511351"
click at [87, 100] on div at bounding box center [261, 129] width 523 height 259
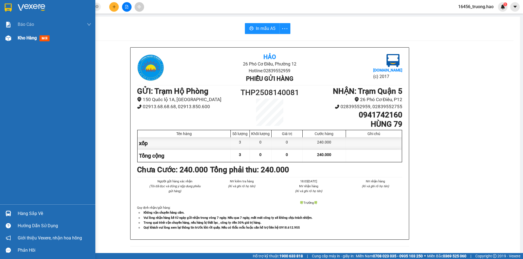
click at [44, 39] on span "mới" at bounding box center [44, 38] width 10 height 6
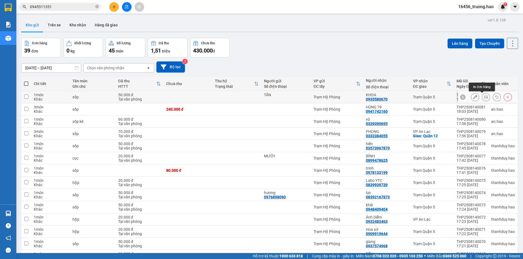
click at [484, 98] on icon at bounding box center [486, 97] width 4 height 4
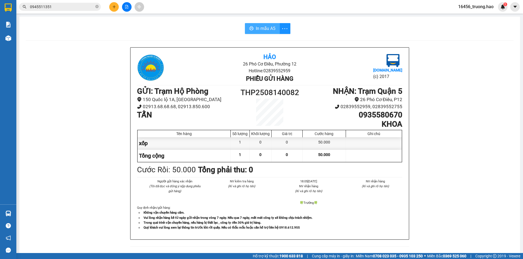
click at [263, 31] on span "In mẫu A5" at bounding box center [266, 28] width 20 height 7
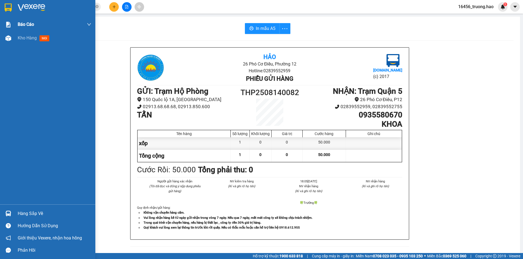
drag, startPoint x: 44, startPoint y: 36, endPoint x: 72, endPoint y: 30, distance: 29.3
click at [44, 36] on span "mới" at bounding box center [44, 38] width 10 height 6
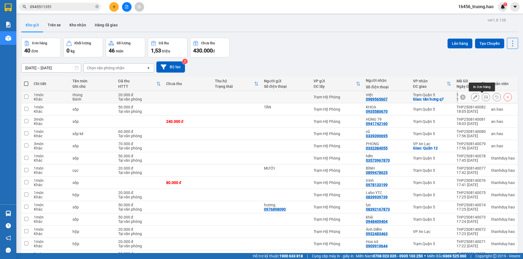
click at [484, 97] on icon at bounding box center [486, 97] width 4 height 4
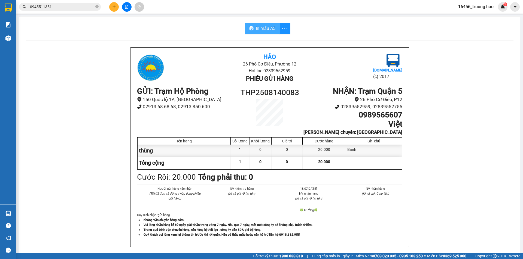
click at [261, 29] on span "In mẫu A5" at bounding box center [266, 28] width 20 height 7
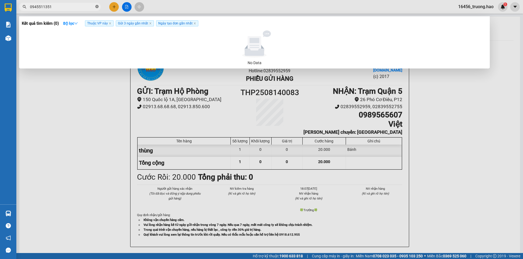
click at [97, 7] on icon "close-circle" at bounding box center [96, 6] width 3 height 3
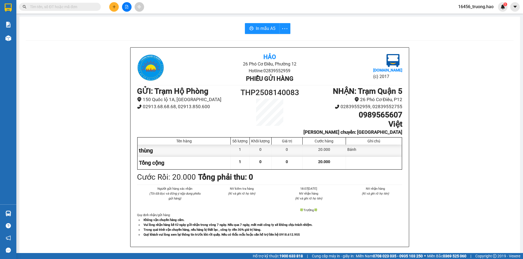
click at [86, 9] on input "text" at bounding box center [62, 7] width 64 height 6
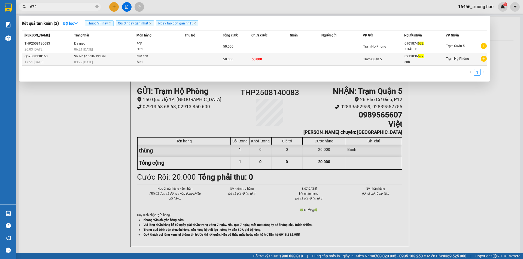
type input "672"
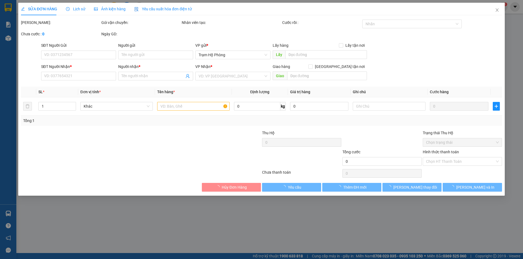
type input "0911836672"
type input "anh"
type input "50.000"
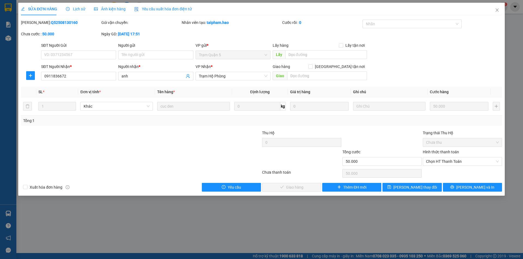
click at [109, 10] on span "Ảnh kiện hàng" at bounding box center [110, 9] width 32 height 4
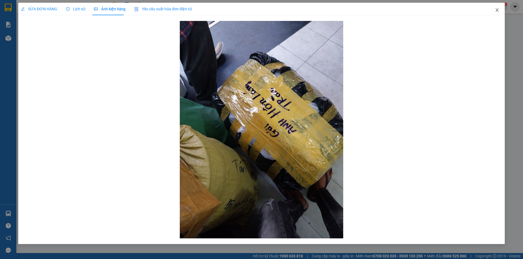
click at [496, 10] on icon "close" at bounding box center [497, 10] width 4 height 4
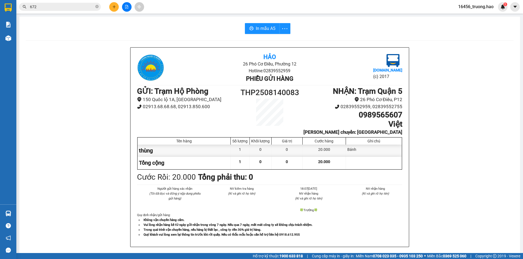
click at [68, 11] on div "Kết quả tìm kiếm ( 2 ) Bộ lọc Thuộc VP này Gửi 3 ngày gần nhất Ngày tạo đơn gần…" at bounding box center [53, 7] width 106 height 10
click at [68, 9] on input "672" at bounding box center [62, 7] width 64 height 6
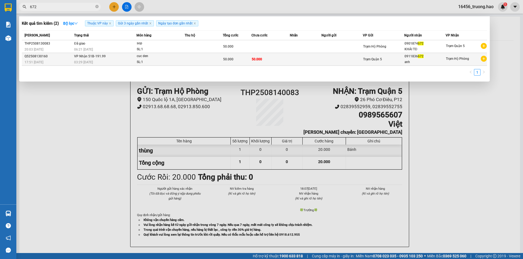
click at [265, 60] on td "50.000" at bounding box center [270, 59] width 38 height 13
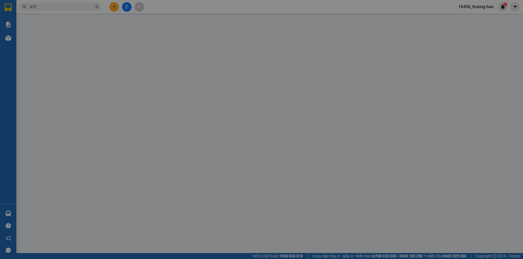
type input "0911836672"
type input "anh"
type input "50.000"
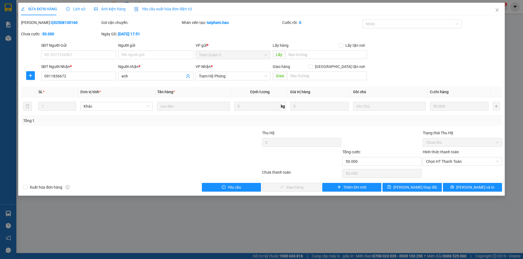
click at [116, 10] on span "Ảnh kiện hàng" at bounding box center [110, 9] width 32 height 4
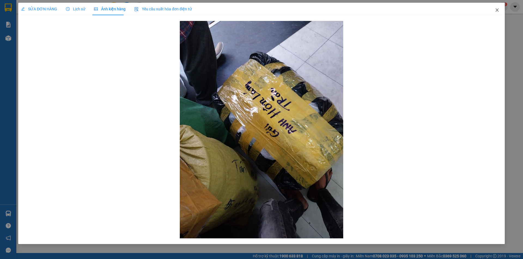
click at [496, 8] on span "Close" at bounding box center [496, 10] width 15 height 15
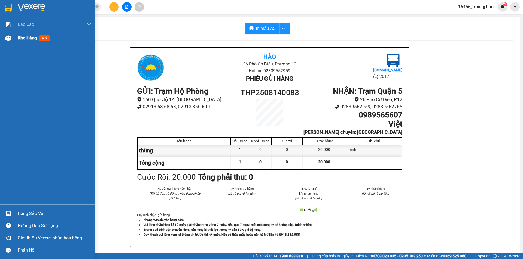
click at [45, 37] on span "mới" at bounding box center [44, 38] width 10 height 6
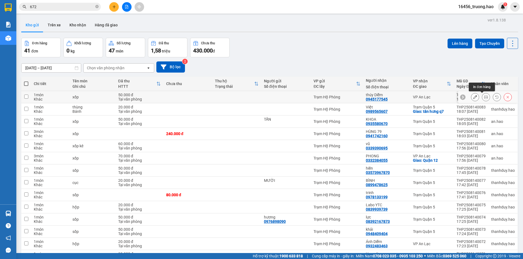
click at [484, 96] on icon at bounding box center [486, 97] width 4 height 4
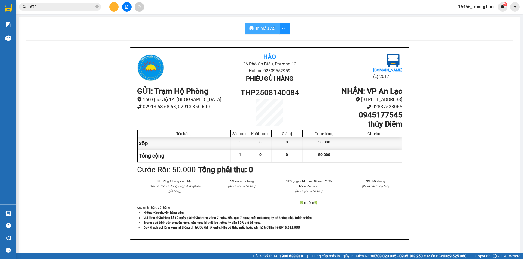
click at [269, 30] on span "In mẫu A5" at bounding box center [266, 28] width 20 height 7
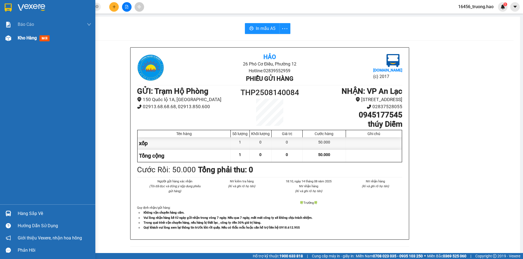
click at [45, 39] on span "mới" at bounding box center [44, 38] width 10 height 6
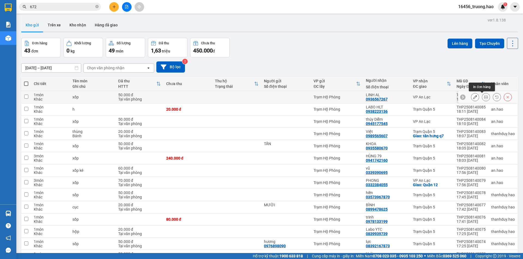
click at [484, 98] on button at bounding box center [486, 98] width 8 height 10
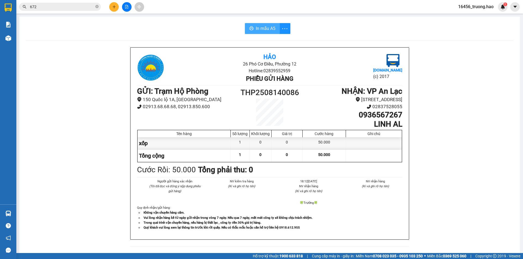
click at [263, 28] on span "In mẫu A5" at bounding box center [266, 28] width 20 height 7
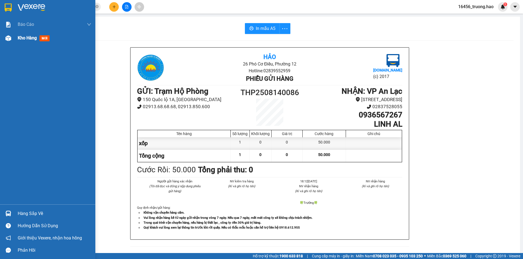
click at [44, 35] on div "Kho hàng mới" at bounding box center [35, 38] width 34 height 7
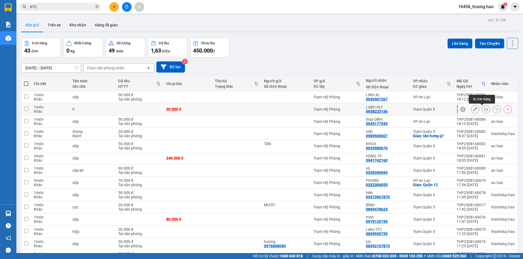
click at [482, 111] on button at bounding box center [486, 110] width 8 height 10
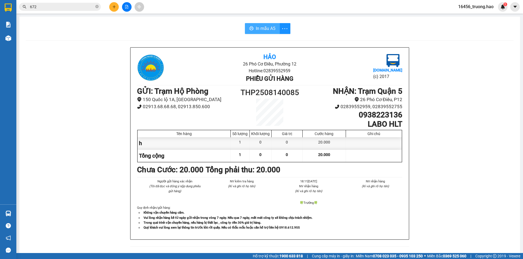
click at [264, 27] on span "In mẫu A5" at bounding box center [266, 28] width 20 height 7
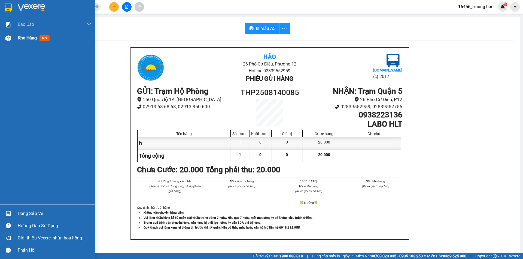
click at [45, 41] on span "mới" at bounding box center [44, 38] width 10 height 6
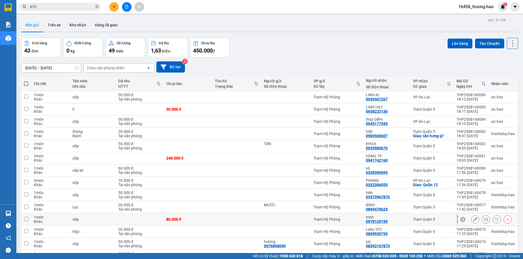
click at [484, 219] on icon at bounding box center [486, 220] width 4 height 4
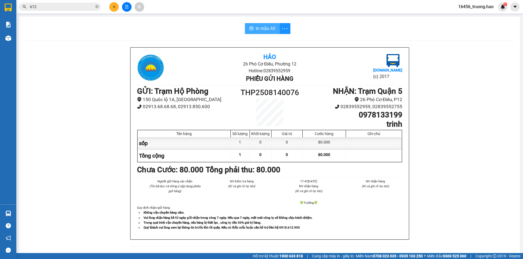
click at [259, 28] on span "In mẫu A5" at bounding box center [266, 28] width 20 height 7
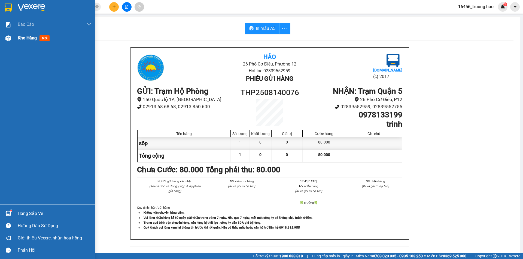
click at [44, 41] on span "mới" at bounding box center [44, 38] width 10 height 6
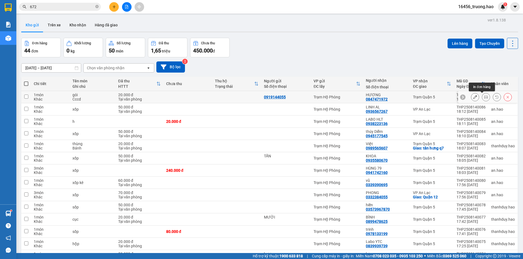
click at [484, 96] on icon at bounding box center [486, 97] width 4 height 4
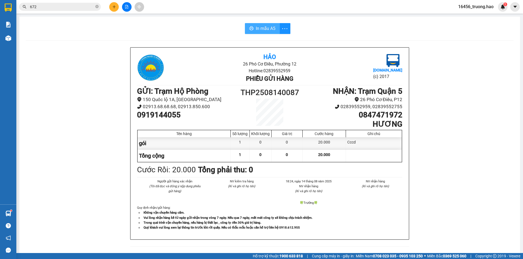
click at [270, 26] on span "In mẫu A5" at bounding box center [266, 28] width 20 height 7
click at [76, 7] on input "672" at bounding box center [62, 7] width 64 height 6
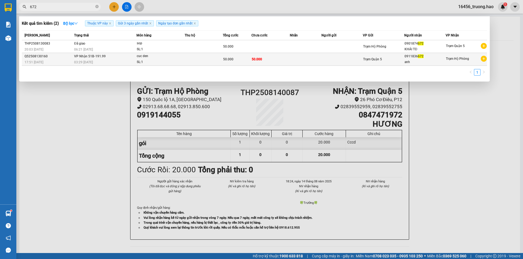
click at [413, 56] on div "0911836 672" at bounding box center [424, 57] width 41 height 6
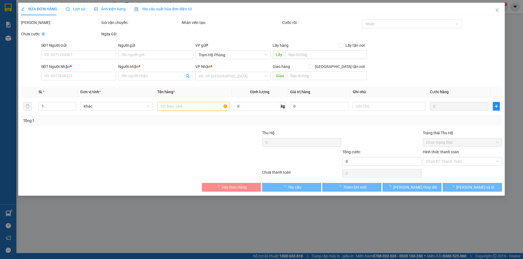
type input "0911836672"
type input "anh"
type input "50.000"
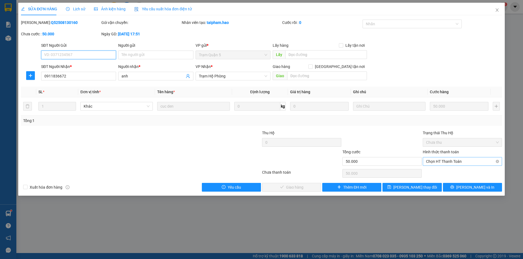
click at [444, 161] on span "Chọn HT Thanh Toán" at bounding box center [462, 162] width 73 height 8
click at [439, 175] on div "Tại văn phòng" at bounding box center [462, 173] width 73 height 6
type input "0"
click at [299, 186] on span "[PERSON_NAME] và Giao hàng" at bounding box center [298, 188] width 52 height 6
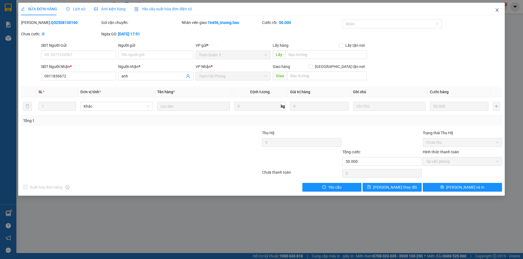
click at [497, 11] on icon "close" at bounding box center [496, 9] width 3 height 3
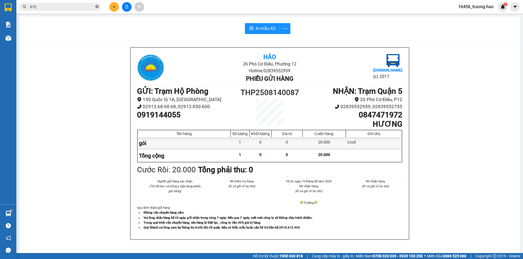
click at [97, 6] on icon "close-circle" at bounding box center [96, 6] width 3 height 3
click at [71, 7] on input "text" at bounding box center [62, 7] width 64 height 6
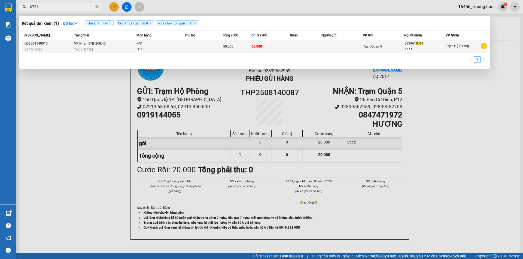
type input "0781"
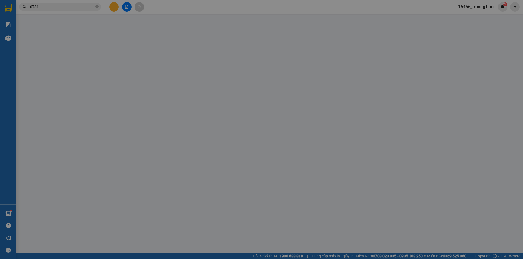
type input "0939610781"
type input "Khoa"
type input "50.000"
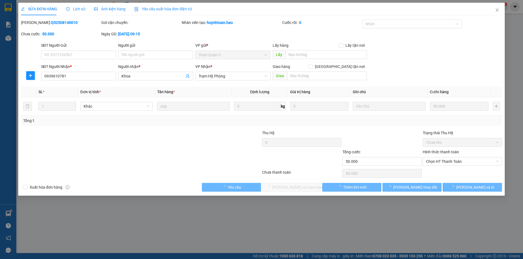
click at [118, 7] on span "Ảnh kiện hàng" at bounding box center [110, 9] width 32 height 4
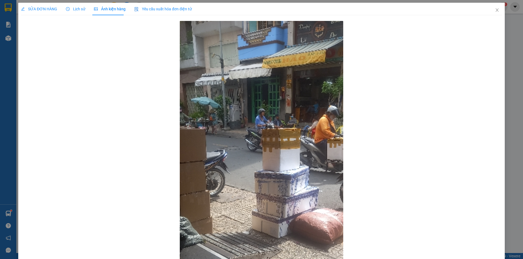
click at [39, 8] on span "SỬA ĐƠN HÀNG" at bounding box center [39, 9] width 36 height 4
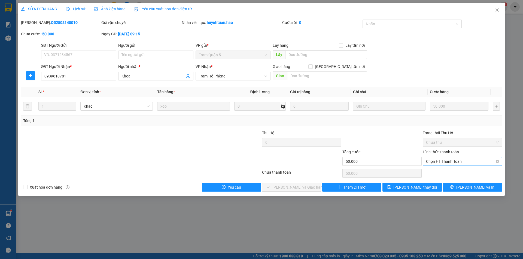
click at [446, 160] on span "Chọn HT Thanh Toán" at bounding box center [462, 162] width 73 height 8
click at [439, 175] on div "Tại văn phòng" at bounding box center [462, 173] width 73 height 6
type input "0"
click at [299, 188] on span "Lưu và Giao hàng" at bounding box center [298, 188] width 52 height 6
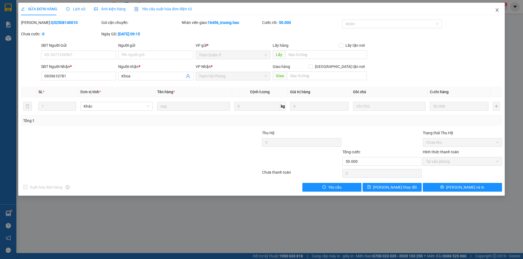
click at [497, 9] on icon "close" at bounding box center [497, 10] width 4 height 4
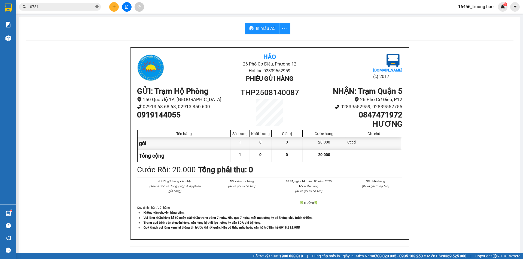
click at [97, 7] on icon "close-circle" at bounding box center [96, 6] width 3 height 3
click at [65, 8] on input "text" at bounding box center [62, 7] width 64 height 6
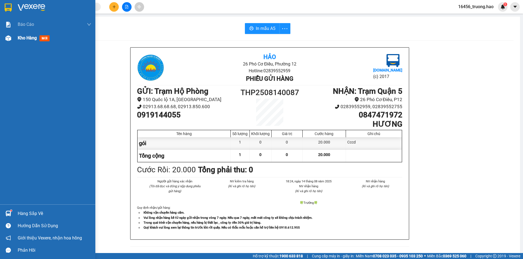
click at [7, 40] on img at bounding box center [8, 38] width 6 height 6
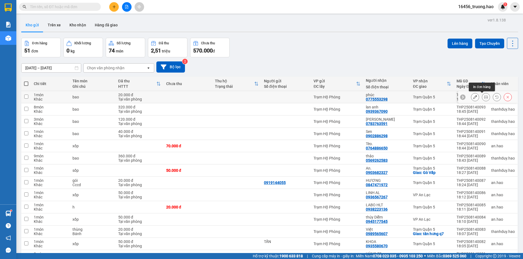
click at [482, 95] on button at bounding box center [486, 98] width 8 height 10
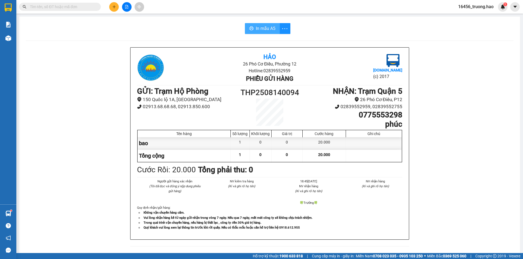
click at [262, 27] on span "In mẫu A5" at bounding box center [266, 28] width 20 height 7
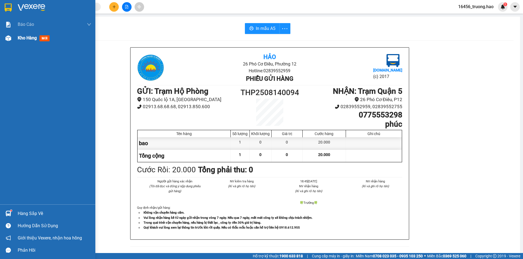
click at [20, 41] on div "Kho hàng mới" at bounding box center [35, 38] width 34 height 7
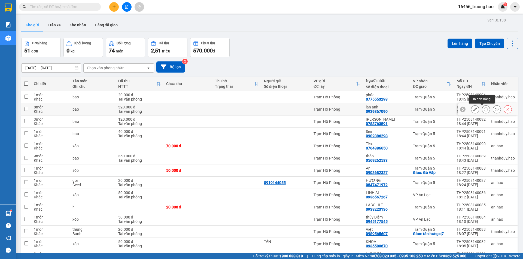
click at [484, 111] on icon at bounding box center [486, 110] width 4 height 4
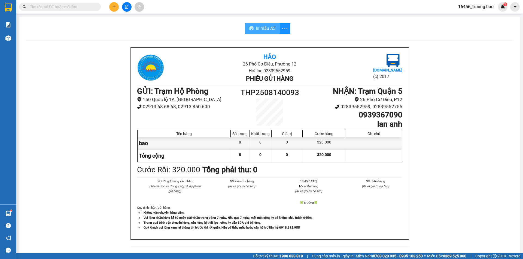
click at [268, 29] on span "In mẫu A5" at bounding box center [266, 28] width 20 height 7
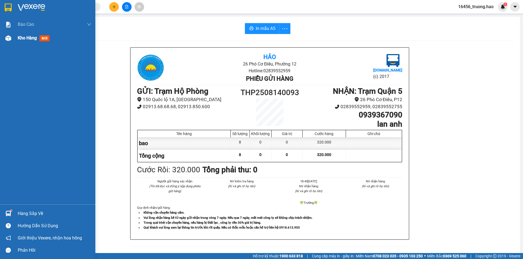
click at [11, 39] on div at bounding box center [9, 38] width 10 height 10
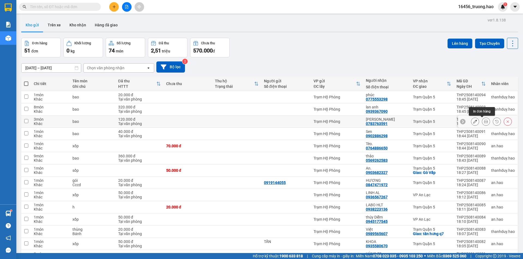
click at [484, 120] on icon at bounding box center [486, 122] width 4 height 4
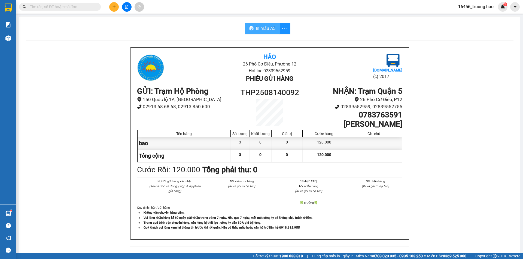
click at [256, 26] on span "In mẫu A5" at bounding box center [266, 28] width 20 height 7
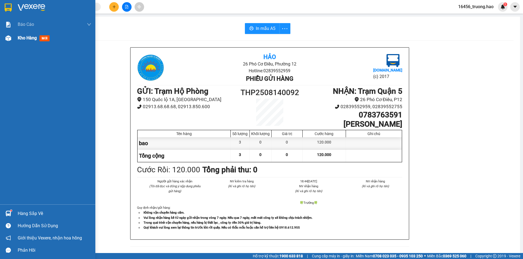
click at [5, 38] on img at bounding box center [8, 38] width 6 height 6
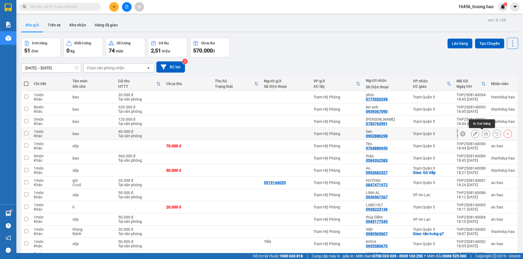
click at [484, 134] on icon at bounding box center [486, 134] width 4 height 4
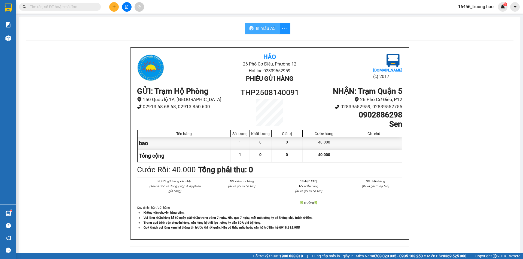
click at [266, 30] on span "In mẫu A5" at bounding box center [266, 28] width 20 height 7
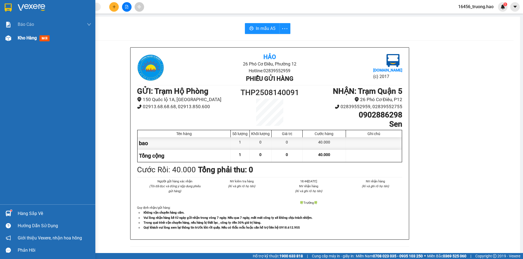
click at [28, 42] on div "Kho hàng mới" at bounding box center [55, 38] width 74 height 14
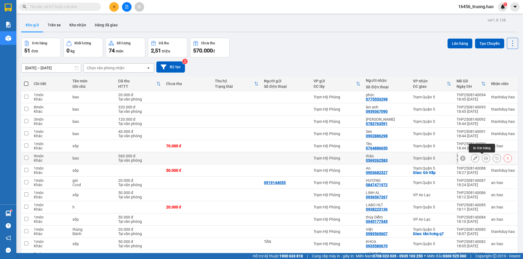
click at [484, 159] on button at bounding box center [486, 159] width 8 height 10
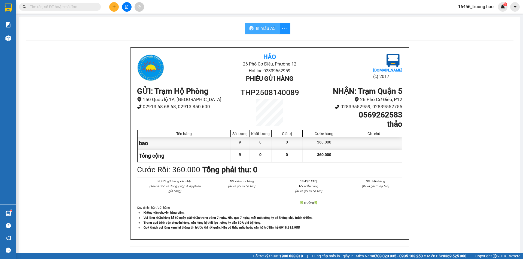
click at [268, 28] on span "In mẫu A5" at bounding box center [266, 28] width 20 height 7
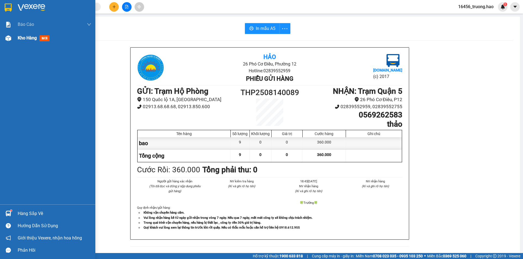
click at [4, 36] on div at bounding box center [9, 38] width 10 height 10
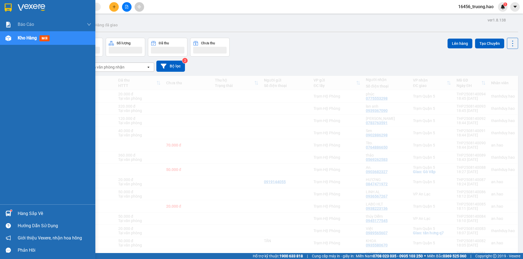
click at [15, 41] on div "Kho hàng mới" at bounding box center [47, 38] width 95 height 14
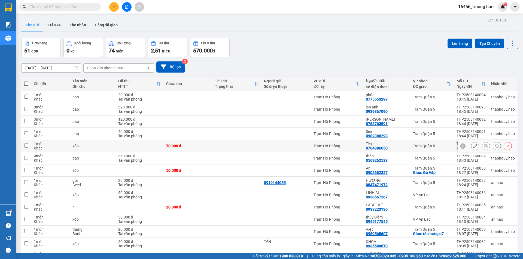
click at [384, 145] on div "Tèo." at bounding box center [387, 144] width 42 height 4
checkbox input "true"
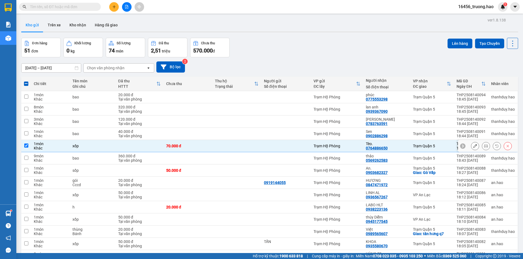
click at [484, 146] on icon at bounding box center [486, 146] width 4 height 4
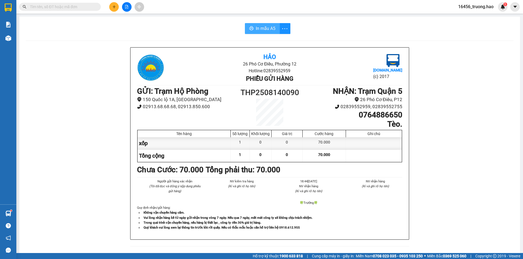
click at [269, 29] on span "In mẫu A5" at bounding box center [266, 28] width 20 height 7
click at [70, 7] on input "text" at bounding box center [62, 7] width 64 height 6
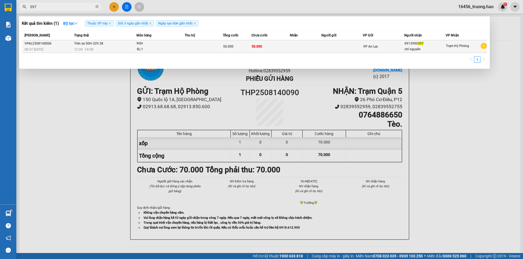
type input "397"
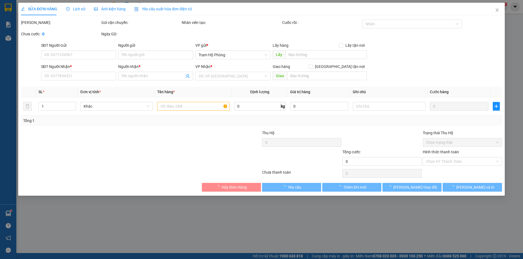
type input "0913990397"
type input "chí nguyên"
type input "50.000"
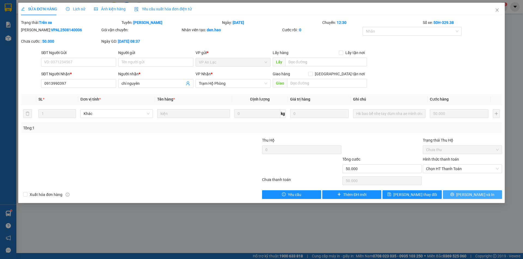
click at [457, 194] on button "Lưu và In" at bounding box center [472, 195] width 59 height 9
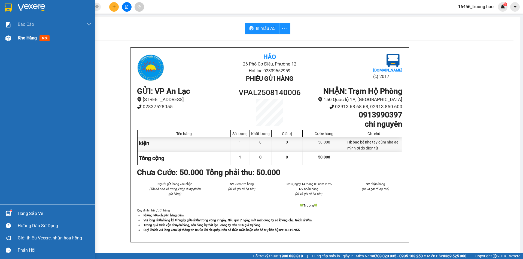
click at [13, 43] on div "Kho hàng mới" at bounding box center [47, 38] width 95 height 14
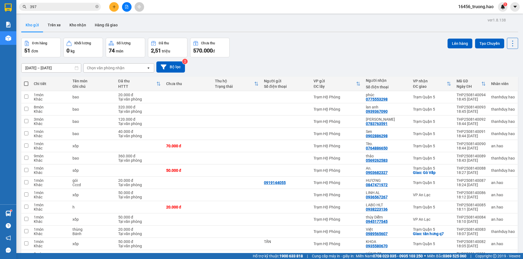
click at [55, 2] on div "Kết quả tìm kiếm ( 2 ) Bộ lọc Thuộc VP này Gửi 3 ngày gần nhất Ngày tạo đơn gần…" at bounding box center [53, 7] width 106 height 10
click at [54, 12] on div "Kết quả tìm kiếm ( 2 ) Bộ lọc Thuộc VP này Gửi 3 ngày gần nhất Ngày tạo đơn gần…" at bounding box center [261, 7] width 523 height 14
click at [57, 6] on input "397" at bounding box center [62, 7] width 64 height 6
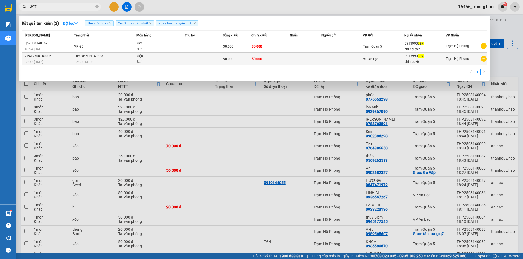
click at [265, 60] on td "50.000" at bounding box center [270, 59] width 38 height 13
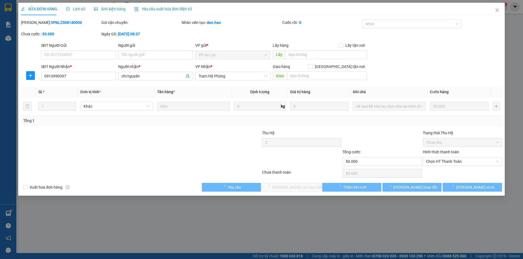
type input "0913990397"
type input "chí nguyên"
type input "50.000"
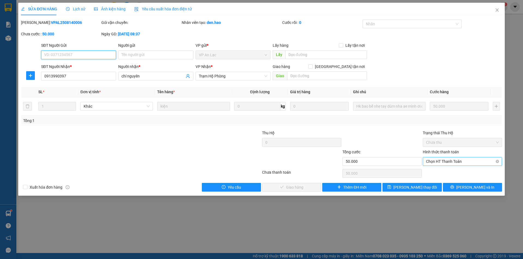
click at [442, 162] on span "Chọn HT Thanh Toán" at bounding box center [462, 162] width 73 height 8
click at [432, 174] on div "Tại văn phòng" at bounding box center [462, 173] width 73 height 6
type input "0"
click at [296, 187] on span "Lưu và Giao hàng" at bounding box center [298, 188] width 52 height 6
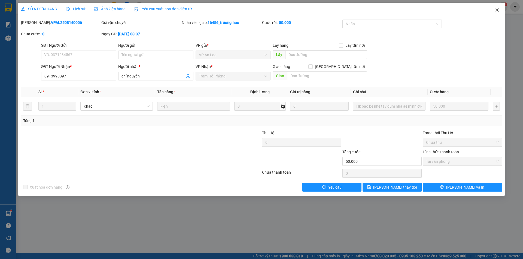
click at [499, 12] on icon "close" at bounding box center [497, 10] width 4 height 4
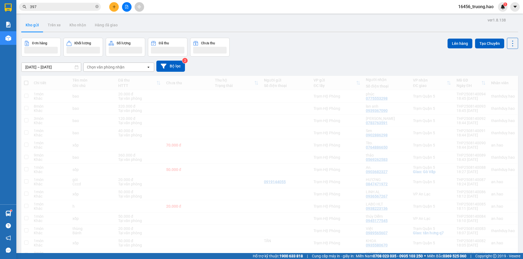
click at [496, 9] on span "16456_truong.hao" at bounding box center [476, 6] width 44 height 7
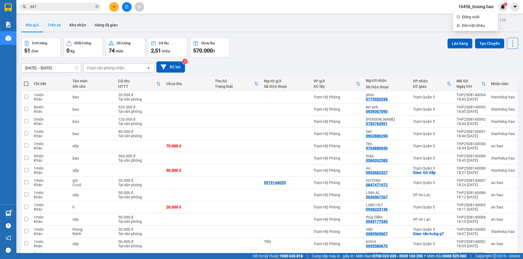
click at [48, 26] on button "Trên xe" at bounding box center [54, 25] width 22 height 13
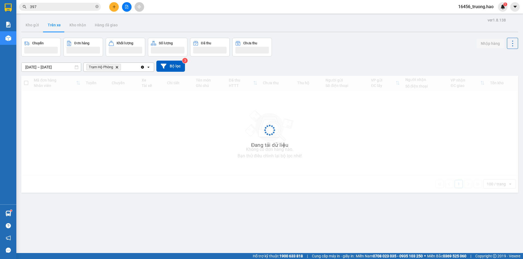
click at [51, 26] on button "Trên xe" at bounding box center [54, 25] width 22 height 13
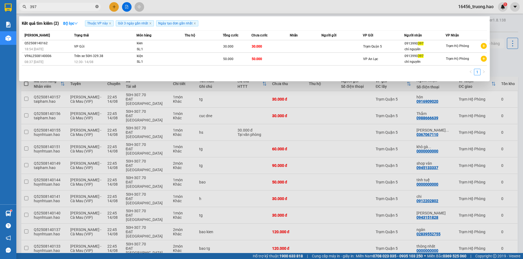
click at [99, 7] on span "397" at bounding box center [60, 7] width 82 height 8
click at [97, 7] on icon "close-circle" at bounding box center [96, 6] width 3 height 3
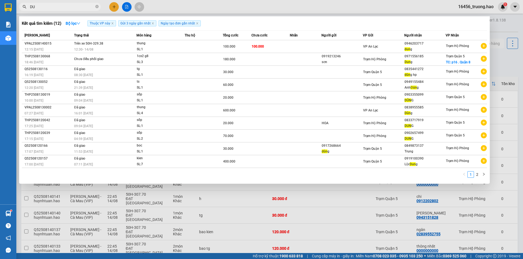
type input "D"
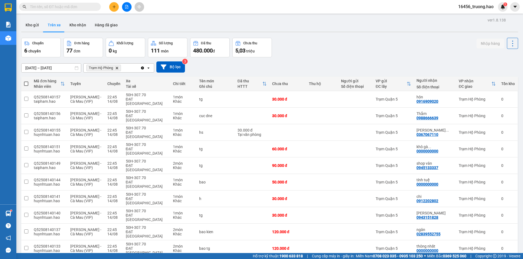
click at [58, 8] on input "text" at bounding box center [62, 7] width 64 height 6
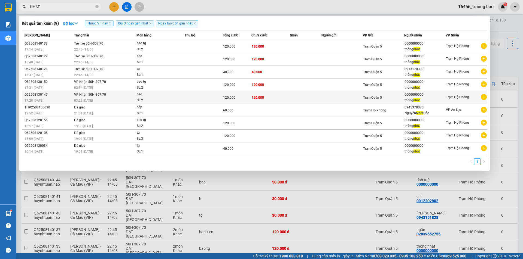
type input "NHAT"
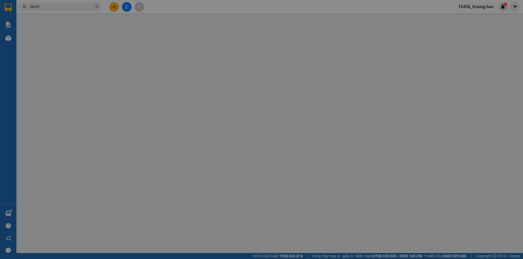
type input "0000000000"
type input "thông nhất"
type input "120.000"
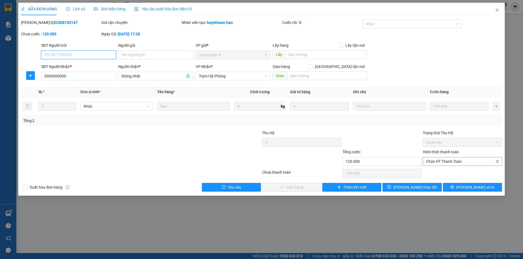
click at [435, 163] on span "Chọn HT Thanh Toán" at bounding box center [462, 162] width 73 height 8
click at [436, 169] on div "Tại văn phòng" at bounding box center [462, 172] width 79 height 9
type input "0"
click at [292, 184] on button "Lưu và Giao hàng" at bounding box center [291, 187] width 59 height 9
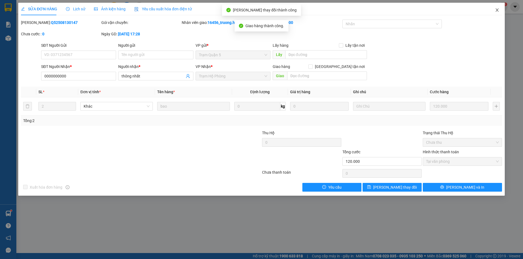
click at [497, 9] on icon "close" at bounding box center [497, 10] width 4 height 4
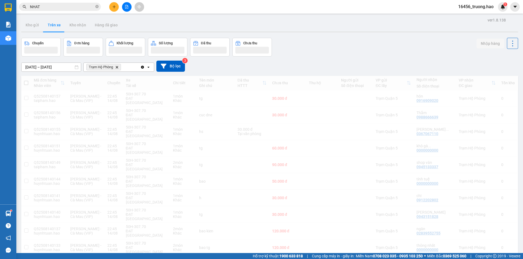
click at [65, 1] on div "Kết quả tìm kiếm ( 9 ) Bộ lọc Thuộc VP này Gửi 3 ngày gần nhất Ngày tạo đơn gần…" at bounding box center [261, 7] width 523 height 14
click at [63, 7] on input "NHAT" at bounding box center [62, 7] width 64 height 6
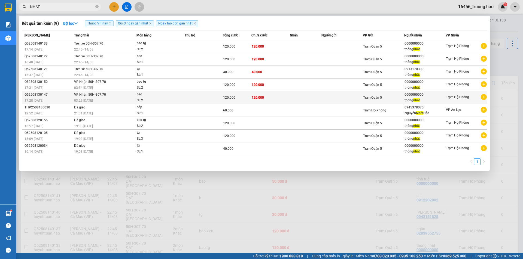
click at [194, 101] on td at bounding box center [204, 97] width 38 height 13
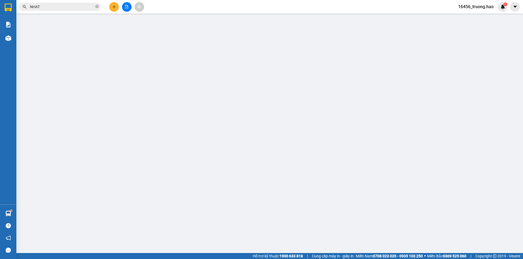
type input "0000000000"
type input "thông nhất"
type input "120.000"
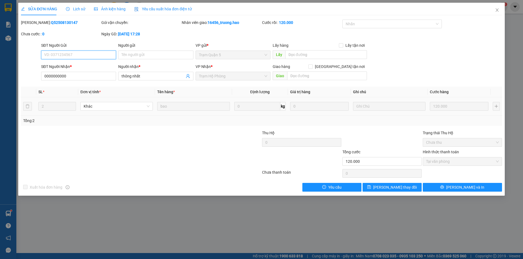
click at [438, 160] on span "Tại văn phòng" at bounding box center [462, 162] width 73 height 8
click at [79, 10] on span "Lịch sử" at bounding box center [75, 9] width 19 height 4
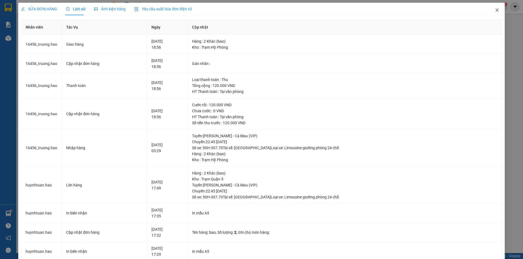
click at [495, 10] on icon "close" at bounding box center [497, 10] width 4 height 4
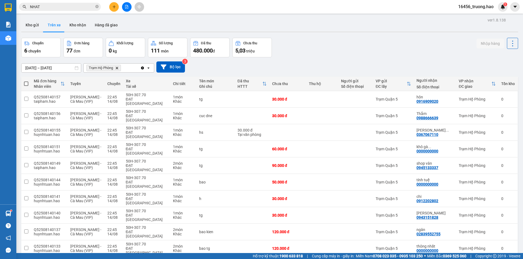
click at [62, 5] on input "NHAT" at bounding box center [62, 7] width 64 height 6
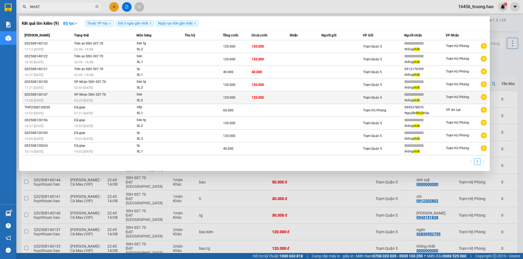
click at [249, 96] on div "120.000" at bounding box center [237, 98] width 28 height 6
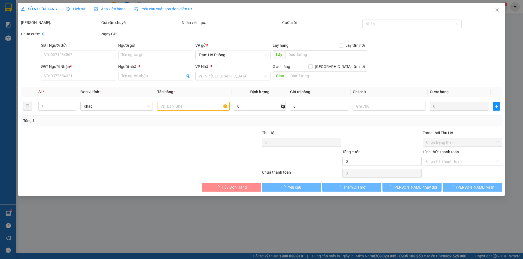
type input "0000000000"
type input "thông nhất"
type input "120.000"
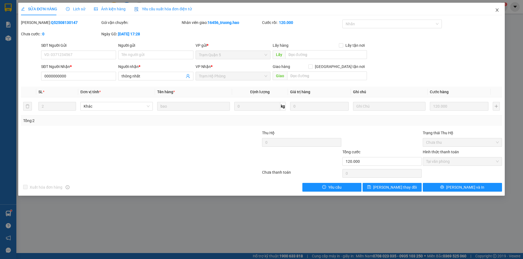
click at [498, 12] on icon "close" at bounding box center [497, 10] width 4 height 4
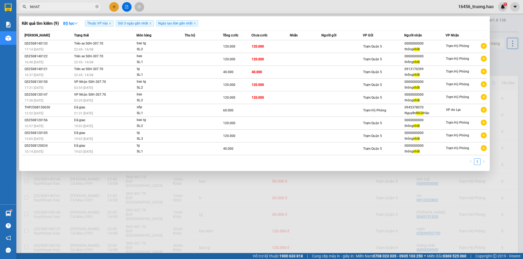
click at [76, 7] on input "NHAT" at bounding box center [62, 7] width 64 height 6
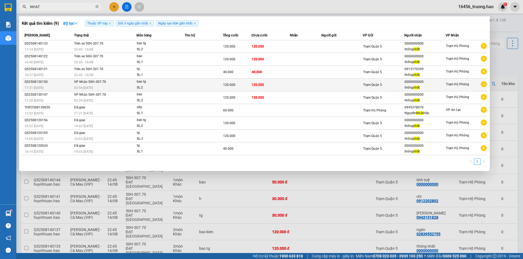
click at [252, 87] on span "120.000" at bounding box center [258, 85] width 12 height 4
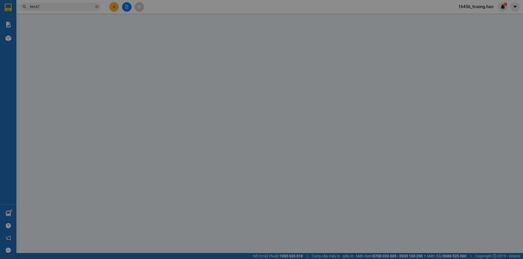
type input "0000000000"
type input "thông nhất"
type input "120.000"
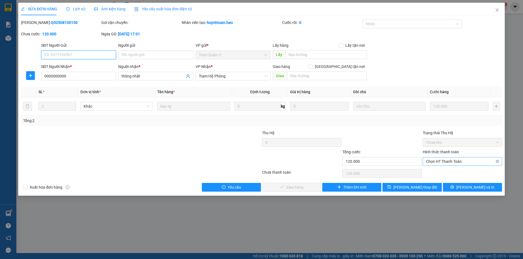
click at [436, 161] on span "Chọn HT Thanh Toán" at bounding box center [462, 162] width 73 height 8
click at [436, 171] on div "Tại văn phòng" at bounding box center [462, 173] width 73 height 6
type input "0"
click at [303, 189] on span "Lưu và Giao hàng" at bounding box center [298, 188] width 52 height 6
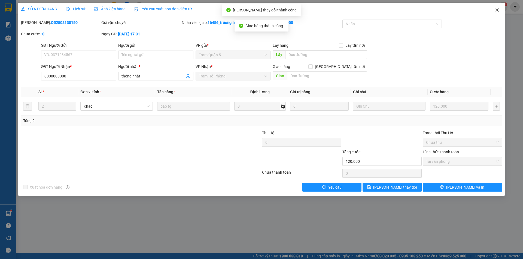
click at [497, 11] on icon "close" at bounding box center [497, 10] width 4 height 4
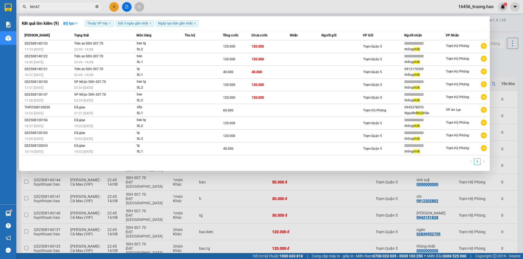
click at [97, 6] on icon "close-circle" at bounding box center [96, 6] width 3 height 3
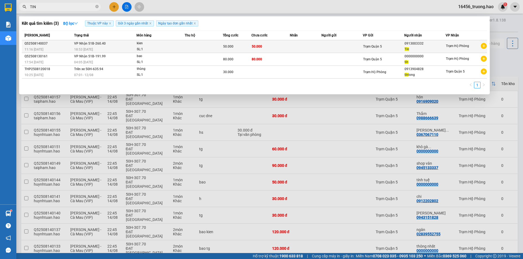
type input "TIN"
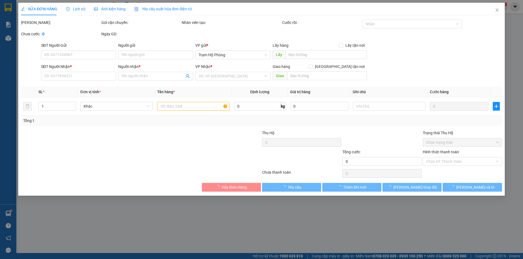
type input "0913003332"
type input "Tín"
type input "50.000"
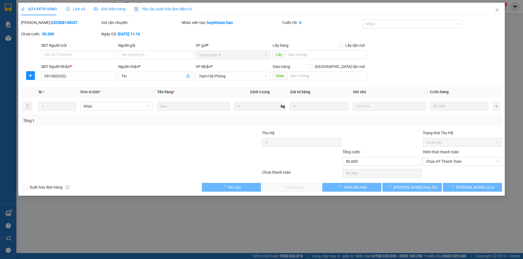
click at [106, 8] on span "Ảnh kiện hàng" at bounding box center [110, 9] width 32 height 4
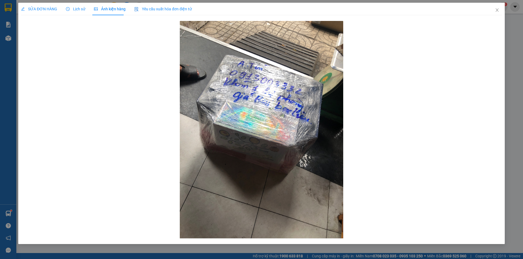
click at [39, 7] on span "SỬA ĐƠN HÀNG" at bounding box center [39, 9] width 36 height 4
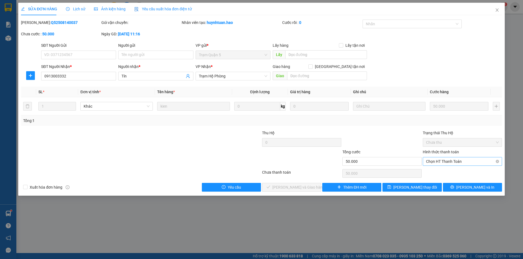
click at [431, 161] on span "Chọn HT Thanh Toán" at bounding box center [462, 162] width 73 height 8
click at [434, 170] on div "Tại văn phòng" at bounding box center [462, 173] width 73 height 6
type input "0"
click at [292, 190] on span "[PERSON_NAME] và Giao hàng" at bounding box center [298, 188] width 52 height 6
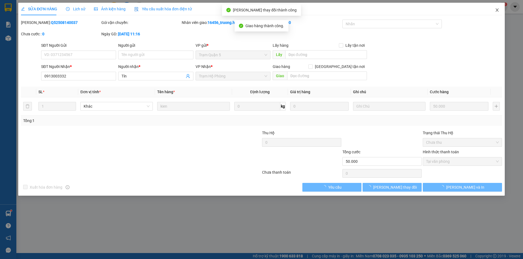
click at [498, 9] on icon "close" at bounding box center [497, 10] width 4 height 4
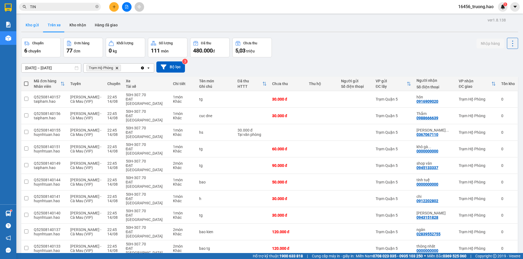
click at [32, 26] on button "Kho gửi" at bounding box center [32, 25] width 22 height 13
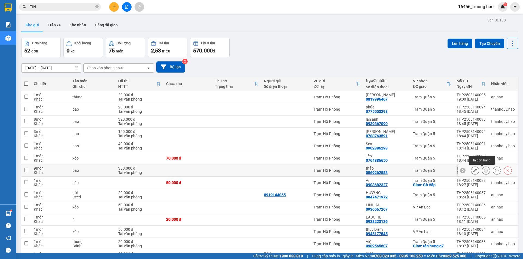
click at [484, 172] on icon at bounding box center [486, 171] width 4 height 4
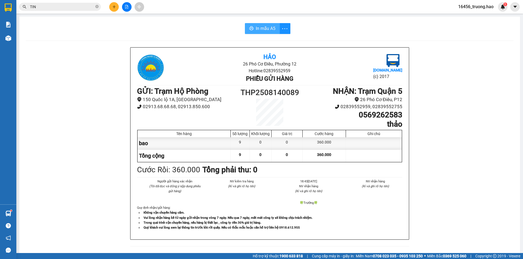
click at [260, 29] on span "In mẫu A5" at bounding box center [266, 28] width 20 height 7
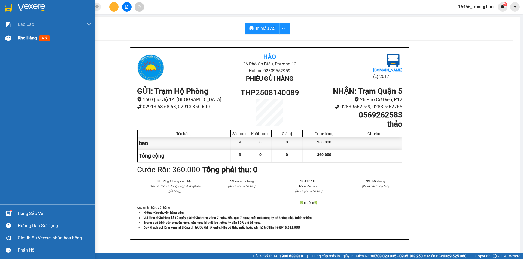
click at [26, 39] on span "Kho hàng" at bounding box center [27, 37] width 19 height 5
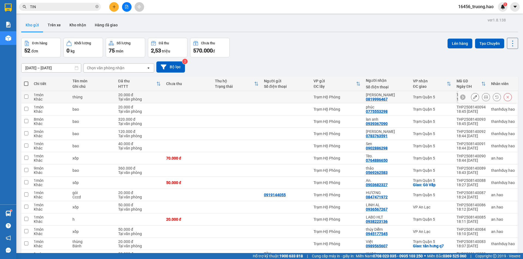
click at [484, 96] on icon at bounding box center [486, 97] width 4 height 4
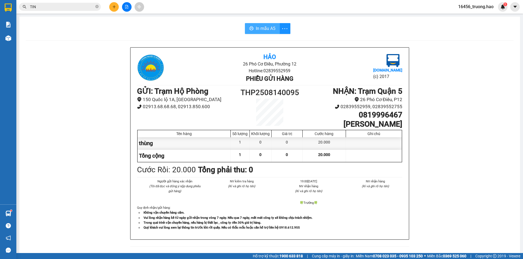
click at [268, 28] on span "In mẫu A5" at bounding box center [266, 28] width 20 height 7
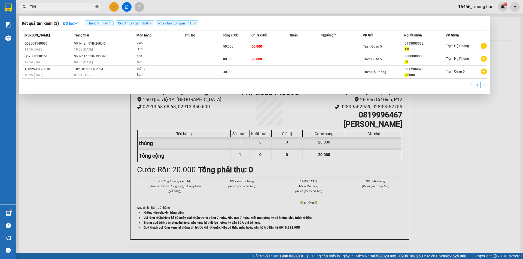
click at [97, 9] on span at bounding box center [96, 6] width 3 height 5
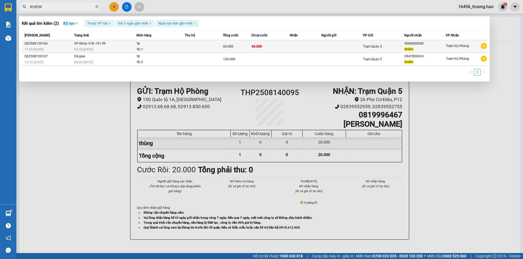
type input "KHIEM"
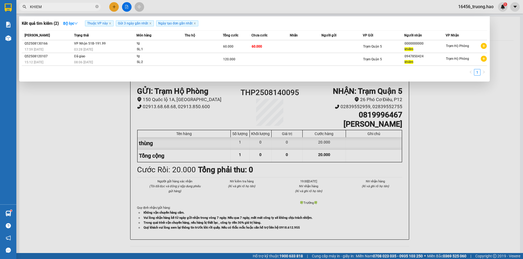
click at [185, 40] on td at bounding box center [204, 46] width 38 height 13
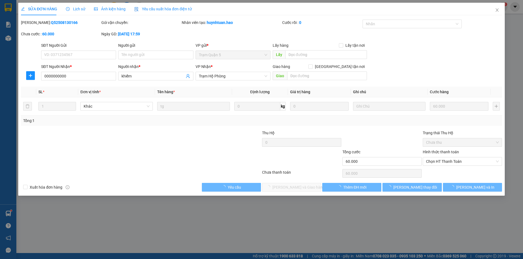
type input "0000000000"
type input "khiếm"
type input "60.000"
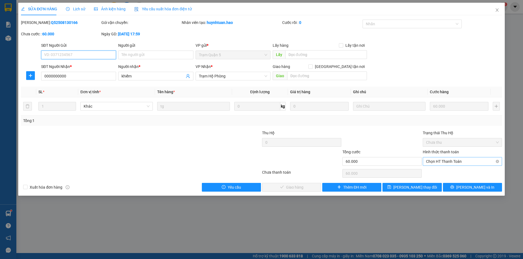
click at [440, 162] on span "Chọn HT Thanh Toán" at bounding box center [462, 162] width 73 height 8
click at [440, 172] on div "Tại văn phòng" at bounding box center [462, 173] width 73 height 6
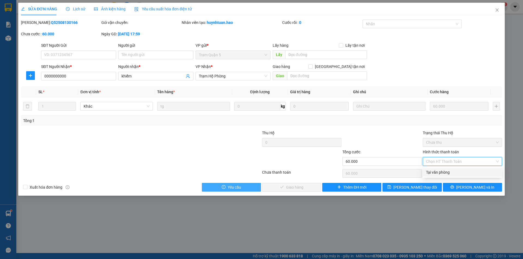
type input "0"
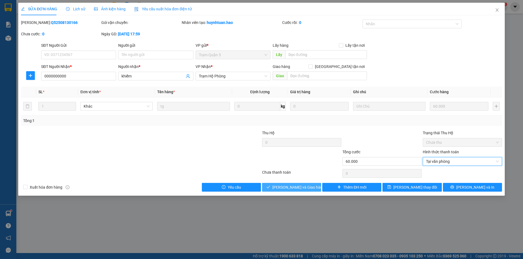
click at [290, 188] on span "[PERSON_NAME] và Giao hàng" at bounding box center [298, 188] width 52 height 6
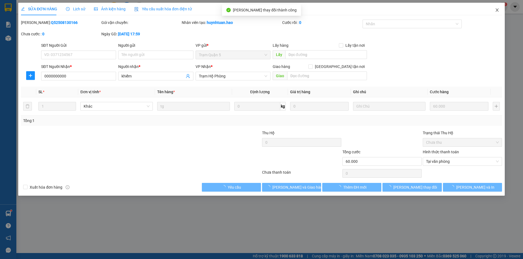
click at [498, 10] on icon "close" at bounding box center [497, 10] width 4 height 4
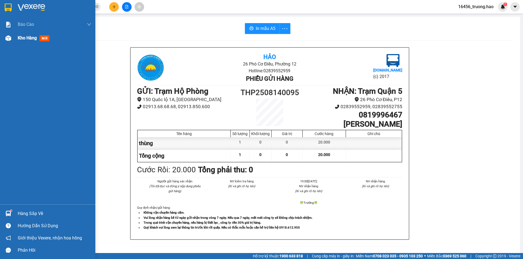
click at [38, 42] on div "Kho hàng mới" at bounding box center [55, 38] width 74 height 14
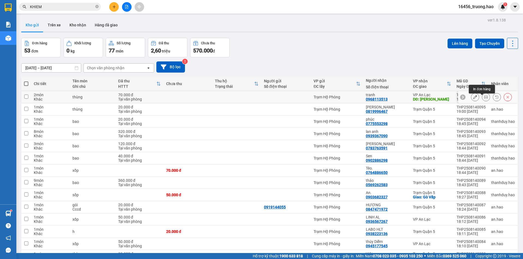
click at [484, 101] on button at bounding box center [486, 98] width 8 height 10
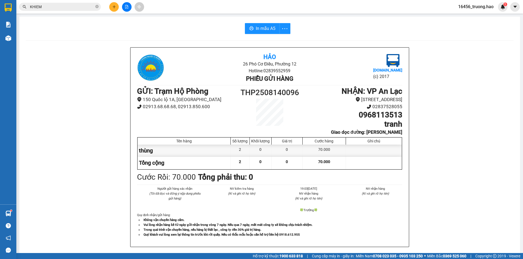
click at [272, 34] on div "In mẫu A5 Hảo 26 Phó Cơ Điều, Phường 12 Hotline: 02839552959 Phiếu gửi hàng [DO…" at bounding box center [269, 230] width 500 height 427
click at [268, 31] on span "In mẫu A5" at bounding box center [266, 28] width 20 height 7
click at [265, 33] on button "In mẫu A5" at bounding box center [262, 28] width 35 height 11
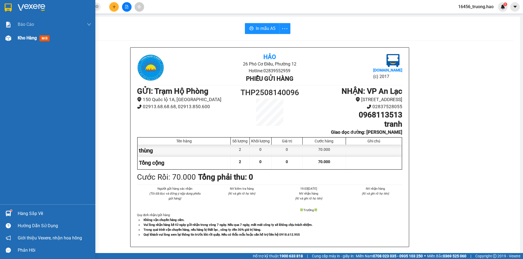
click at [45, 39] on span "mới" at bounding box center [44, 38] width 10 height 6
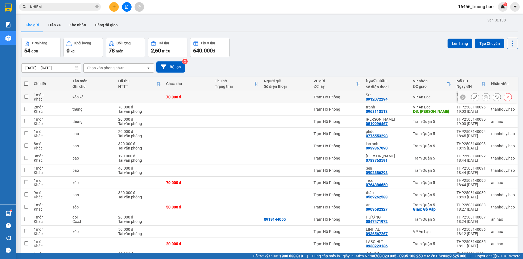
click at [484, 97] on icon at bounding box center [486, 97] width 4 height 4
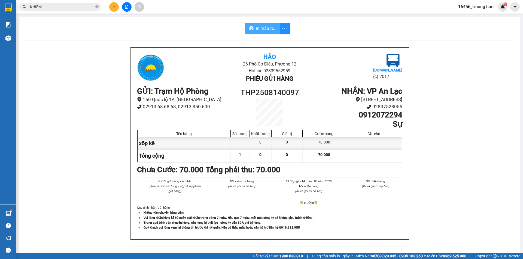
click at [258, 26] on span "In mẫu A5" at bounding box center [266, 28] width 20 height 7
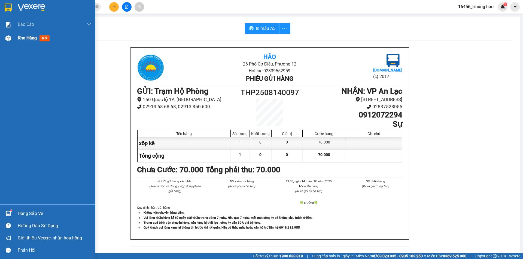
click at [26, 39] on span "Kho hàng" at bounding box center [27, 37] width 19 height 5
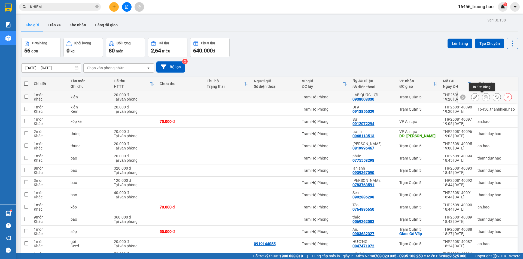
click at [484, 95] on icon at bounding box center [486, 97] width 4 height 4
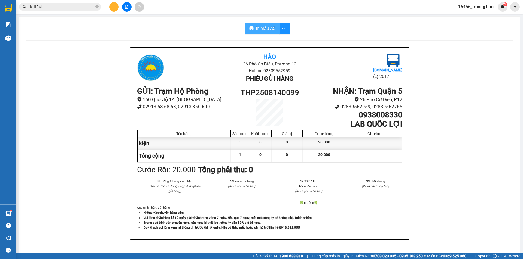
click at [264, 25] on button "In mẫu A5" at bounding box center [262, 28] width 35 height 11
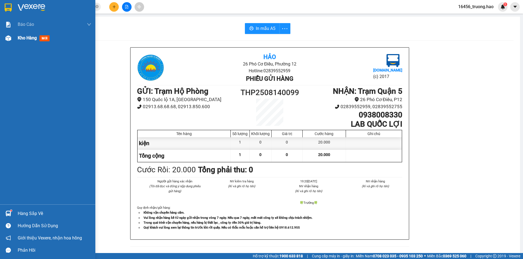
click at [30, 38] on span "Kho hàng" at bounding box center [27, 37] width 19 height 5
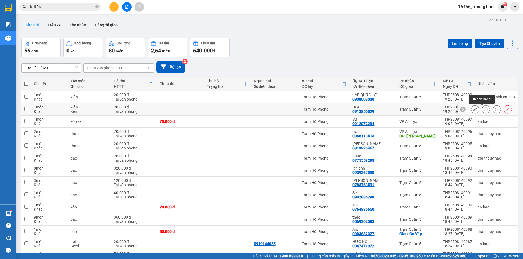
click at [482, 106] on button at bounding box center [486, 110] width 8 height 10
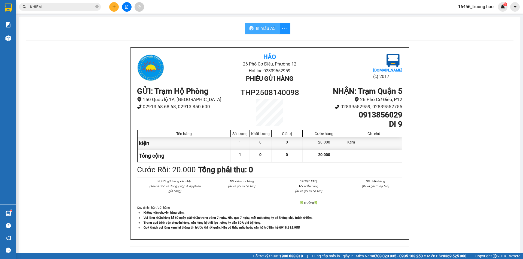
click at [264, 27] on span "In mẫu A5" at bounding box center [266, 28] width 20 height 7
click at [112, 7] on icon "plus" at bounding box center [114, 7] width 4 height 4
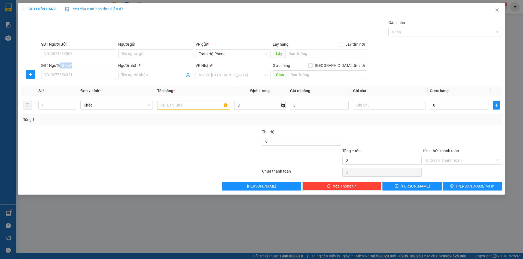
click at [59, 73] on div "SĐT Người Nhận * VD: 0377654321" at bounding box center [78, 72] width 75 height 19
click at [58, 75] on input "SĐT Người Nhận *" at bounding box center [78, 75] width 75 height 9
type input "0902818030"
click at [134, 78] on span at bounding box center [155, 75] width 75 height 9
click at [137, 77] on input "Người nhận *" at bounding box center [152, 75] width 63 height 6
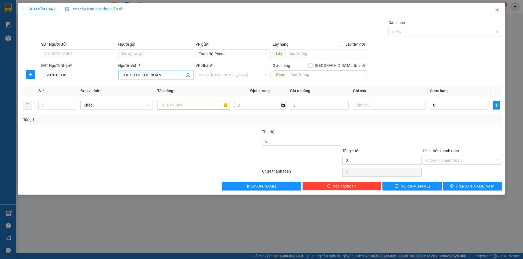
type input "ĐỌC SỐ ĐT CHO NHẬN"
click at [154, 143] on div at bounding box center [100, 138] width 161 height 19
click at [182, 108] on input "text" at bounding box center [193, 105] width 72 height 9
type input "HSO"
click at [397, 122] on div "Tổng: 1" at bounding box center [261, 120] width 476 height 6
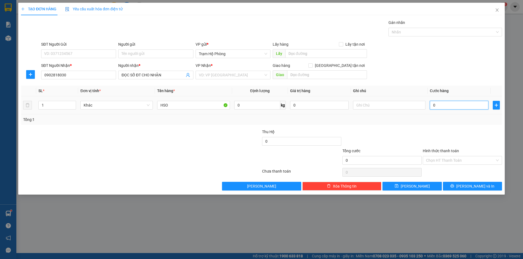
click at [436, 108] on input "0" at bounding box center [459, 105] width 59 height 9
type input "002"
type input "2"
type input "0.020"
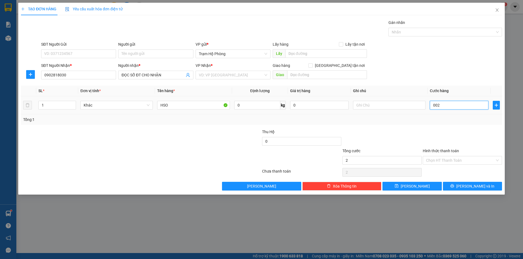
type input "20"
type input "20.000"
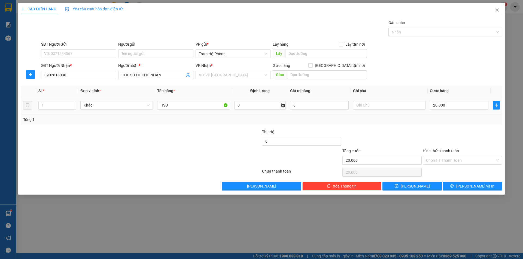
click at [446, 112] on td "20.000" at bounding box center [458, 105] width 63 height 18
click at [441, 161] on input "Hình thức thanh toán" at bounding box center [460, 161] width 69 height 8
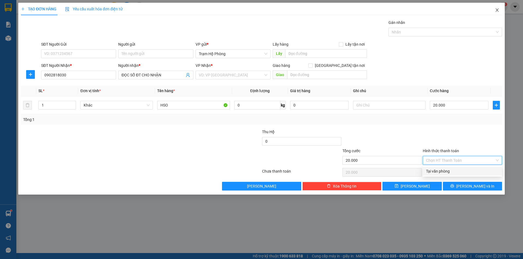
click at [498, 11] on icon "close" at bounding box center [497, 10] width 4 height 4
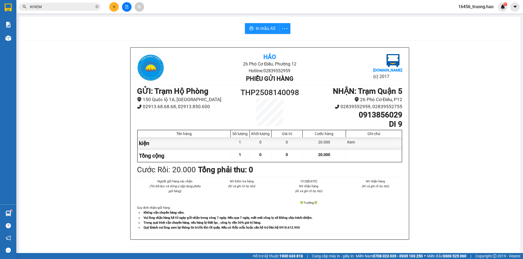
click at [81, 64] on div "Hảo 26 Phó Cơ Điều, Phường 12 Hotline: 02839552959 Phiếu gửi hàng [DOMAIN_NAME]…" at bounding box center [269, 246] width 487 height 399
click at [99, 6] on span "KHIEM" at bounding box center [60, 7] width 82 height 8
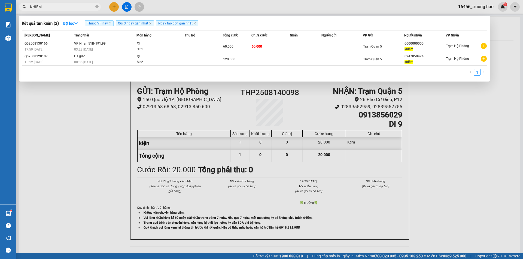
click at [99, 6] on span "KHIEM" at bounding box center [60, 7] width 82 height 8
click at [98, 6] on icon "close-circle" at bounding box center [96, 6] width 3 height 3
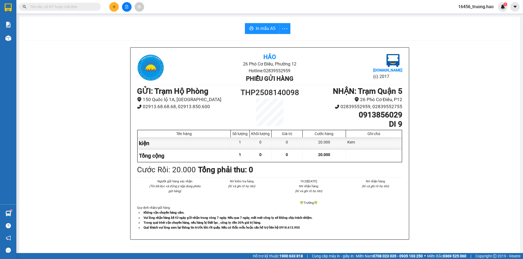
click at [95, 81] on div "Hảo 26 Phó Cơ Điều, Phường 12 Hotline: 02839552959 Phiếu gửi hàng [DOMAIN_NAME]…" at bounding box center [269, 246] width 487 height 399
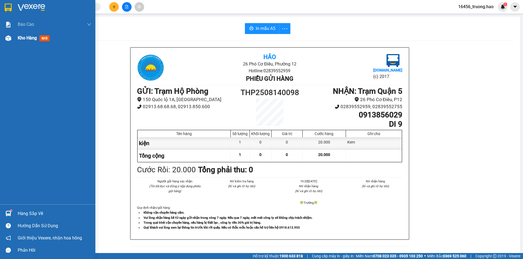
click at [29, 42] on div "Kho hàng mới" at bounding box center [55, 38] width 74 height 14
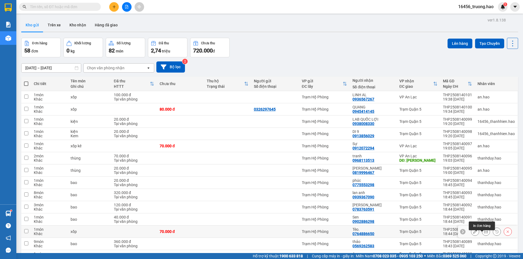
click at [484, 234] on icon at bounding box center [486, 232] width 4 height 4
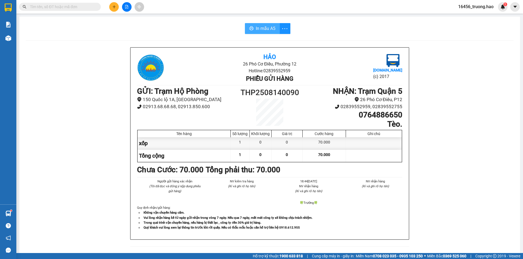
click at [252, 27] on button "In mẫu A5" at bounding box center [262, 28] width 35 height 11
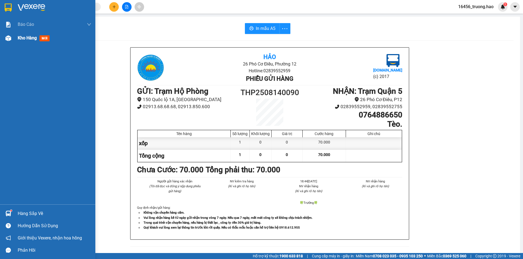
click at [22, 38] on span "Kho hàng" at bounding box center [27, 37] width 19 height 5
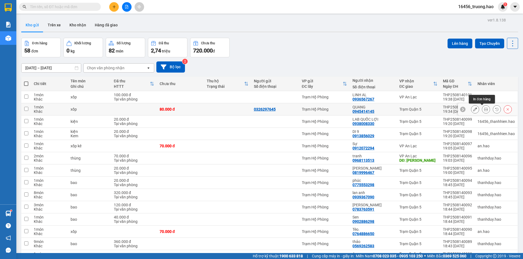
click at [484, 110] on icon at bounding box center [486, 110] width 4 height 4
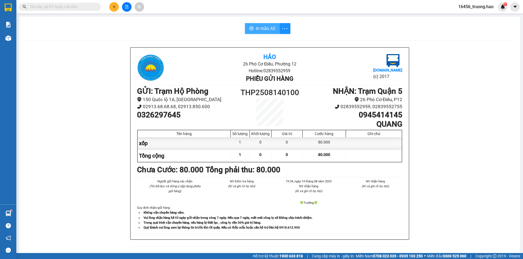
click at [257, 27] on span "In mẫu A5" at bounding box center [266, 28] width 20 height 7
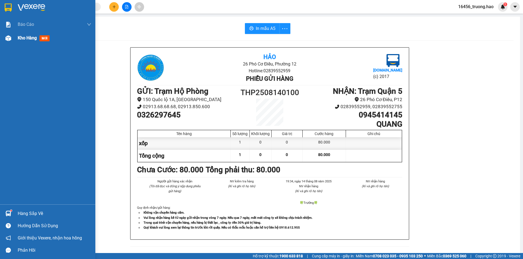
click at [29, 39] on span "Kho hàng" at bounding box center [27, 37] width 19 height 5
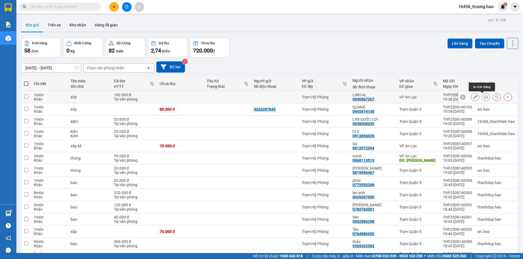
click at [484, 98] on icon at bounding box center [486, 97] width 4 height 4
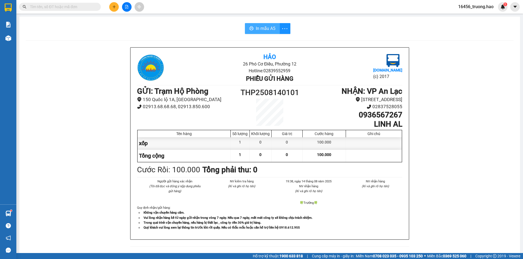
click at [262, 32] on button "In mẫu A5" at bounding box center [262, 28] width 35 height 11
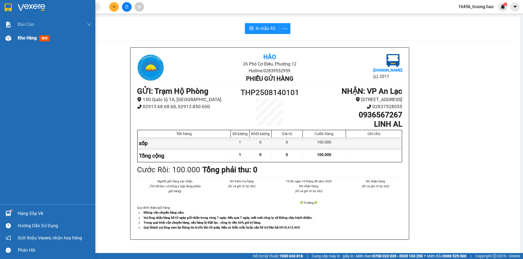
click at [25, 37] on span "Kho hàng" at bounding box center [27, 37] width 19 height 5
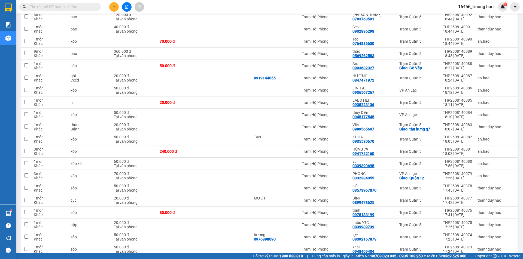
scroll to position [54, 0]
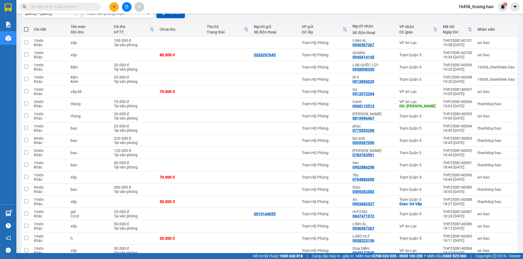
click at [60, 8] on input "text" at bounding box center [62, 7] width 64 height 6
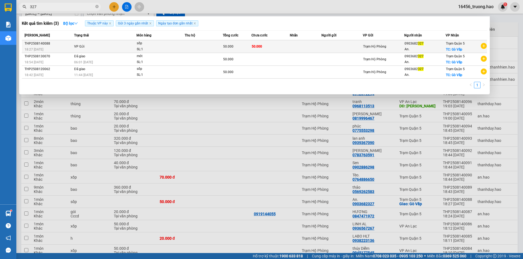
type input "327"
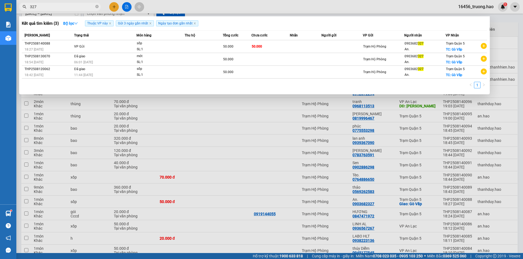
click at [305, 45] on td at bounding box center [306, 46] width 32 height 13
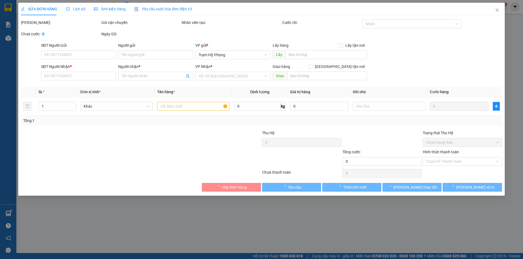
type input "0903682327"
type input "An."
checkbox input "true"
type input "Gò Vấp"
type input "50.000"
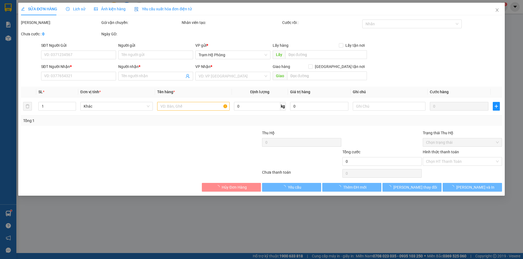
type input "50.000"
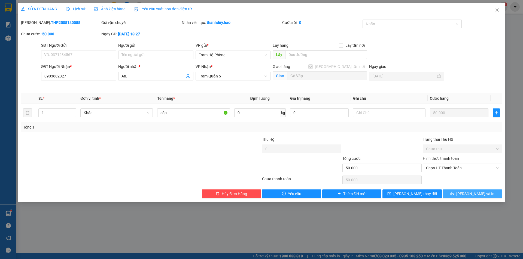
click at [460, 193] on button "[PERSON_NAME] và In" at bounding box center [472, 194] width 59 height 9
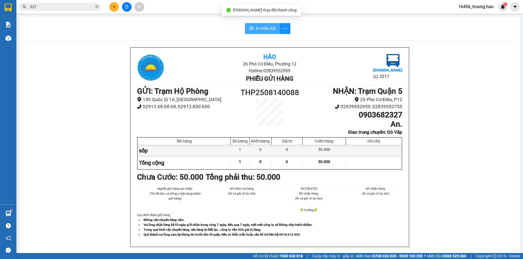
click at [265, 25] on button "In mẫu A5" at bounding box center [262, 28] width 35 height 11
click at [97, 8] on icon "close-circle" at bounding box center [96, 6] width 3 height 3
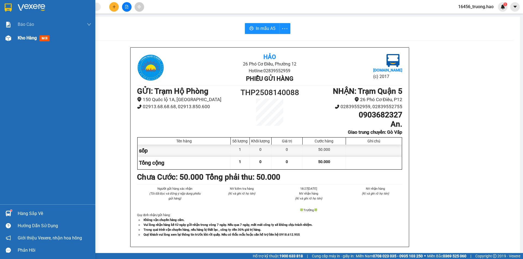
click at [26, 35] on div "Kho hàng mới" at bounding box center [35, 38] width 34 height 7
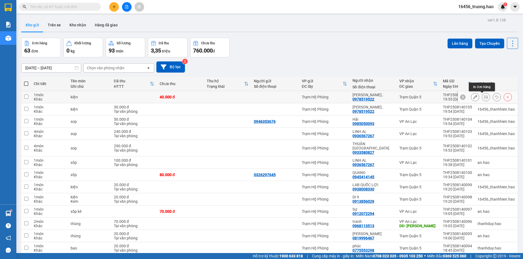
click at [484, 97] on icon at bounding box center [486, 97] width 4 height 4
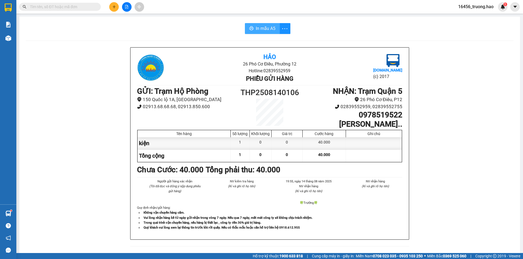
click at [269, 27] on span "In mẫu A5" at bounding box center [266, 28] width 20 height 7
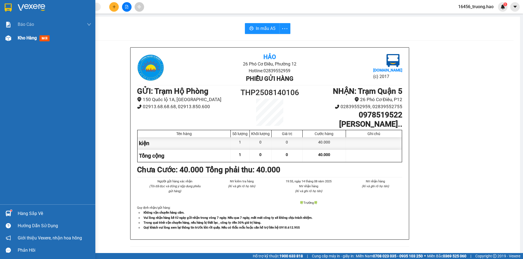
click at [20, 35] on div "Kho hàng mới" at bounding box center [35, 38] width 34 height 7
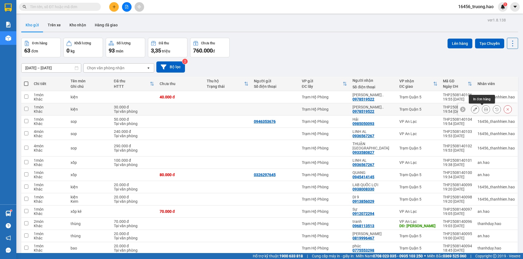
click at [484, 108] on button at bounding box center [486, 110] width 8 height 10
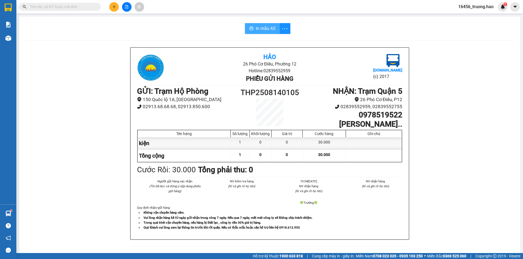
click at [267, 27] on span "In mẫu A5" at bounding box center [266, 28] width 20 height 7
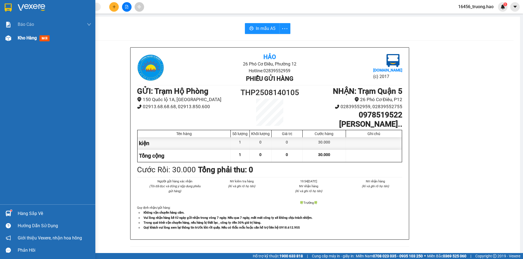
click at [19, 36] on span "Kho hàng" at bounding box center [27, 37] width 19 height 5
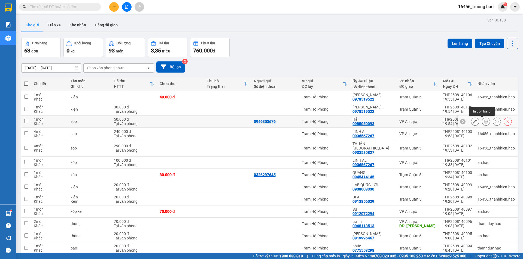
click at [482, 120] on button at bounding box center [486, 122] width 8 height 10
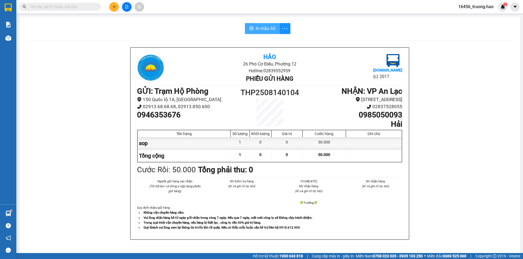
click at [259, 27] on span "In mẫu A5" at bounding box center [266, 28] width 20 height 7
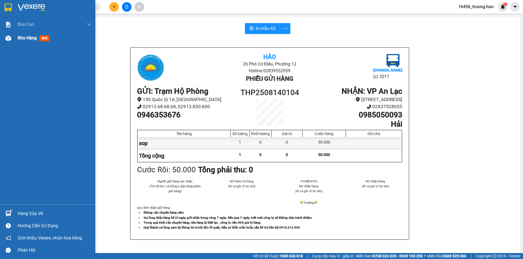
click at [22, 36] on span "Kho hàng" at bounding box center [27, 37] width 19 height 5
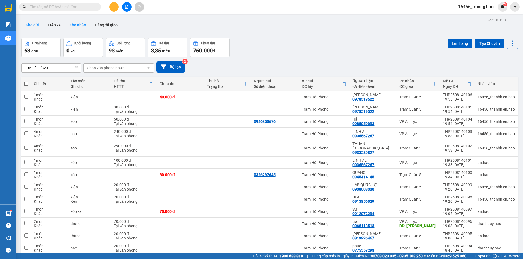
click at [77, 25] on button "Kho nhận" at bounding box center [77, 25] width 25 height 13
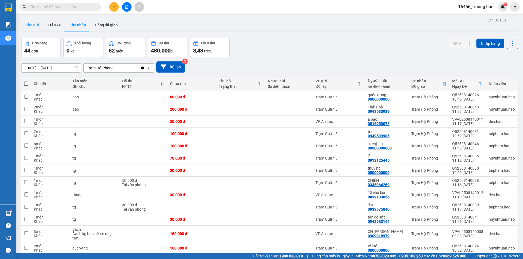
click at [34, 24] on button "Kho gửi" at bounding box center [32, 25] width 22 height 13
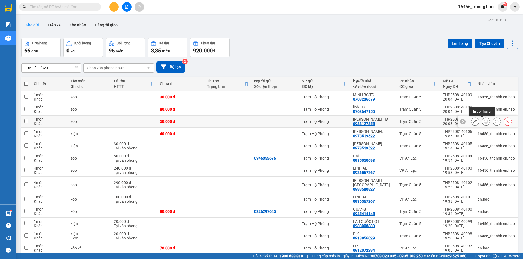
click at [484, 121] on icon at bounding box center [486, 122] width 4 height 4
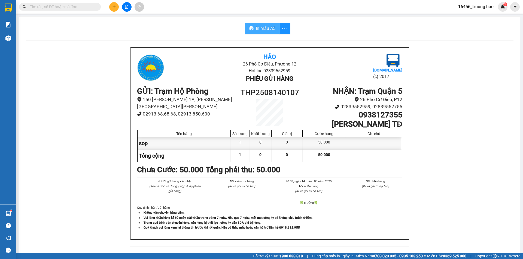
click at [261, 25] on span "In mẫu A5" at bounding box center [266, 28] width 20 height 7
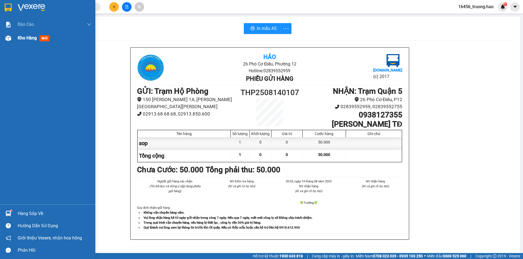
click at [23, 40] on span "Kho hàng" at bounding box center [27, 37] width 19 height 5
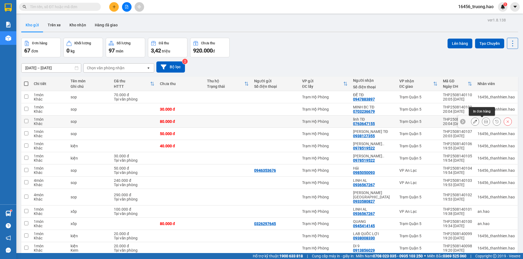
click at [484, 122] on icon at bounding box center [486, 122] width 4 height 4
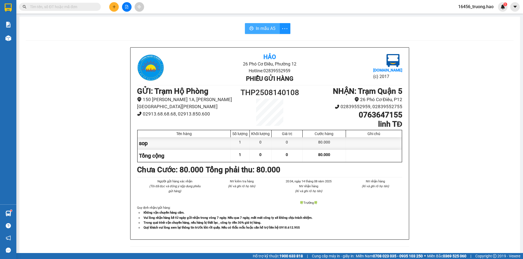
click at [252, 27] on icon "printer" at bounding box center [251, 28] width 4 height 4
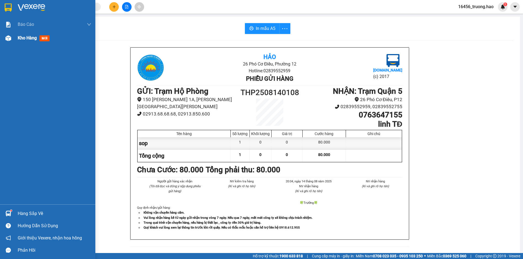
click at [27, 36] on span "Kho hàng" at bounding box center [27, 37] width 19 height 5
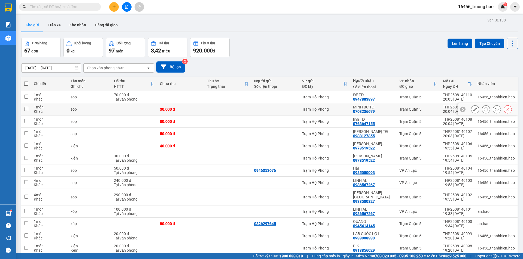
click at [484, 108] on icon at bounding box center [486, 110] width 4 height 4
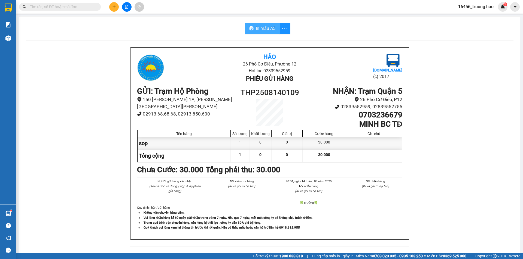
click at [265, 29] on span "In mẫu A5" at bounding box center [266, 28] width 20 height 7
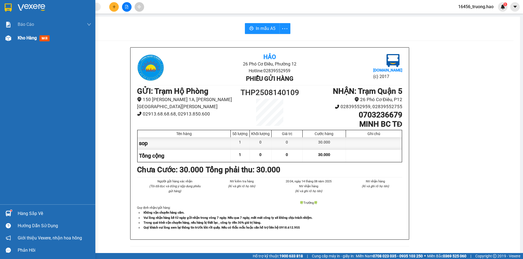
click at [31, 37] on span "Kho hàng" at bounding box center [27, 37] width 19 height 5
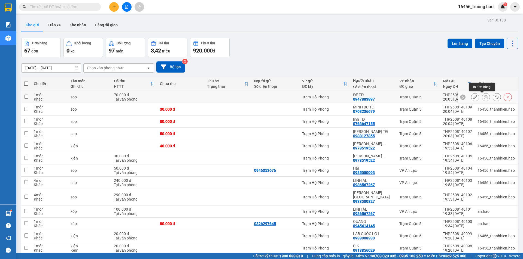
click at [484, 96] on icon at bounding box center [486, 97] width 4 height 4
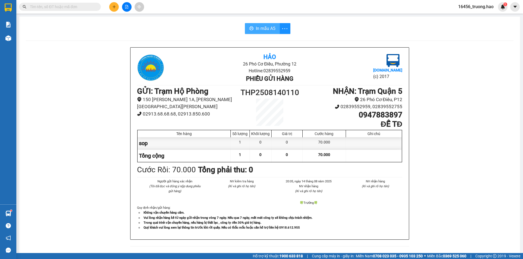
click at [266, 23] on button "In mẫu A5" at bounding box center [262, 28] width 35 height 11
click at [79, 5] on input "text" at bounding box center [62, 7] width 64 height 6
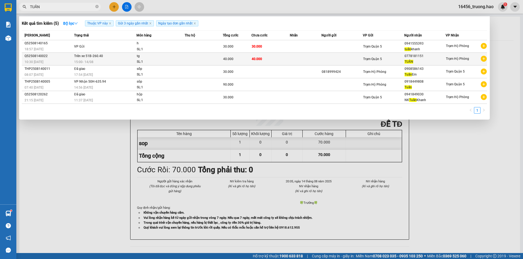
type input "TUẤN"
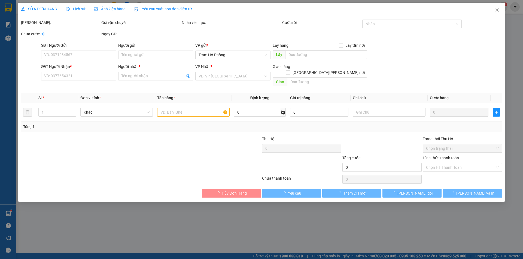
type input "0778181151"
type input "TUẤN"
type input "40.000"
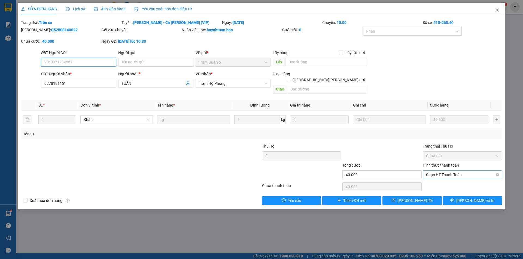
drag, startPoint x: 439, startPoint y: 166, endPoint x: 441, endPoint y: 170, distance: 4.8
click at [439, 171] on span "Chọn HT Thanh Toán" at bounding box center [462, 175] width 73 height 8
click at [512, 106] on div "SỬA ĐƠN HÀNG Lịch sử Ảnh kiện hàng Yêu cầu xuất hóa đơn điện tử Total Paid Fee …" at bounding box center [261, 129] width 523 height 259
click at [467, 197] on button "Lưu và In" at bounding box center [472, 201] width 59 height 9
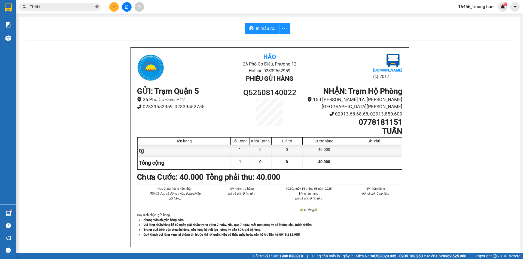
click at [97, 7] on icon "close-circle" at bounding box center [96, 6] width 3 height 3
click at [91, 7] on input "text" at bounding box center [62, 7] width 64 height 6
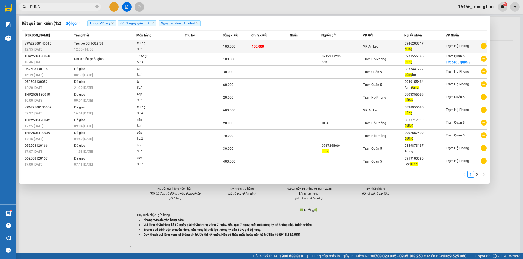
type input "DUNG"
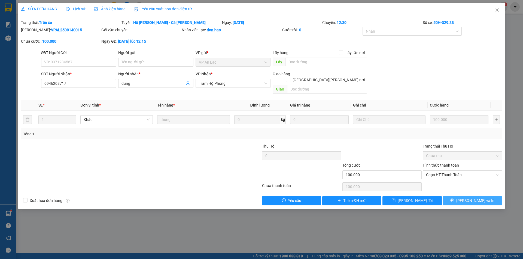
click at [454, 199] on icon "printer" at bounding box center [452, 201] width 4 height 4
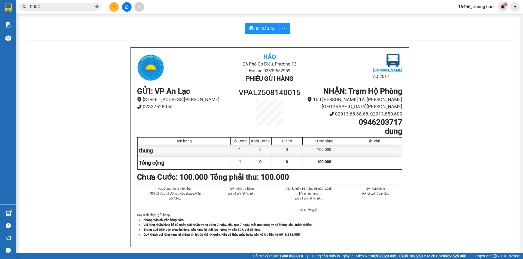
click at [96, 5] on icon "close-circle" at bounding box center [96, 6] width 3 height 3
click at [90, 5] on input "text" at bounding box center [62, 7] width 64 height 6
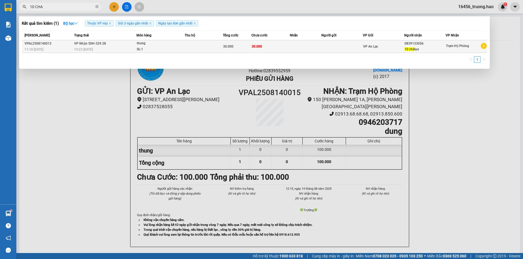
type input "10 CHA"
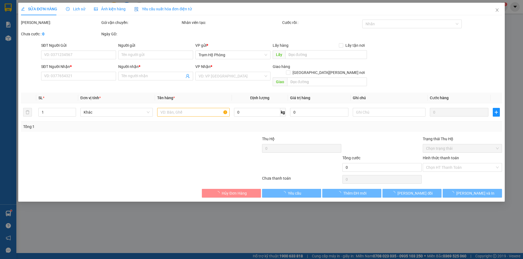
type input "0839133056"
type input "10 chả lụa"
type input "30.000"
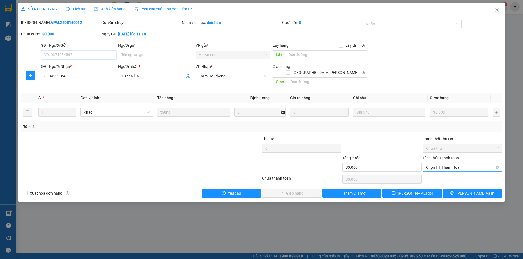
click at [438, 164] on span "Chọn HT Thanh Toán" at bounding box center [462, 168] width 73 height 8
click at [436, 171] on div "Tại văn phòng" at bounding box center [462, 173] width 73 height 6
type input "0"
click at [289, 191] on span "Lưu và Giao hàng" at bounding box center [309, 194] width 74 height 6
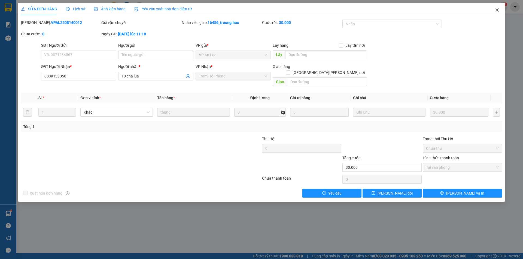
click at [496, 9] on icon "close" at bounding box center [497, 10] width 4 height 4
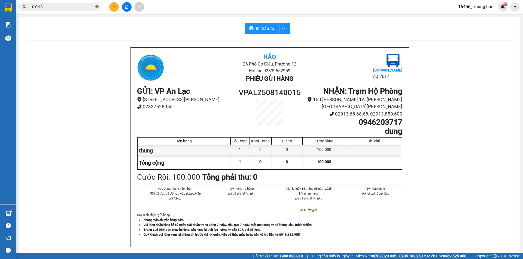
click at [96, 5] on span at bounding box center [96, 6] width 3 height 5
click at [87, 6] on input "text" at bounding box center [62, 7] width 64 height 6
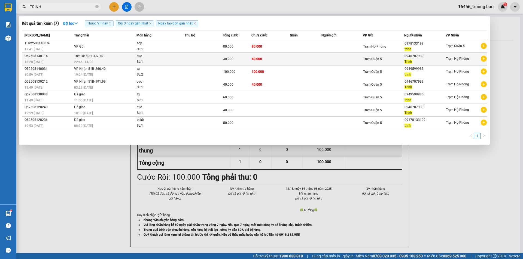
type input "TRINH"
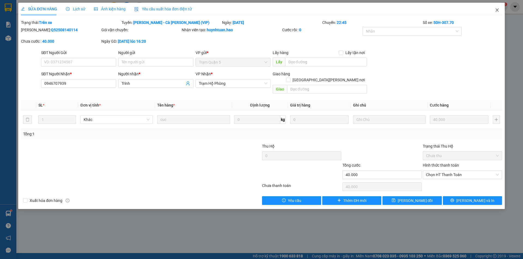
click at [496, 9] on icon "close" at bounding box center [496, 9] width 3 height 3
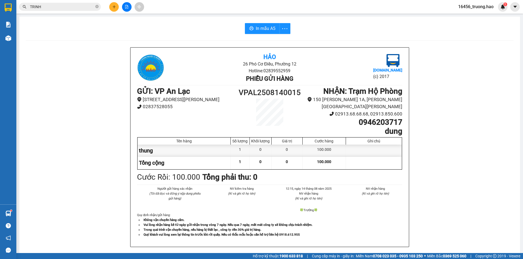
click at [55, 8] on input "TRINH" at bounding box center [62, 7] width 64 height 6
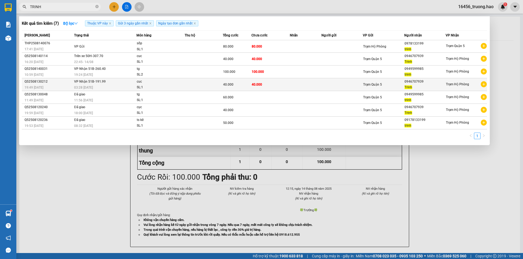
click at [276, 83] on td "40.000" at bounding box center [270, 84] width 38 height 13
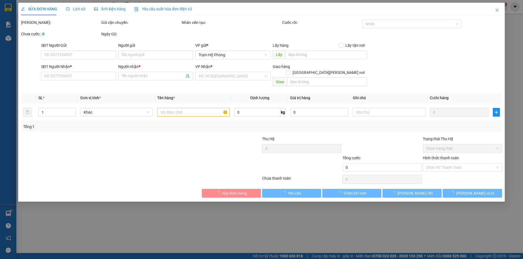
type input "0946707939"
type input "Trinh"
type input "40.000"
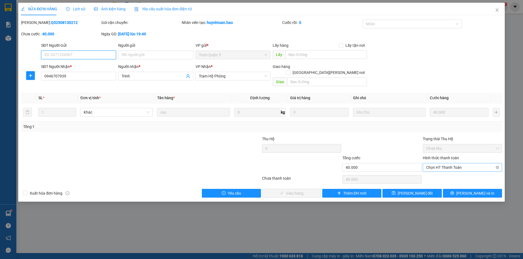
click at [458, 164] on span "Chọn HT Thanh Toán" at bounding box center [462, 168] width 73 height 8
click at [451, 173] on div "Tại văn phòng" at bounding box center [462, 173] width 73 height 6
type input "0"
click at [293, 191] on span "Lưu và Giao hàng" at bounding box center [309, 194] width 74 height 6
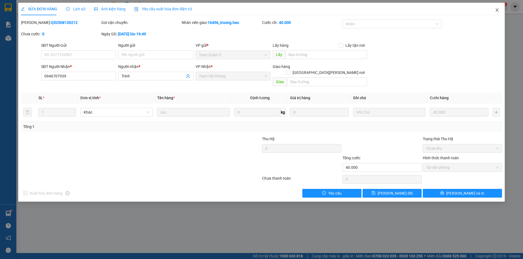
click at [497, 9] on icon "close" at bounding box center [497, 10] width 4 height 4
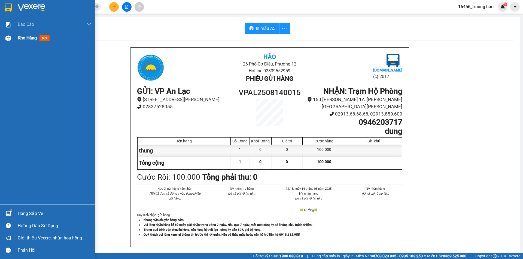
click at [19, 36] on span "Kho hàng" at bounding box center [27, 37] width 19 height 5
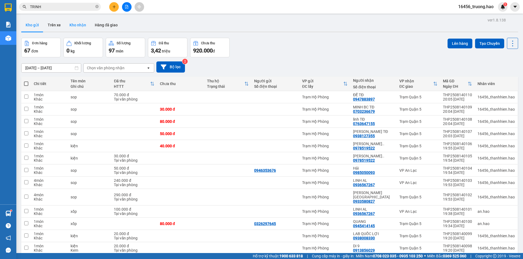
click at [74, 23] on button "Kho nhận" at bounding box center [77, 25] width 25 height 13
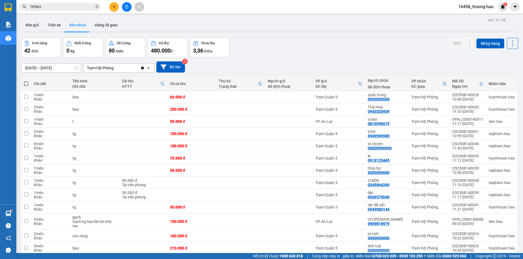
checkbox input "true"
click at [99, 25] on button "Hàng đã giao" at bounding box center [106, 25] width 32 height 13
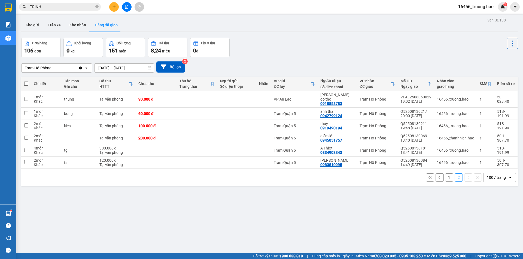
click at [445, 174] on button "1" at bounding box center [449, 178] width 8 height 8
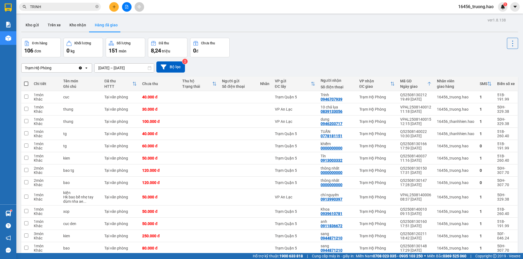
checkbox input "true"
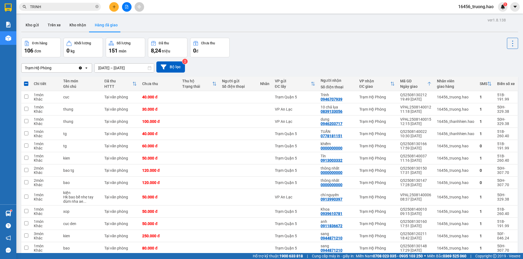
checkbox input "true"
click at [97, 7] on icon "close-circle" at bounding box center [96, 6] width 3 height 3
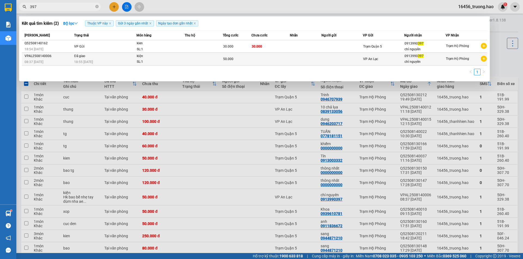
type input "397"
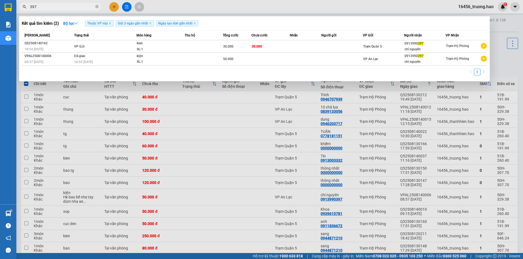
click at [298, 57] on td at bounding box center [306, 59] width 32 height 13
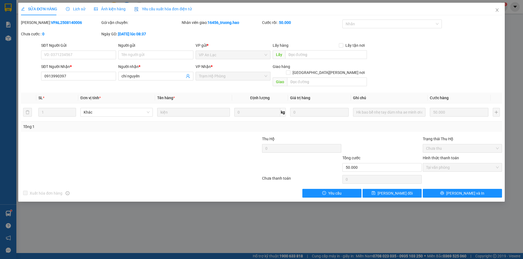
click at [117, 6] on div "Ảnh kiện hàng" at bounding box center [110, 9] width 32 height 13
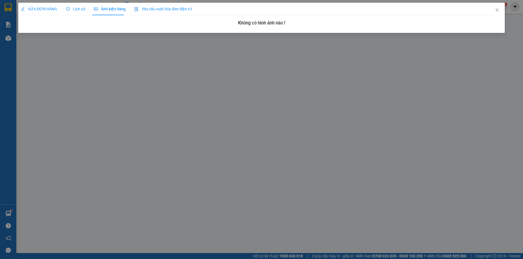
click at [50, 11] on span "SỬA ĐƠN HÀNG" at bounding box center [39, 9] width 36 height 4
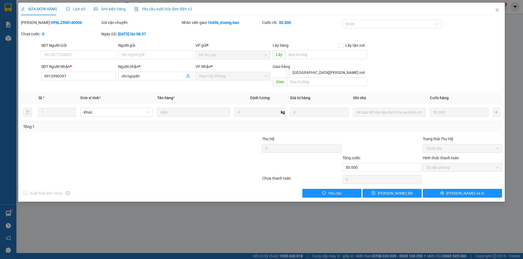
click at [115, 10] on span "Ảnh kiện hàng" at bounding box center [110, 9] width 32 height 4
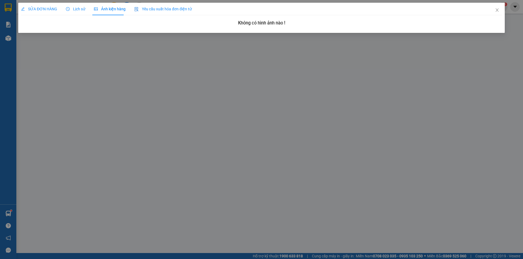
click at [47, 8] on span "SỬA ĐƠN HÀNG" at bounding box center [39, 9] width 36 height 4
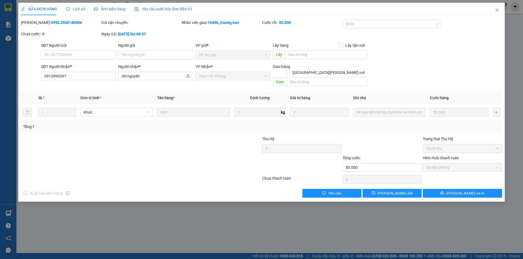
click at [75, 9] on span "Lịch sử" at bounding box center [75, 9] width 19 height 4
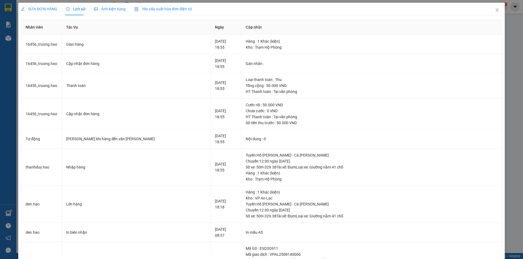
click at [112, 9] on span "Ảnh kiện hàng" at bounding box center [110, 9] width 32 height 4
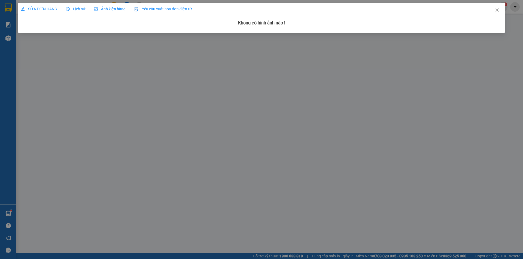
click at [77, 10] on span "Lịch sử" at bounding box center [75, 9] width 19 height 4
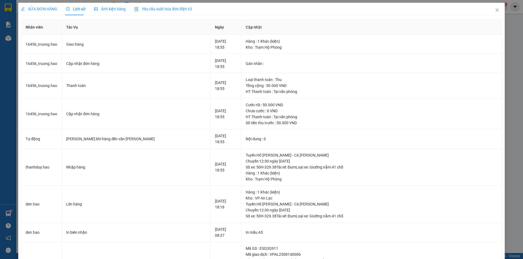
click at [45, 11] on span "SỬA ĐƠN HÀNG" at bounding box center [39, 9] width 36 height 4
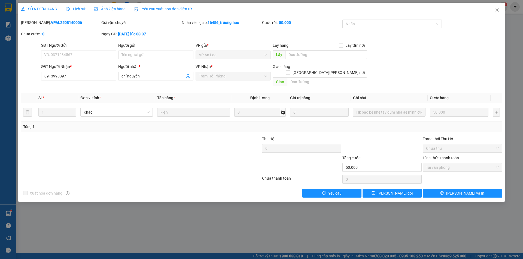
click at [114, 8] on span "Ảnh kiện hàng" at bounding box center [110, 9] width 32 height 4
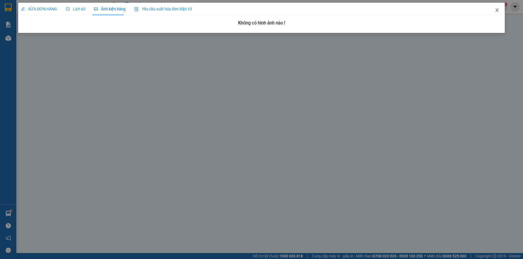
click at [495, 8] on span "Close" at bounding box center [496, 10] width 15 height 15
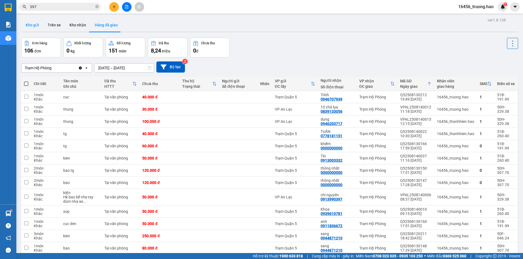
click at [35, 26] on button "Kho gửi" at bounding box center [32, 25] width 22 height 13
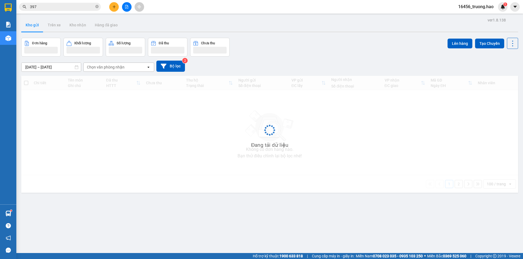
click at [35, 26] on button "Kho gửi" at bounding box center [32, 25] width 22 height 13
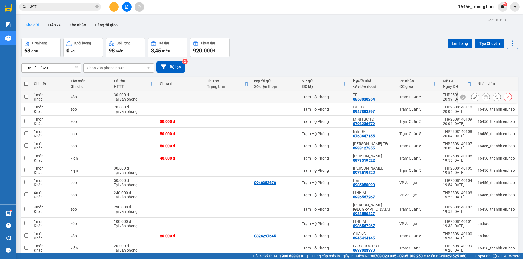
click at [484, 96] on icon at bounding box center [486, 97] width 4 height 4
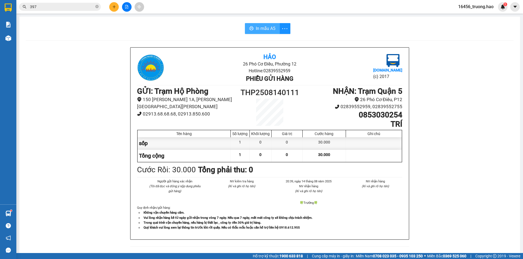
click at [268, 25] on button "In mẫu A5" at bounding box center [262, 28] width 35 height 11
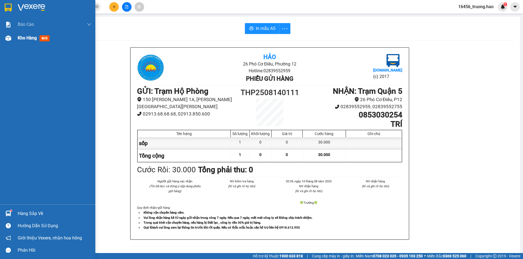
click at [25, 37] on span "Kho hàng" at bounding box center [27, 37] width 19 height 5
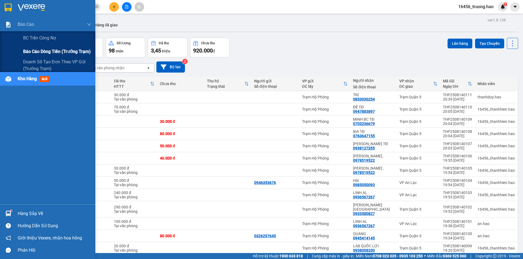
click at [38, 50] on span "Báo cáo dòng tiền (trưởng trạm)" at bounding box center [57, 51] width 68 height 7
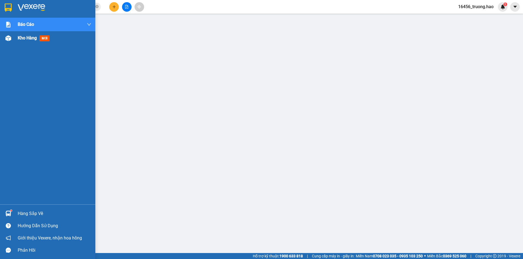
click at [28, 35] on div "Kho hàng mới" at bounding box center [35, 38] width 34 height 7
click at [25, 37] on span "Kho hàng" at bounding box center [27, 37] width 19 height 5
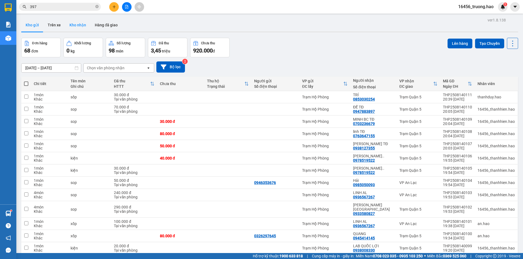
click at [76, 26] on button "Kho nhận" at bounding box center [77, 25] width 25 height 13
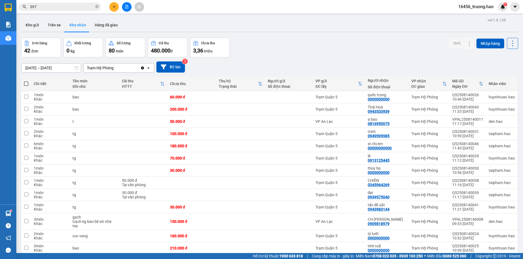
click at [57, 68] on input "12/08/2025 – 14/08/2025" at bounding box center [51, 68] width 59 height 9
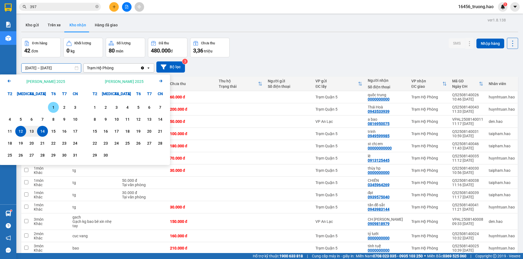
click at [55, 107] on div "1" at bounding box center [54, 107] width 8 height 7
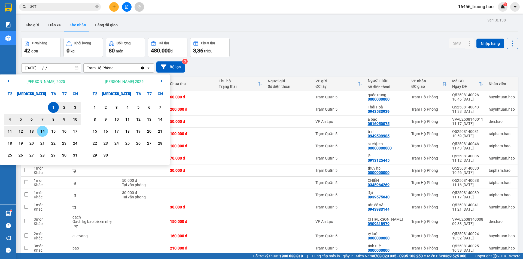
click at [47, 128] on div "14" at bounding box center [42, 131] width 11 height 11
type input "01/08/2025 – 14/08/2025"
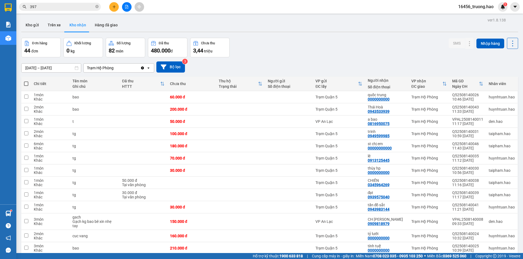
checkbox input "true"
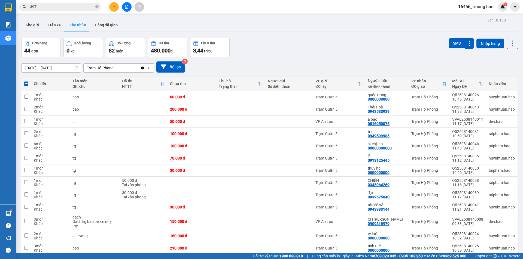
checkbox input "true"
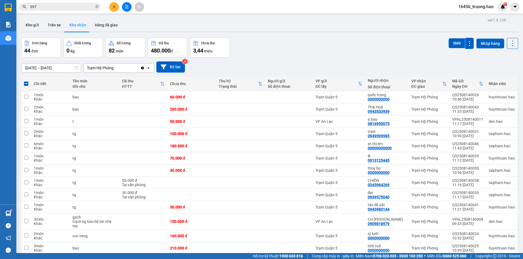
checkbox input "true"
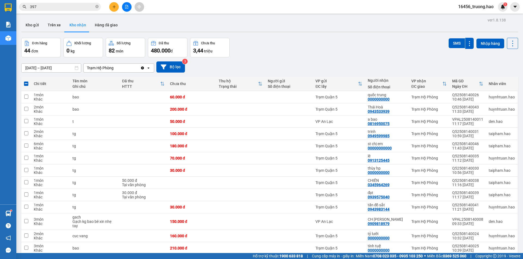
checkbox input "true"
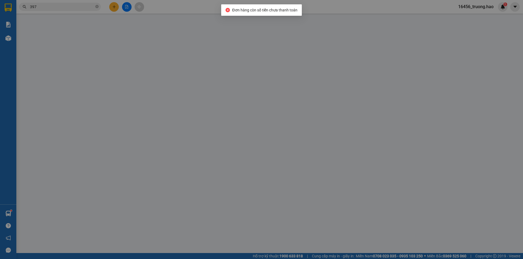
type input "0944571181"
type input "Thanh Thanh"
type input "80.000"
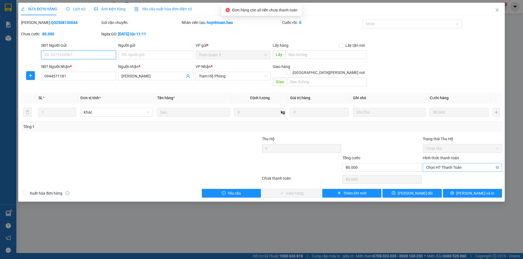
click at [442, 164] on span "Chọn HT Thanh Toán" at bounding box center [462, 168] width 73 height 8
click at [440, 169] on div "Tại văn phòng" at bounding box center [462, 172] width 79 height 9
type input "0"
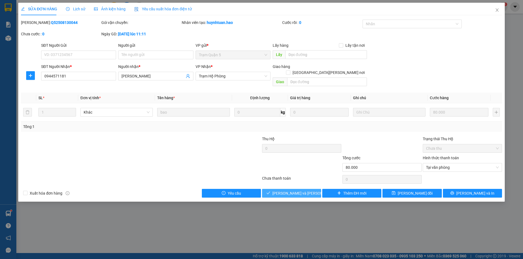
click at [300, 191] on span "Lưu và Giao hàng" at bounding box center [309, 194] width 74 height 6
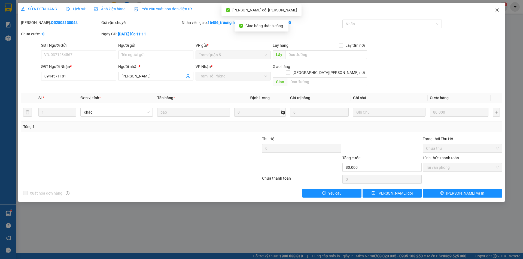
click at [497, 9] on icon "close" at bounding box center [497, 10] width 4 height 4
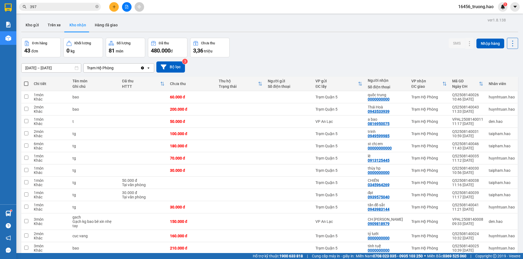
checkbox input "true"
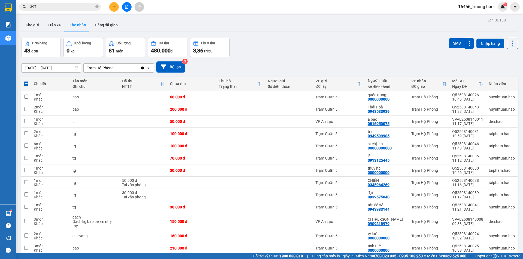
checkbox input "false"
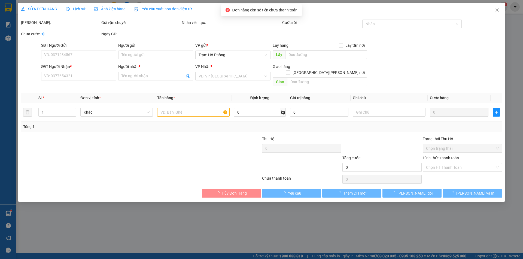
type input "0939299984"
type input "Diễm My"
type input "150.000"
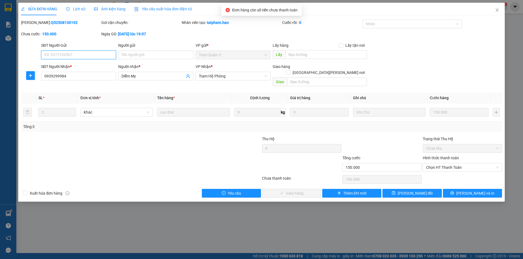
drag, startPoint x: 446, startPoint y: 158, endPoint x: 447, endPoint y: 167, distance: 8.5
click at [446, 164] on span "Chọn HT Thanh Toán" at bounding box center [462, 168] width 73 height 8
click at [446, 170] on div "Tại văn phòng" at bounding box center [462, 173] width 73 height 6
type input "0"
click at [313, 189] on button "Lưu và Giao hàng" at bounding box center [291, 193] width 59 height 9
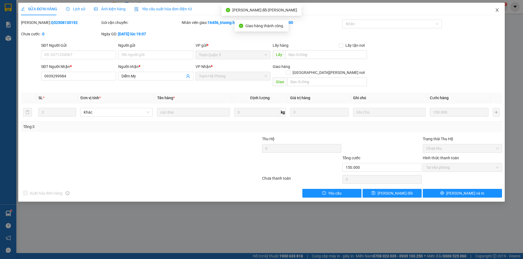
drag, startPoint x: 495, startPoint y: 8, endPoint x: 489, endPoint y: 14, distance: 9.2
click at [495, 8] on span "Close" at bounding box center [496, 10] width 15 height 15
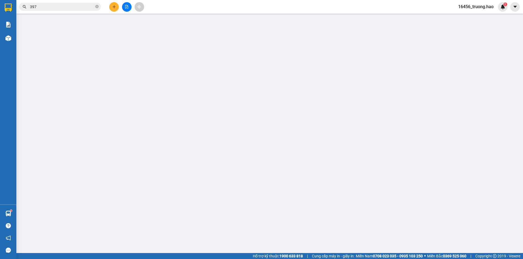
type input "0939299984"
type input "Diễm My"
type input "60.000"
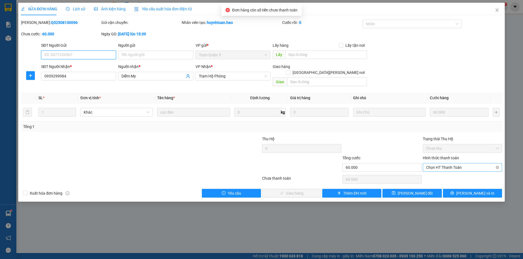
click at [445, 164] on span "Chọn HT Thanh Toán" at bounding box center [462, 168] width 73 height 8
click at [445, 172] on div "Tại văn phòng" at bounding box center [462, 173] width 73 height 6
type input "0"
click at [308, 191] on span "Lưu và Giao hàng" at bounding box center [309, 194] width 74 height 6
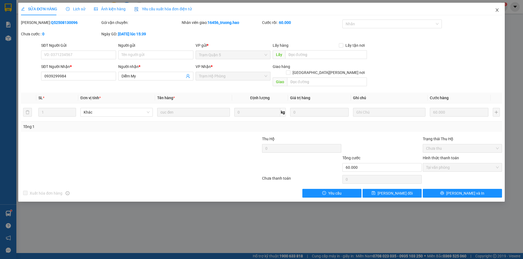
click at [496, 11] on icon "close" at bounding box center [497, 10] width 4 height 4
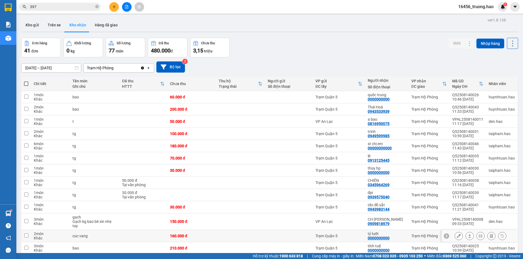
click at [392, 232] on div "tỷ lưới" at bounding box center [387, 234] width 38 height 4
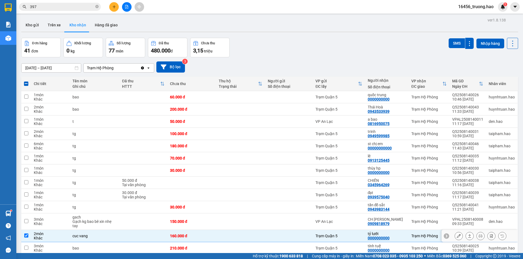
click at [392, 232] on div "tỷ lưới" at bounding box center [387, 234] width 38 height 4
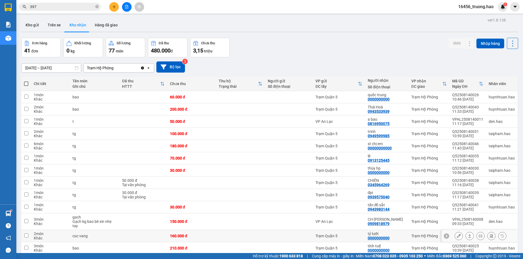
click at [392, 232] on div "tỷ lưới" at bounding box center [387, 234] width 38 height 4
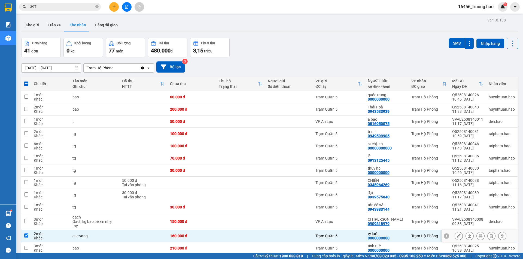
click at [393, 232] on div "tỷ lưới" at bounding box center [387, 234] width 38 height 4
checkbox input "false"
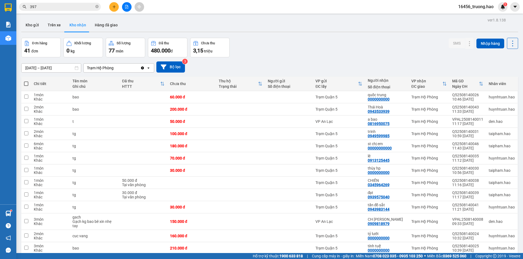
checkbox input "true"
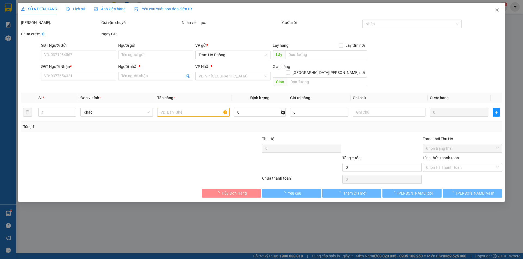
type input "0000000000"
type input "tín"
type input "80.000"
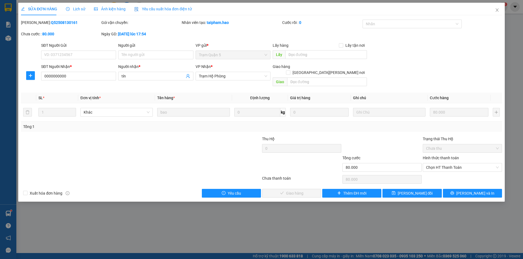
click at [107, 7] on span "Ảnh kiện hàng" at bounding box center [110, 9] width 32 height 4
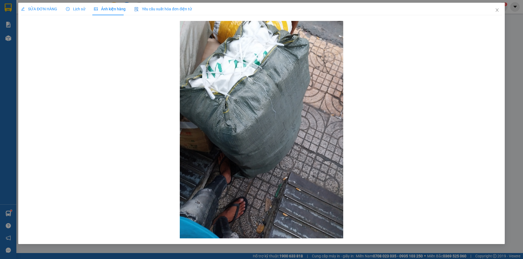
click at [43, 10] on span "SỬA ĐƠN HÀNG" at bounding box center [39, 9] width 36 height 4
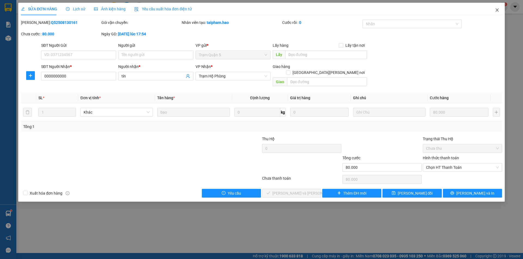
click at [494, 8] on span "Close" at bounding box center [496, 10] width 15 height 15
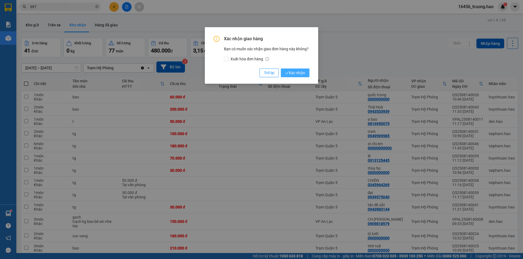
click at [290, 70] on span "Xác nhận" at bounding box center [295, 73] width 20 height 6
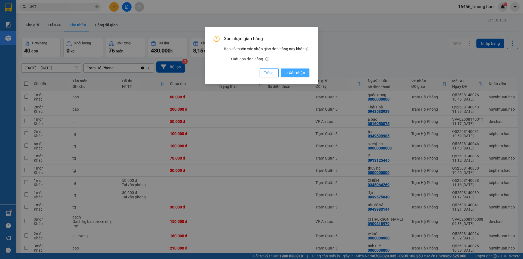
click at [297, 70] on span "Xác nhận" at bounding box center [295, 73] width 20 height 6
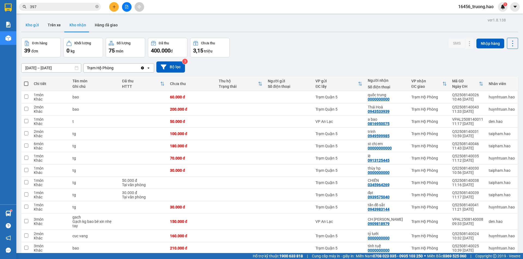
click at [36, 23] on button "Kho gửi" at bounding box center [32, 25] width 22 height 13
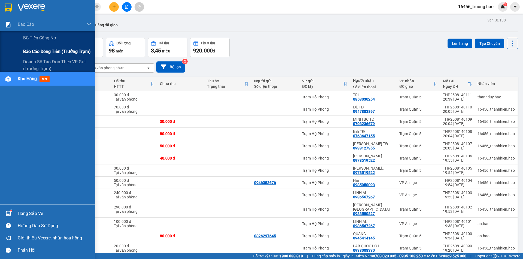
click at [41, 48] on div "Báo cáo dòng tiền (trưởng trạm)" at bounding box center [57, 52] width 68 height 14
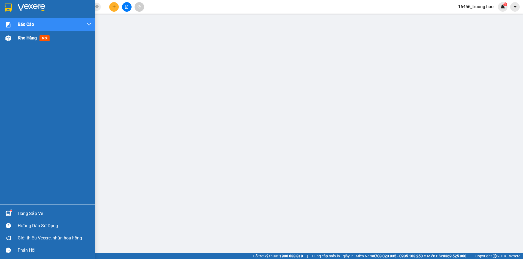
click at [21, 36] on span "Kho hàng" at bounding box center [27, 37] width 19 height 5
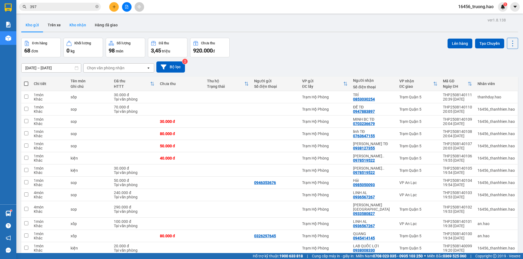
click at [77, 23] on button "Kho nhận" at bounding box center [77, 25] width 25 height 13
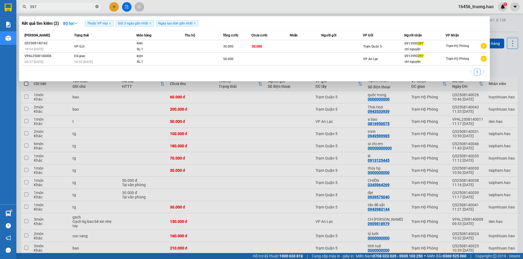
click at [98, 6] on icon "close-circle" at bounding box center [96, 6] width 3 height 3
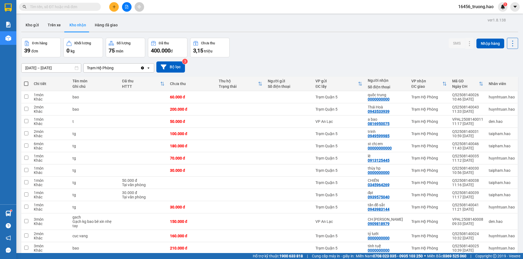
click at [86, 4] on input "text" at bounding box center [62, 7] width 64 height 6
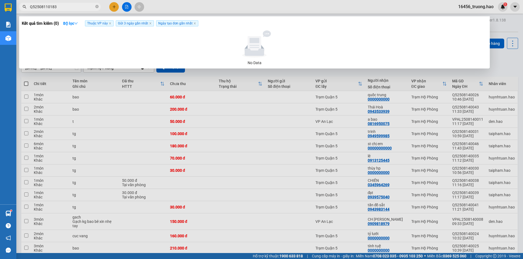
type input "Q52508110183"
click at [156, 22] on span "Thuộc VP này" at bounding box center [177, 23] width 42 height 6
click at [109, 23] on icon "close" at bounding box center [110, 23] width 3 height 3
click at [121, 23] on icon "close" at bounding box center [119, 23] width 3 height 3
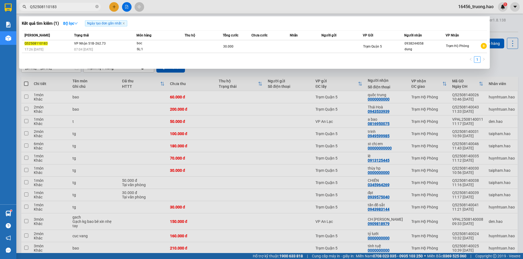
click at [126, 21] on span "Ngày tạo đơn gần nhất" at bounding box center [106, 23] width 42 height 6
click at [125, 23] on icon "close" at bounding box center [123, 23] width 3 height 3
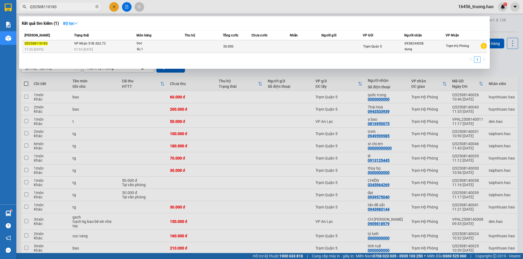
click at [202, 44] on td at bounding box center [204, 46] width 38 height 13
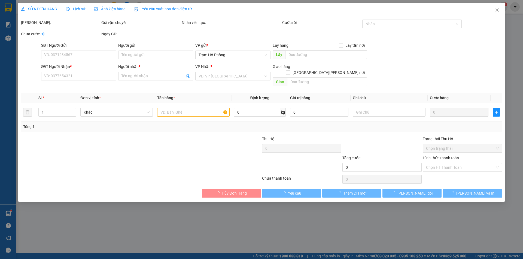
type input "0938244058"
type input "dung"
type input "30.000"
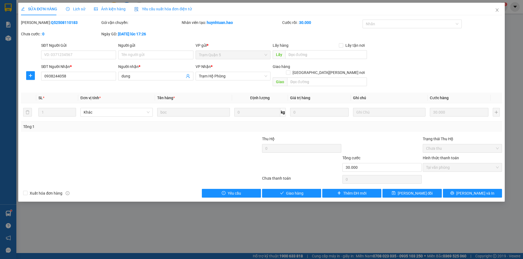
click at [101, 8] on span "Ảnh kiện hàng" at bounding box center [110, 9] width 32 height 4
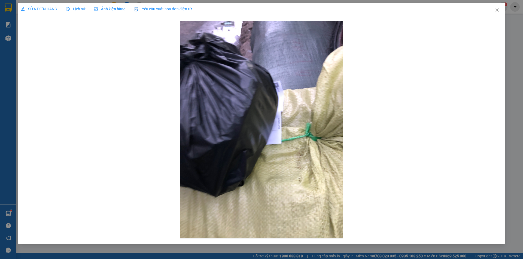
click at [74, 6] on div "Lịch sử" at bounding box center [75, 9] width 19 height 13
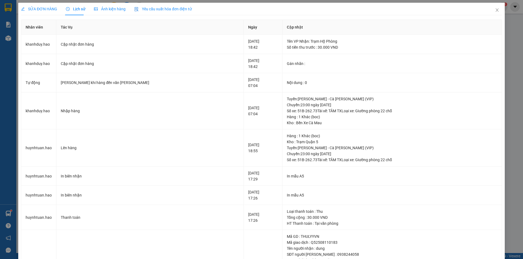
click at [40, 3] on div "SỬA ĐƠN HÀNG" at bounding box center [39, 9] width 36 height 13
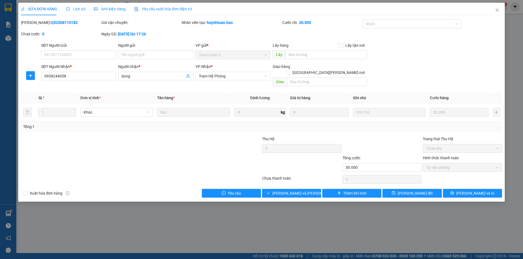
drag, startPoint x: 63, startPoint y: 21, endPoint x: 29, endPoint y: 25, distance: 33.4
click at [29, 25] on div "Mã ĐH: Q52508110183" at bounding box center [60, 23] width 79 height 6
click at [497, 10] on icon "close" at bounding box center [496, 9] width 3 height 3
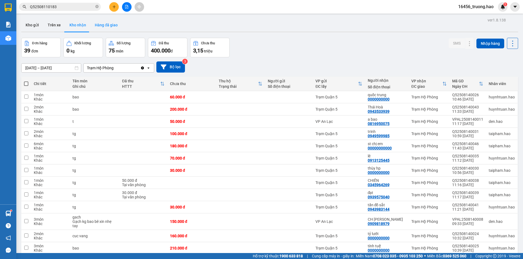
click at [108, 25] on button "Hàng đã giao" at bounding box center [106, 25] width 32 height 13
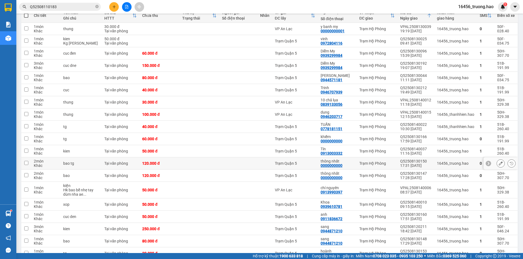
scroll to position [82, 0]
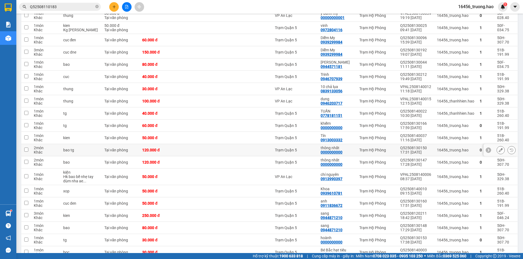
click at [337, 147] on div "thông nhất" at bounding box center [336, 148] width 33 height 4
checkbox input "true"
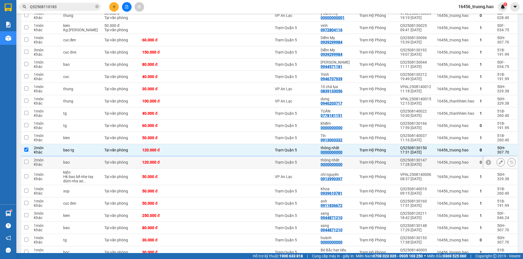
click at [340, 163] on div "0000000000" at bounding box center [331, 165] width 22 height 4
click at [259, 160] on td at bounding box center [264, 163] width 15 height 12
checkbox input "true"
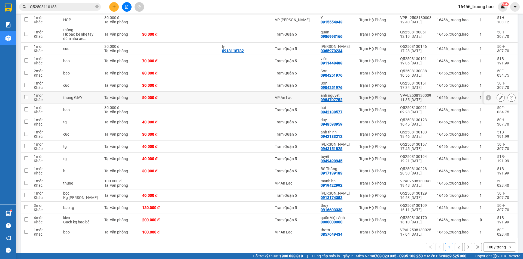
scroll to position [1098, 0]
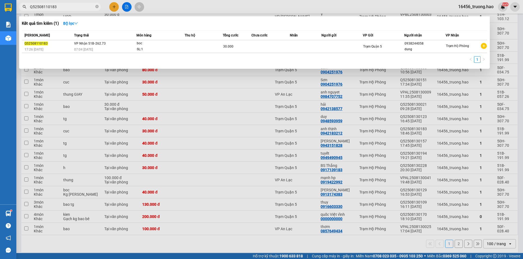
click at [66, 8] on input "Q52508110183" at bounding box center [62, 7] width 64 height 6
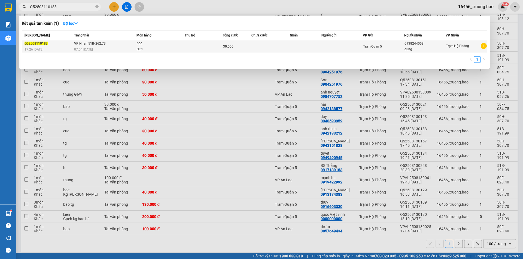
click at [171, 48] on div "SL: 1" at bounding box center [157, 50] width 41 height 6
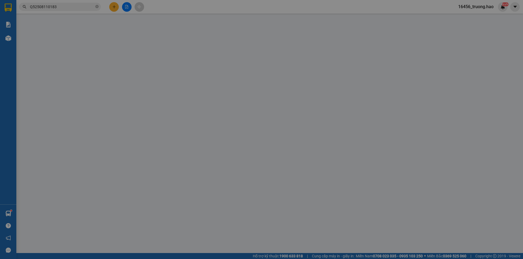
type input "0938244058"
type input "dung"
type input "30.000"
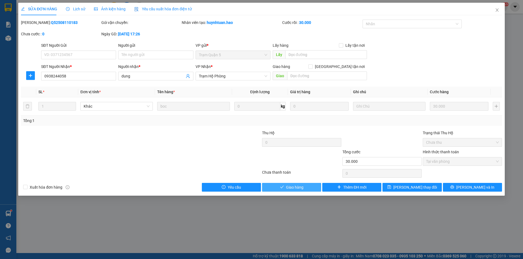
click at [300, 184] on button "Giao hàng" at bounding box center [291, 187] width 59 height 9
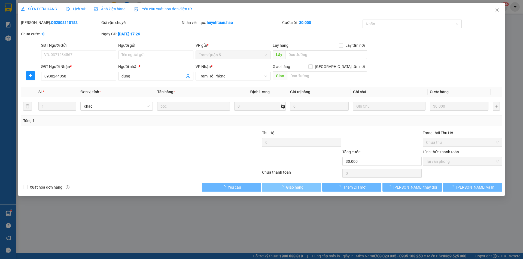
click at [300, 186] on span "Giao hàng" at bounding box center [294, 188] width 17 height 6
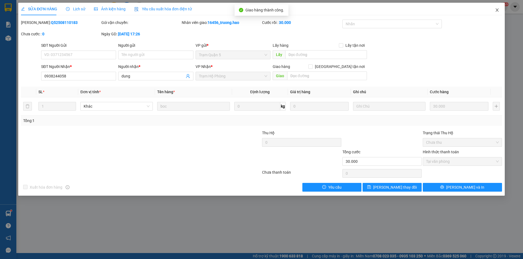
click at [496, 11] on icon "close" at bounding box center [497, 10] width 4 height 4
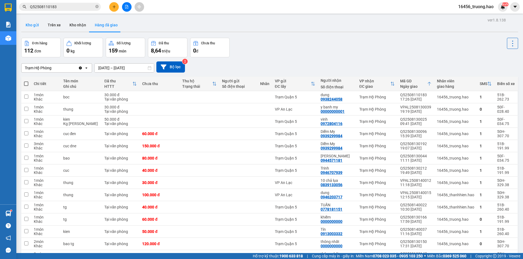
click at [26, 25] on button "Kho gửi" at bounding box center [32, 25] width 22 height 13
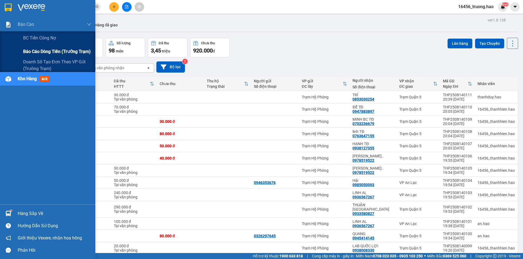
click at [35, 50] on span "Báo cáo dòng tiền (trưởng trạm)" at bounding box center [57, 51] width 68 height 7
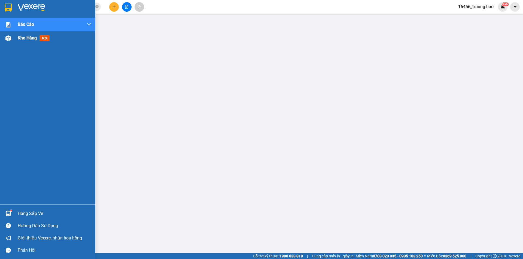
click at [22, 39] on span "Kho hàng" at bounding box center [27, 37] width 19 height 5
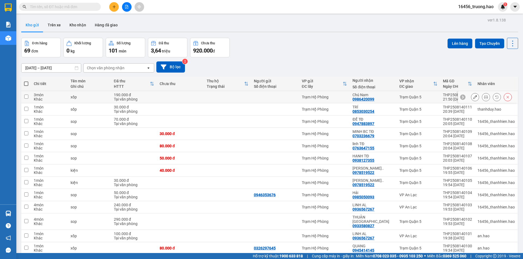
click at [484, 98] on icon at bounding box center [486, 97] width 4 height 4
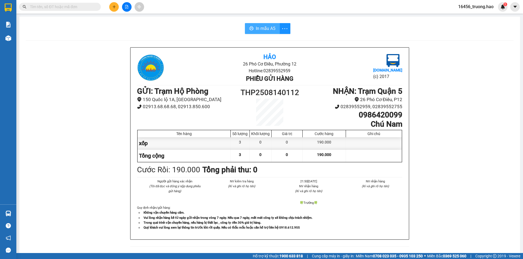
click at [265, 29] on span "In mẫu A5" at bounding box center [266, 28] width 20 height 7
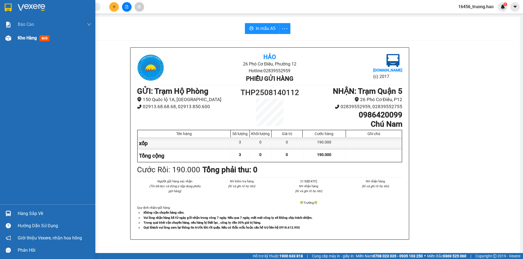
click at [23, 36] on span "Kho hàng" at bounding box center [27, 37] width 19 height 5
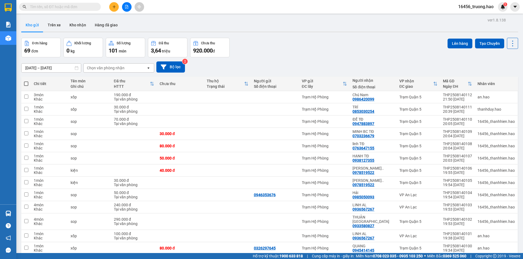
click at [25, 83] on span at bounding box center [26, 84] width 4 height 4
click at [26, 81] on input "checkbox" at bounding box center [26, 81] width 0 height 0
checkbox input "true"
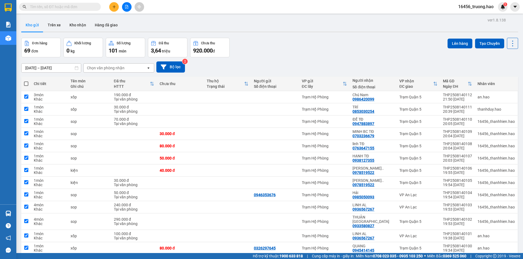
checkbox input "true"
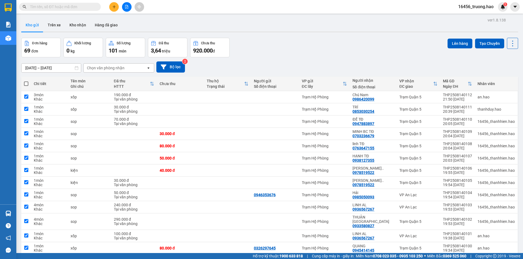
checkbox input "true"
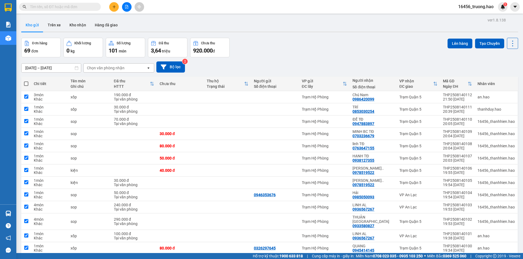
checkbox input "true"
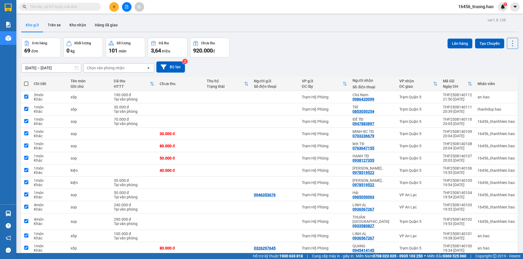
checkbox input "true"
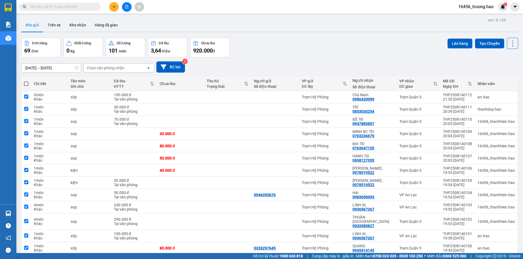
checkbox input "true"
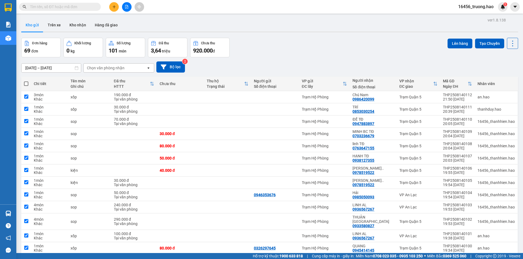
checkbox input "true"
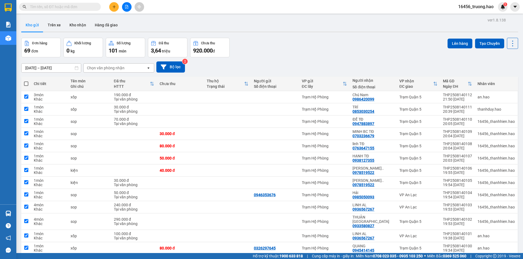
checkbox input "true"
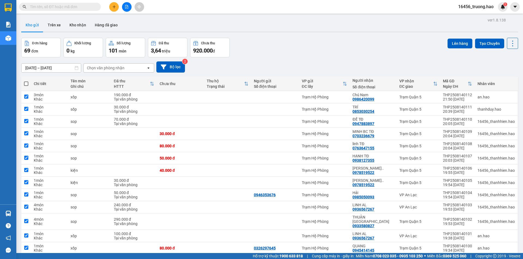
checkbox input "true"
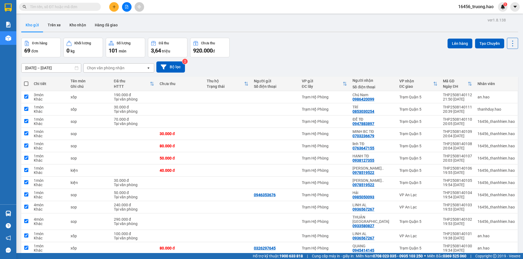
checkbox input "true"
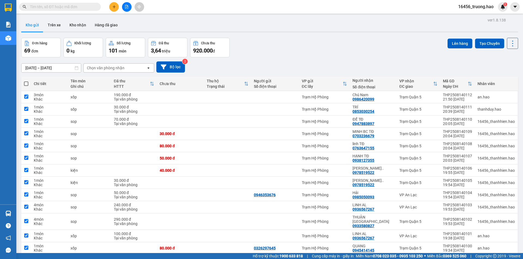
checkbox input "true"
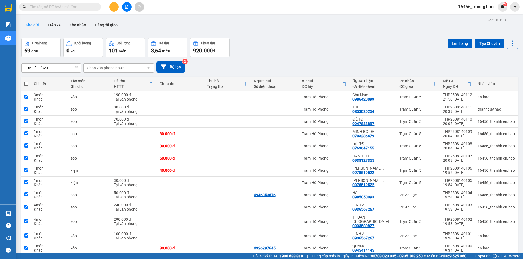
checkbox input "true"
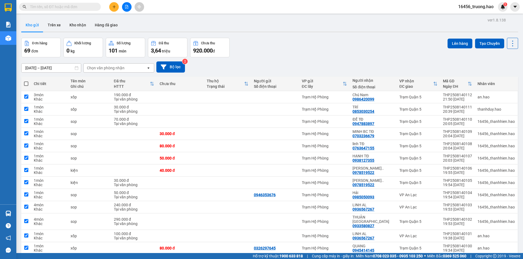
checkbox input "true"
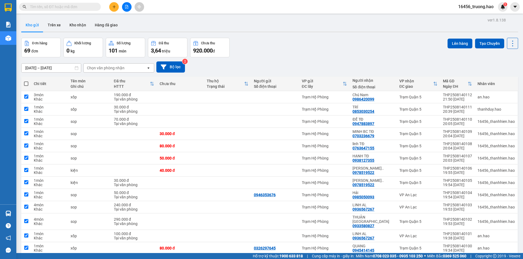
checkbox input "true"
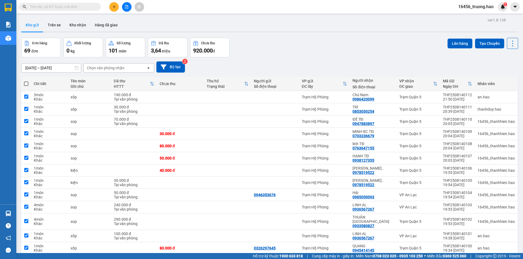
checkbox input "true"
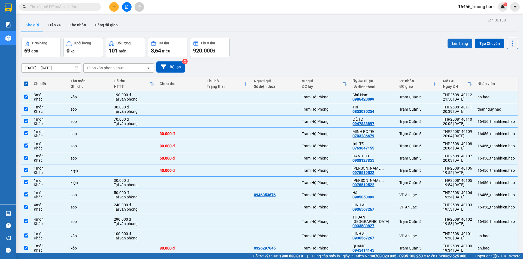
click at [455, 41] on button "Lên hàng" at bounding box center [459, 44] width 25 height 10
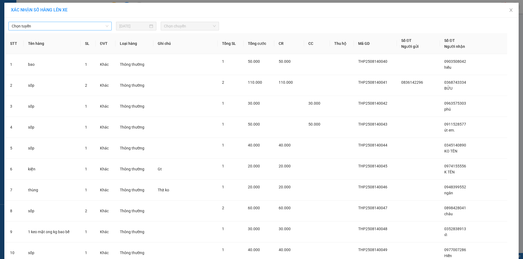
click at [79, 29] on span "Chọn tuyến" at bounding box center [60, 26] width 97 height 8
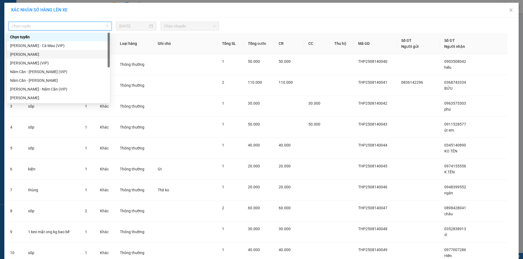
drag, startPoint x: 43, startPoint y: 52, endPoint x: 134, endPoint y: 25, distance: 95.1
click at [43, 52] on div "Cà Mau - Hồ Chí Minh" at bounding box center [58, 54] width 96 height 6
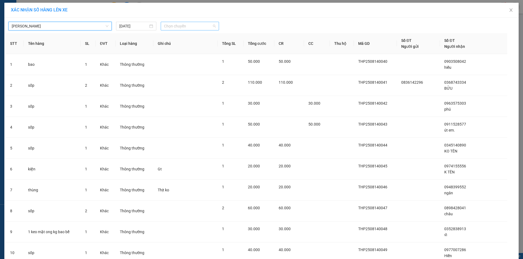
click at [172, 23] on span "Chọn chuyến" at bounding box center [190, 26] width 52 height 8
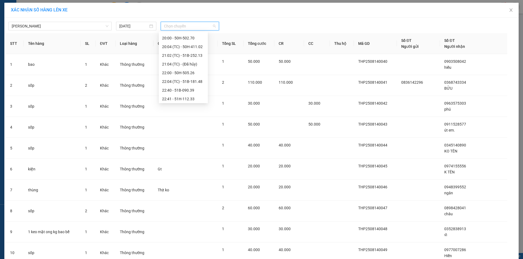
scroll to position [87, 0]
click at [190, 97] on div "22:41 - 51H-112.33" at bounding box center [183, 98] width 42 height 6
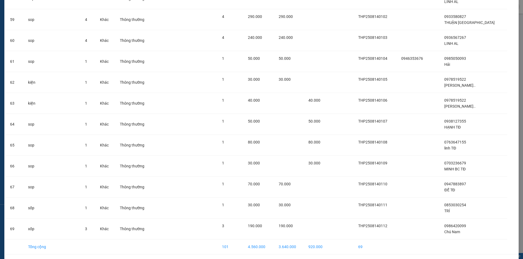
scroll to position [1284, 0]
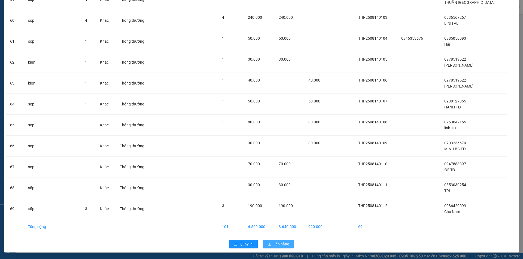
click at [278, 243] on span "Lên hàng" at bounding box center [281, 244] width 16 height 6
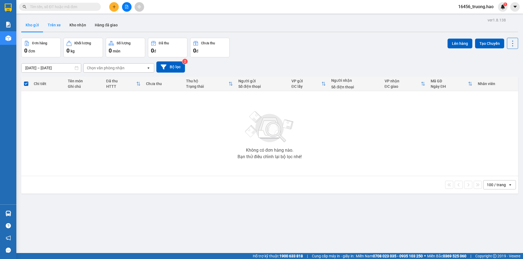
click at [59, 24] on button "Trên xe" at bounding box center [54, 25] width 22 height 13
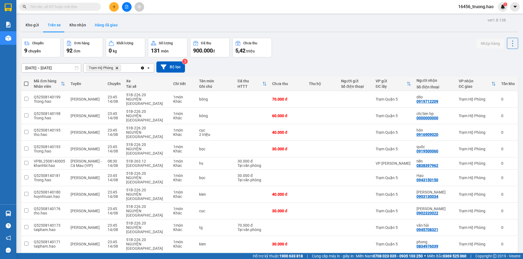
click at [102, 27] on button "Hàng đã giao" at bounding box center [106, 25] width 32 height 13
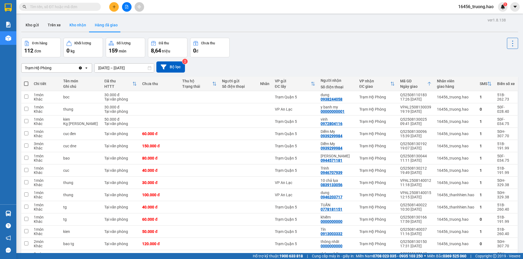
click at [75, 25] on button "Kho nhận" at bounding box center [77, 25] width 25 height 13
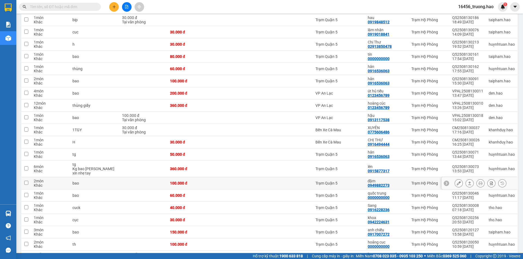
scroll to position [334, 0]
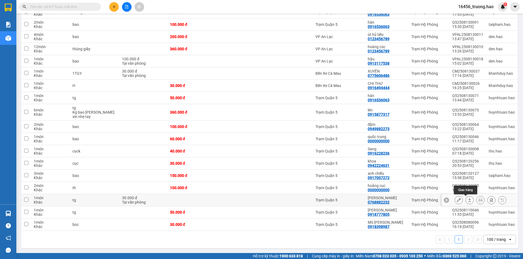
click at [457, 199] on icon at bounding box center [459, 200] width 4 height 4
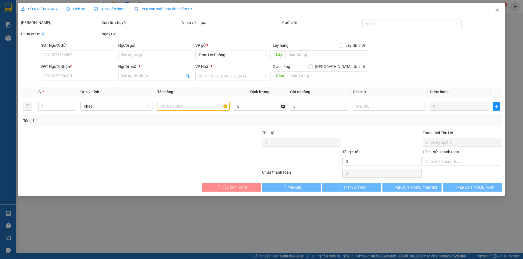
type input "0768882232"
type input "thanh hoài"
type input "30.000"
type input "0"
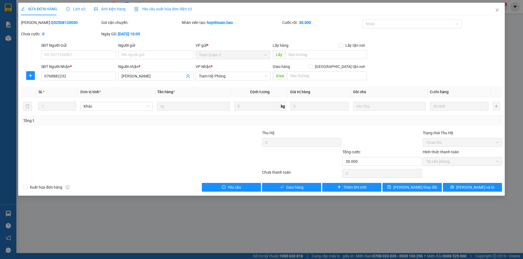
click at [118, 4] on div "Ảnh kiện hàng" at bounding box center [110, 9] width 32 height 13
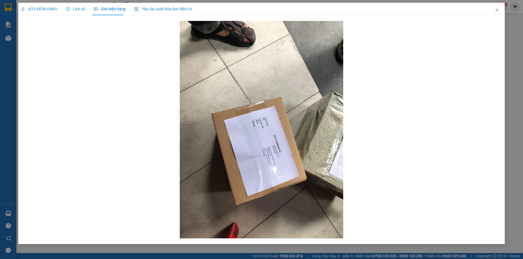
click at [45, 4] on div "SỬA ĐƠN HÀNG" at bounding box center [39, 9] width 36 height 13
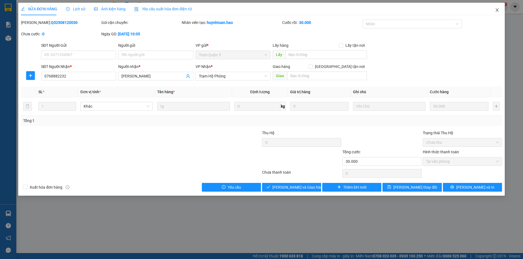
click at [496, 9] on icon "close" at bounding box center [497, 10] width 4 height 4
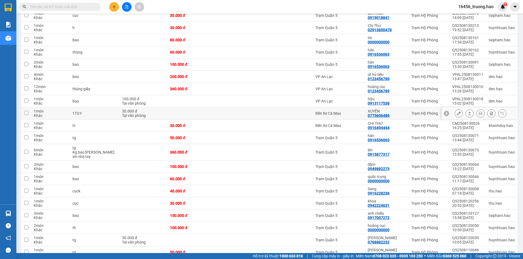
scroll to position [334, 0]
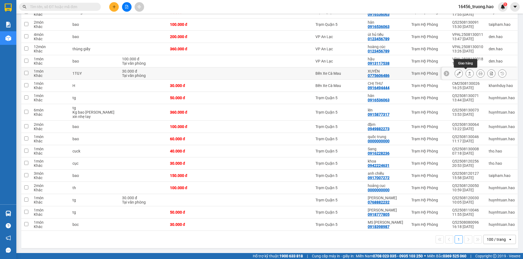
click at [467, 74] on button at bounding box center [470, 74] width 8 height 10
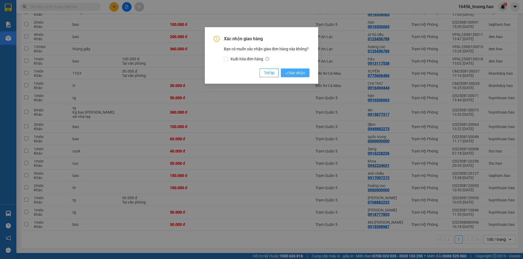
click at [295, 71] on span "Xác nhận" at bounding box center [295, 73] width 20 height 6
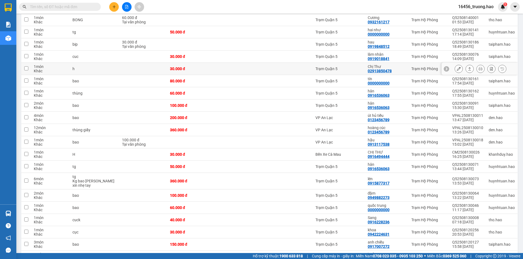
scroll to position [240, 0]
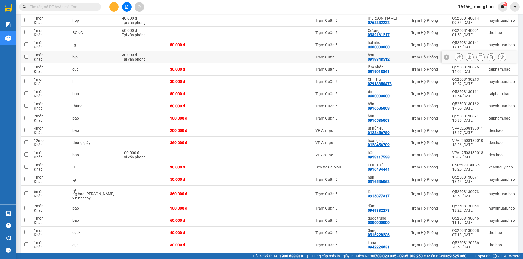
click at [351, 55] on div "Trạm Quận 5" at bounding box center [338, 57] width 47 height 4
checkbox input "true"
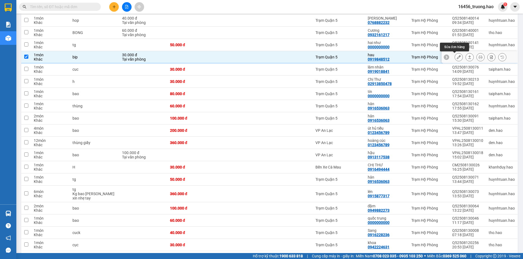
click at [457, 56] on icon at bounding box center [459, 57] width 4 height 4
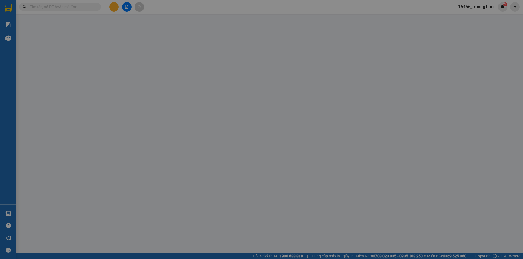
type input "0919848512"
type input "hau"
type input "30.000"
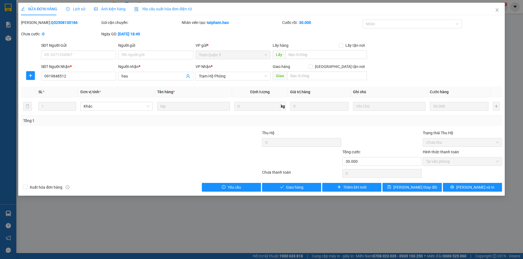
click at [117, 7] on span "Ảnh kiện hàng" at bounding box center [110, 9] width 32 height 4
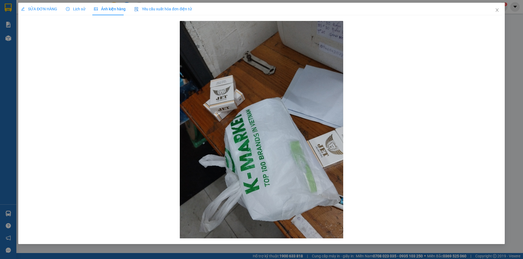
click at [46, 10] on span "SỬA ĐƠN HÀNG" at bounding box center [39, 9] width 36 height 4
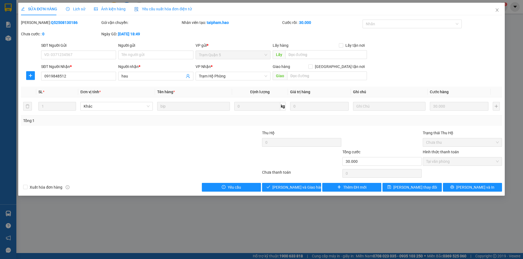
click at [113, 8] on span "Ảnh kiện hàng" at bounding box center [110, 9] width 32 height 4
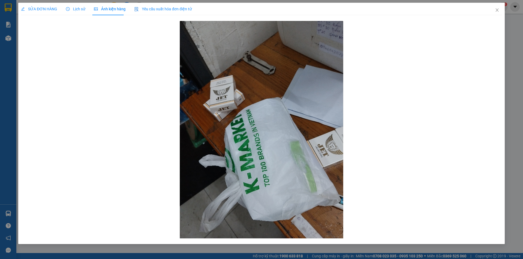
drag, startPoint x: 40, startPoint y: 5, endPoint x: 176, endPoint y: 102, distance: 166.6
click at [41, 5] on div "SỬA ĐƠN HÀNG" at bounding box center [39, 9] width 36 height 13
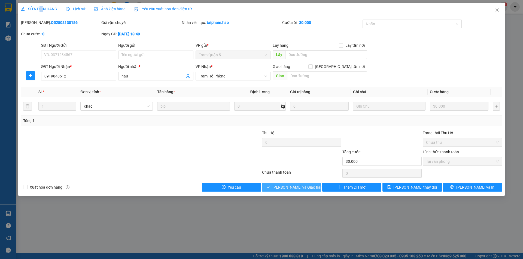
click at [280, 187] on button "Lưu và Giao hàng" at bounding box center [291, 187] width 59 height 9
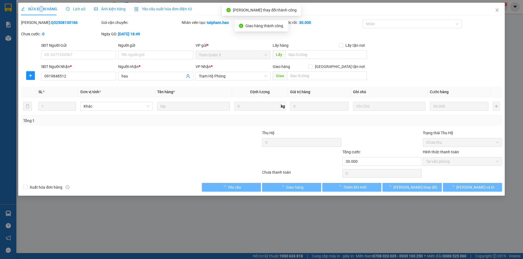
click at [497, 9] on icon "close" at bounding box center [497, 10] width 4 height 4
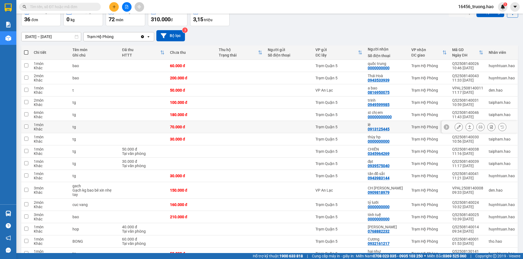
scroll to position [38, 0]
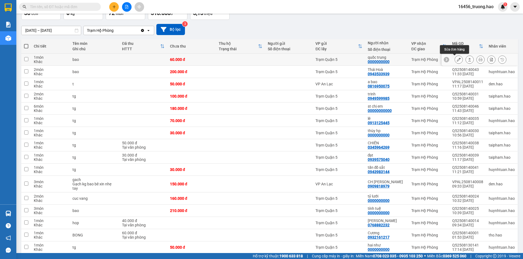
click at [457, 61] on icon at bounding box center [459, 60] width 4 height 4
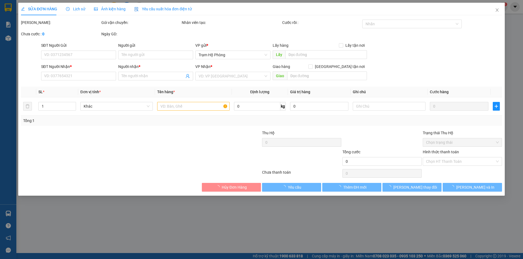
type input "0000000000"
type input "quốc trung"
type input "60.000"
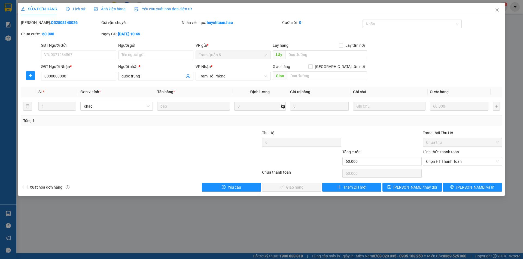
click at [116, 11] on div "Ảnh kiện hàng" at bounding box center [110, 9] width 32 height 6
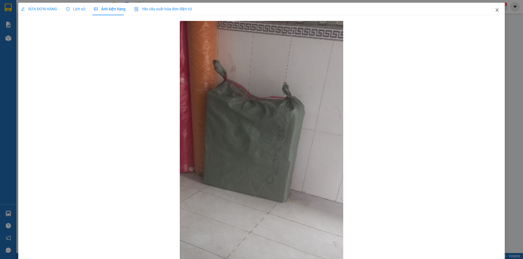
click at [495, 8] on icon "close" at bounding box center [497, 10] width 4 height 4
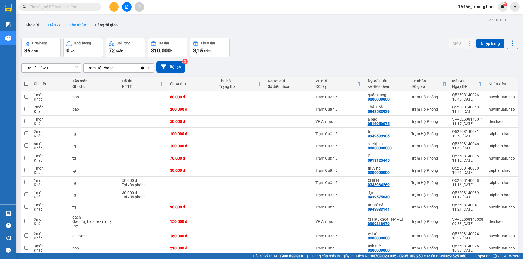
click at [53, 23] on button "Trên xe" at bounding box center [54, 25] width 22 height 13
type input "[DATE] – [DATE]"
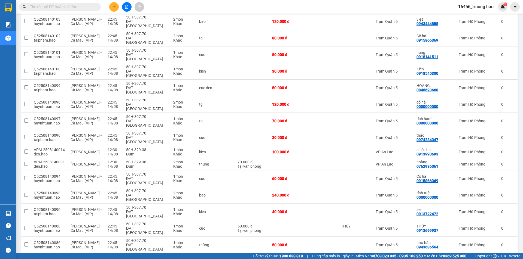
scroll to position [1098, 0]
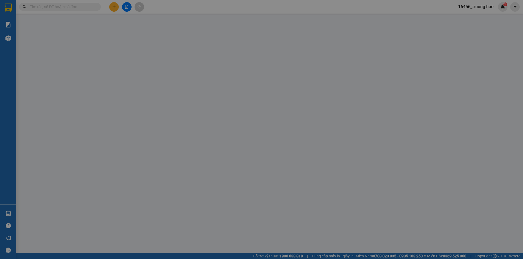
type input "0000000000"
type input "siu thi chi em"
type input "40.000"
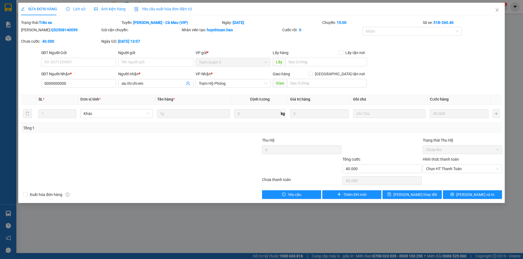
click at [110, 11] on div "Ảnh kiện hàng" at bounding box center [110, 9] width 32 height 6
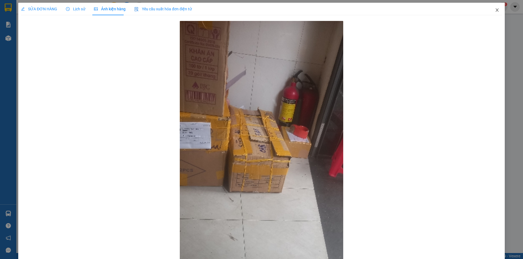
click at [495, 11] on icon "close" at bounding box center [496, 9] width 3 height 3
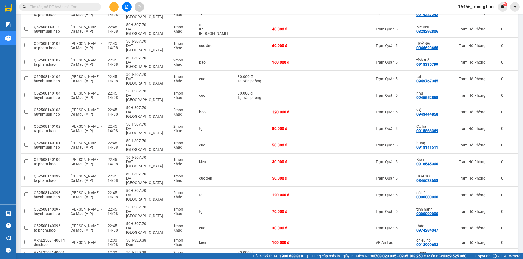
scroll to position [1098, 0]
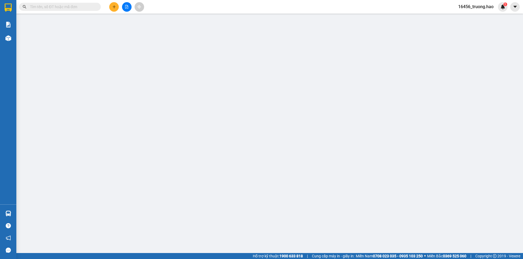
type input "0908030999"
type input "siêu thị chị em"
type input "30.000"
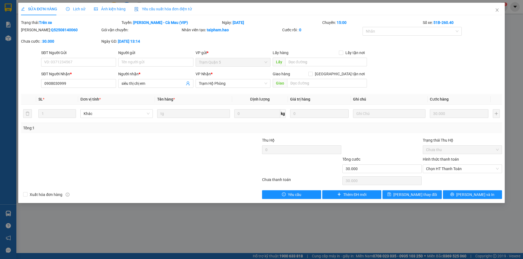
click at [102, 7] on span "Ảnh kiện hàng" at bounding box center [110, 9] width 32 height 4
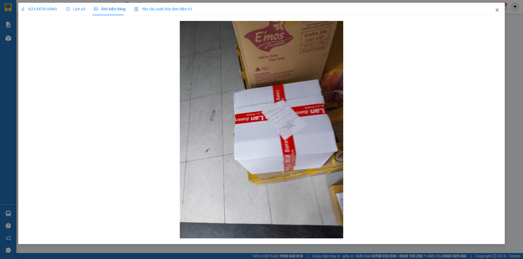
click at [496, 11] on icon "close" at bounding box center [497, 10] width 4 height 4
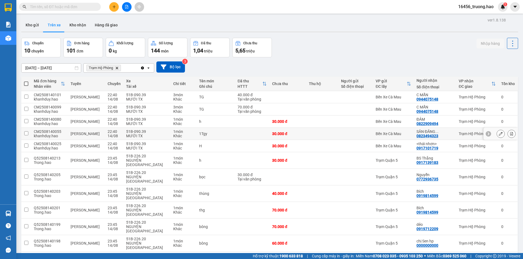
click at [359, 133] on div at bounding box center [355, 134] width 29 height 4
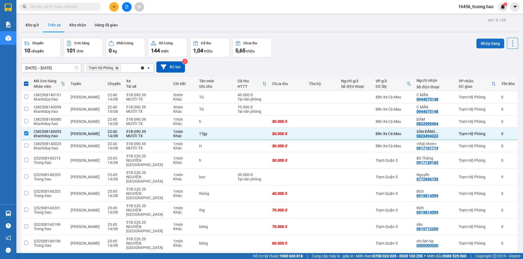
click at [484, 44] on button "Nhập hàng" at bounding box center [490, 44] width 28 height 10
checkbox input "false"
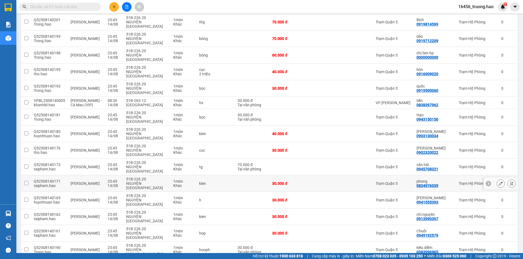
scroll to position [136, 0]
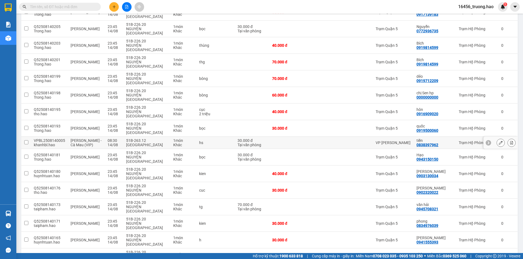
click at [403, 141] on div "VP [PERSON_NAME]" at bounding box center [392, 143] width 35 height 4
checkbox input "true"
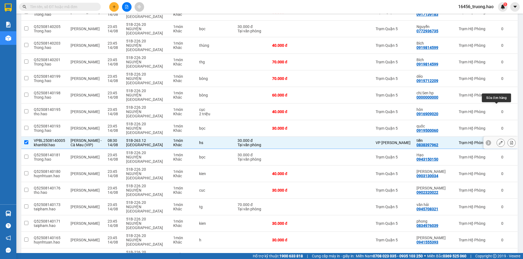
click at [497, 138] on button at bounding box center [501, 143] width 8 height 10
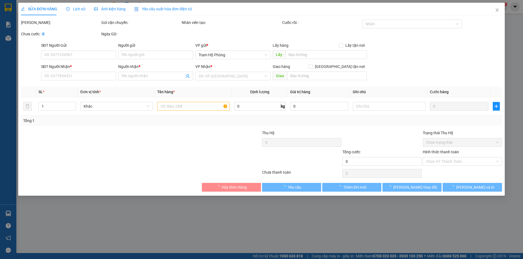
type input "0838397962"
type input "tiền"
type input "30.000"
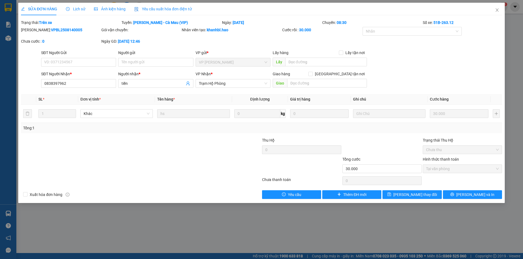
click at [113, 6] on div "Ảnh kiện hàng" at bounding box center [110, 9] width 32 height 6
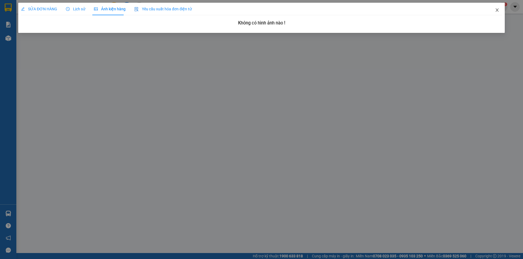
click at [497, 9] on icon "close" at bounding box center [497, 10] width 4 height 4
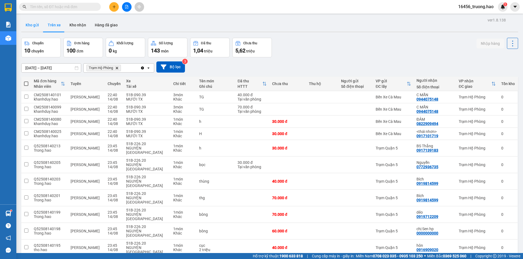
click at [33, 24] on button "Kho gửi" at bounding box center [32, 25] width 22 height 13
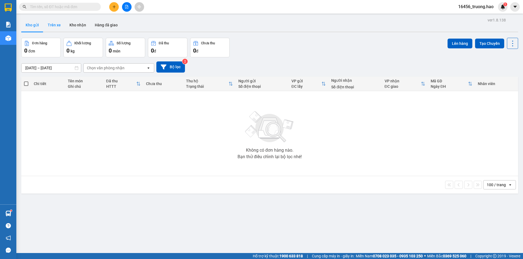
click at [55, 23] on button "Trên xe" at bounding box center [54, 25] width 22 height 13
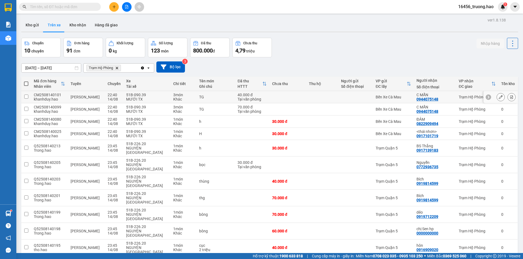
click at [320, 97] on td at bounding box center [322, 97] width 32 height 12
checkbox input "true"
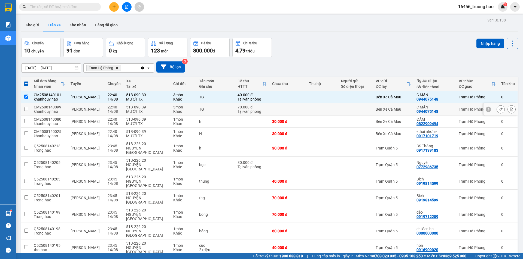
click at [317, 107] on td at bounding box center [322, 109] width 32 height 12
checkbox input "true"
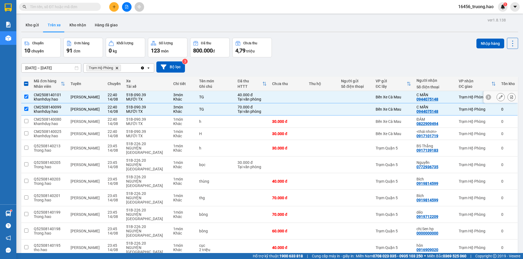
click at [289, 94] on td at bounding box center [287, 97] width 37 height 12
checkbox input "false"
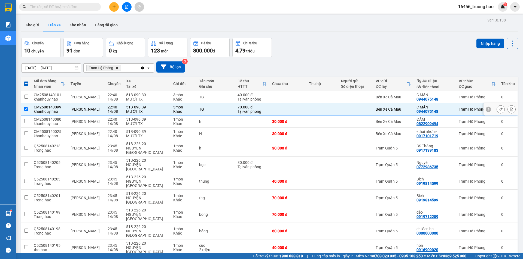
click at [303, 112] on td at bounding box center [287, 109] width 37 height 12
checkbox input "false"
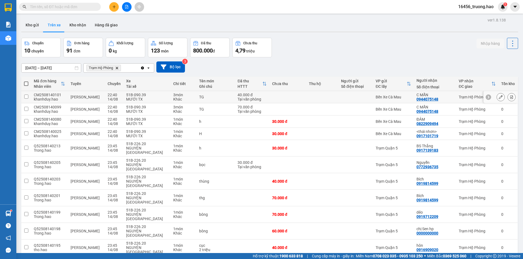
click at [364, 94] on td at bounding box center [355, 97] width 35 height 12
checkbox input "true"
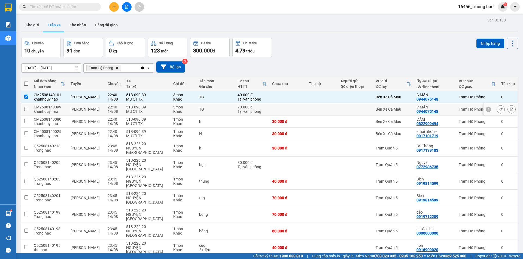
click at [354, 108] on div at bounding box center [355, 109] width 29 height 4
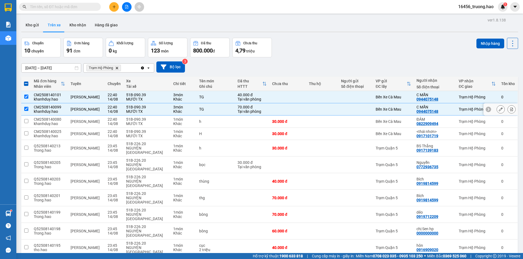
checkbox input "true"
click at [346, 99] on div at bounding box center [355, 97] width 29 height 4
checkbox input "false"
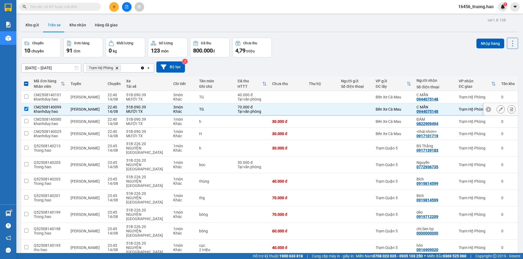
click at [338, 109] on td at bounding box center [322, 109] width 32 height 12
checkbox input "false"
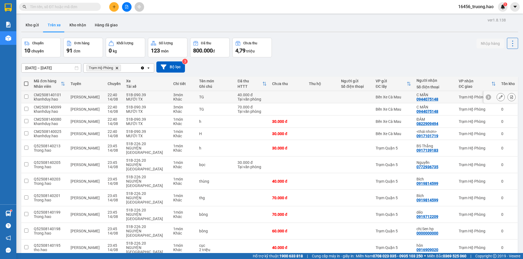
click at [335, 92] on td at bounding box center [322, 97] width 32 height 12
checkbox input "true"
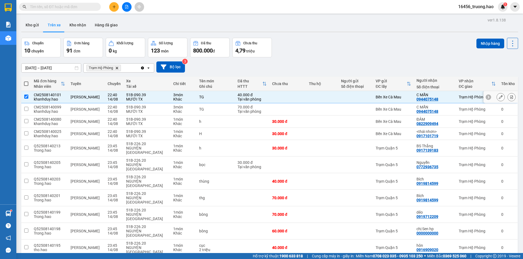
drag, startPoint x: 335, startPoint y: 102, endPoint x: 335, endPoint y: 107, distance: 5.4
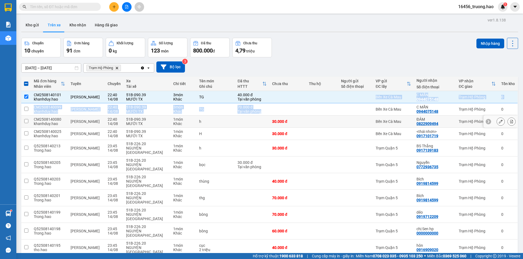
drag, startPoint x: 357, startPoint y: 124, endPoint x: 362, endPoint y: 112, distance: 12.2
click at [357, 121] on div at bounding box center [355, 122] width 29 height 4
checkbox input "true"
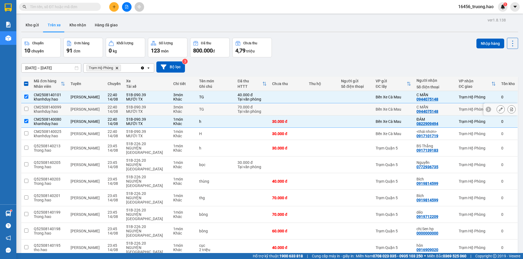
drag, startPoint x: 363, startPoint y: 107, endPoint x: 373, endPoint y: 99, distance: 13.2
click at [363, 107] on div at bounding box center [355, 109] width 29 height 4
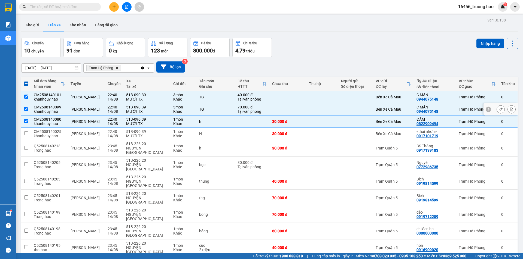
click at [373, 112] on td at bounding box center [355, 109] width 35 height 12
checkbox input "false"
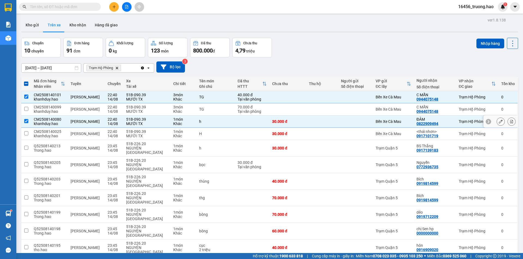
click at [370, 120] on div at bounding box center [355, 122] width 29 height 4
checkbox input "false"
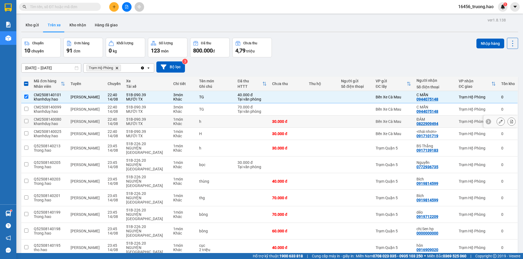
click at [370, 111] on div at bounding box center [355, 109] width 29 height 4
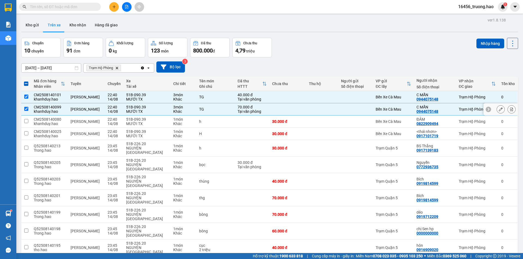
checkbox input "true"
click at [483, 45] on button "Nhập hàng" at bounding box center [490, 44] width 28 height 10
checkbox input "false"
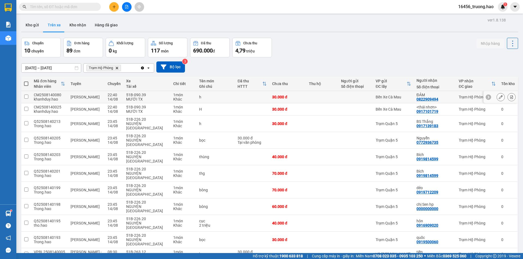
click at [405, 96] on div "Bến Xe Cà Mau" at bounding box center [392, 97] width 35 height 4
checkbox input "true"
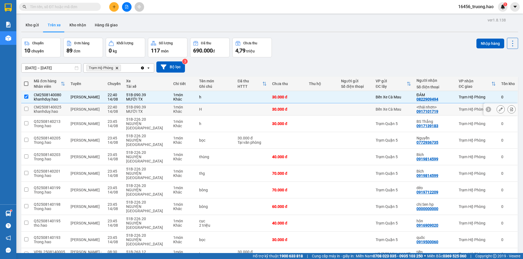
click at [402, 107] on div "Bến Xe Cà Mau" at bounding box center [392, 109] width 35 height 4
checkbox input "true"
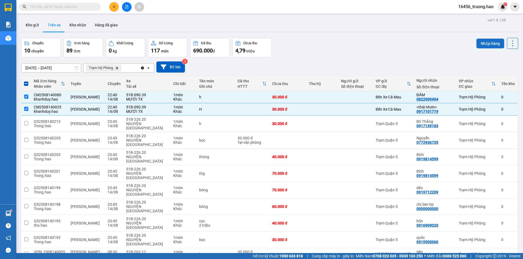
click at [480, 40] on button "Nhập hàng" at bounding box center [490, 44] width 28 height 10
checkbox input "false"
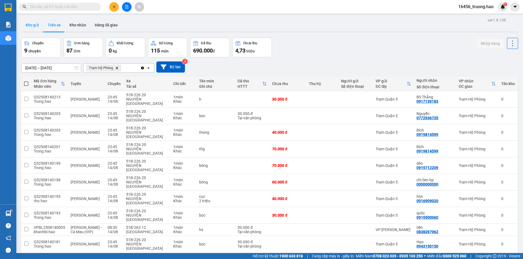
click at [30, 24] on button "Kho gửi" at bounding box center [32, 25] width 22 height 13
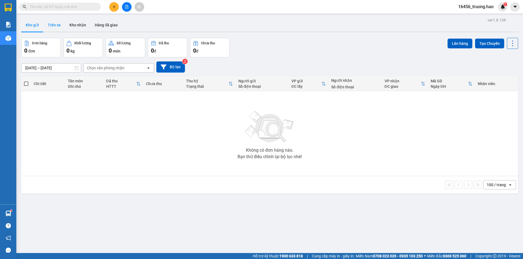
click at [57, 21] on button "Trên xe" at bounding box center [54, 25] width 22 height 13
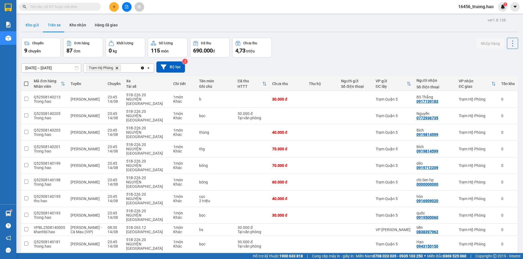
click at [34, 22] on button "Kho gửi" at bounding box center [32, 25] width 22 height 13
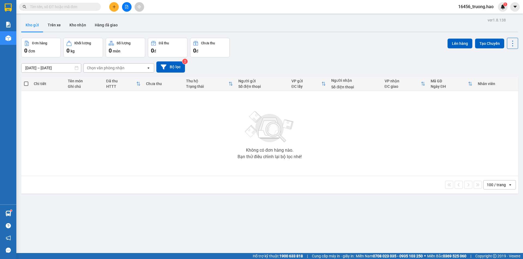
drag, startPoint x: 98, startPoint y: 25, endPoint x: 98, endPoint y: 32, distance: 7.4
click at [98, 31] on button "Hàng đã giao" at bounding box center [106, 25] width 32 height 13
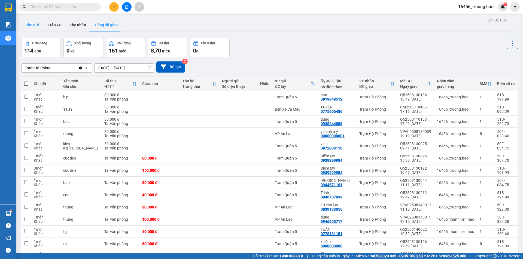
click at [32, 23] on button "Kho gửi" at bounding box center [32, 25] width 22 height 13
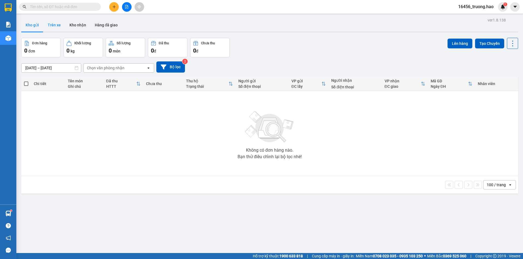
click at [52, 26] on button "Trên xe" at bounding box center [54, 25] width 22 height 13
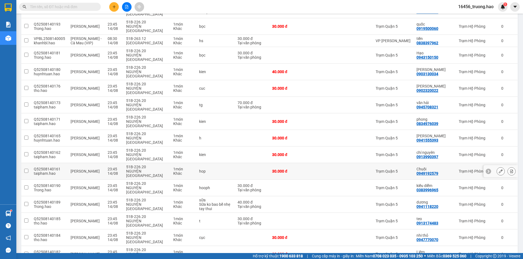
scroll to position [216, 0]
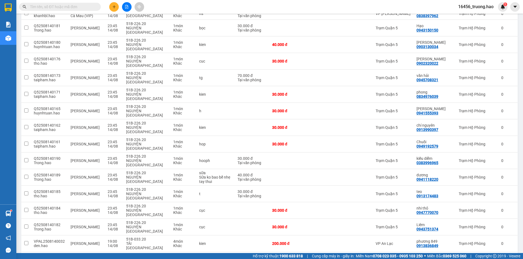
drag, startPoint x: 317, startPoint y: 186, endPoint x: 323, endPoint y: 186, distance: 6.0
checkbox input "true"
click at [350, 242] on div at bounding box center [355, 244] width 29 height 4
checkbox input "true"
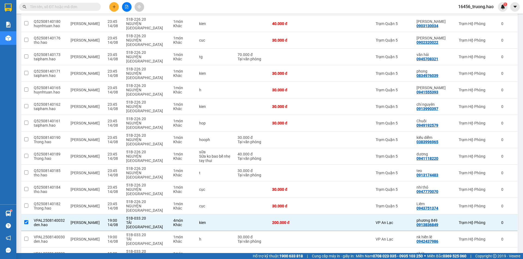
scroll to position [244, 0]
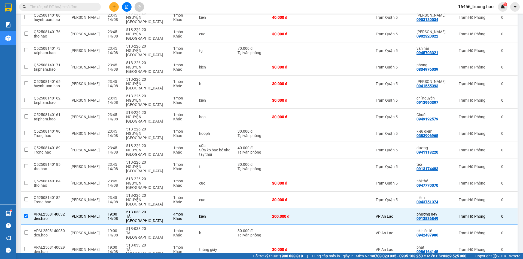
checkbox input "true"
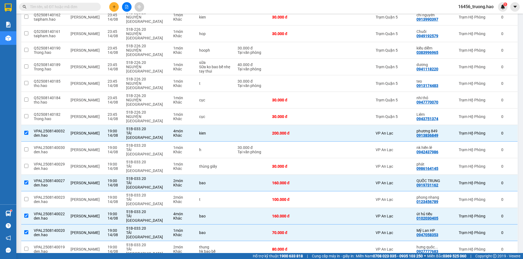
scroll to position [380, 0]
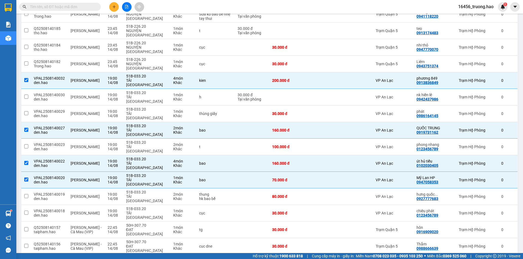
checkbox input "false"
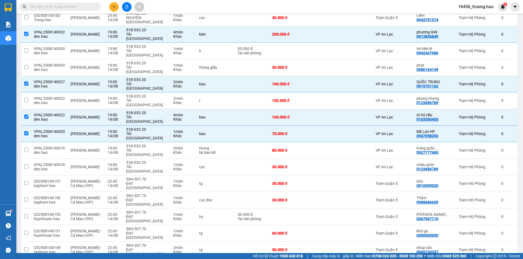
scroll to position [434, 0]
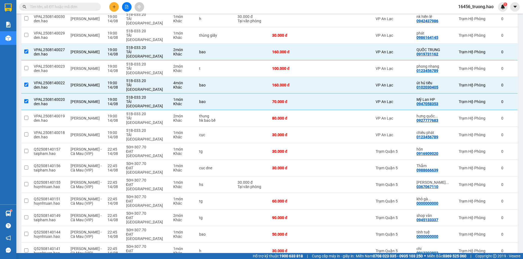
scroll to position [461, 0]
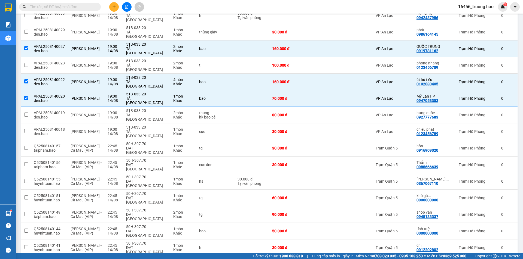
checkbox input "true"
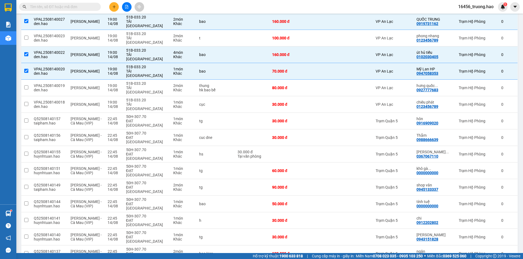
checkbox input "true"
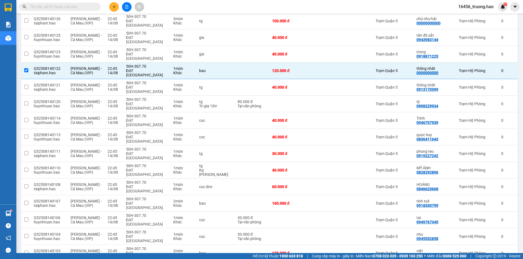
scroll to position [761, 0]
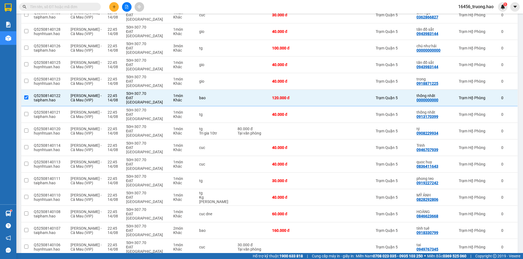
checkbox input "true"
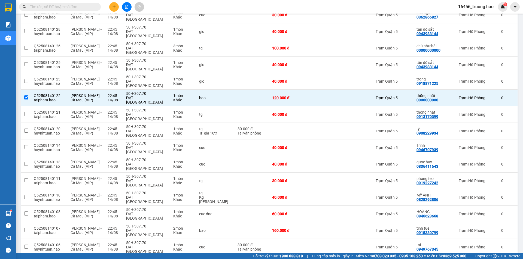
checkbox input "true"
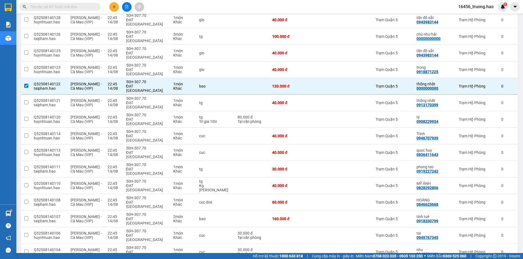
scroll to position [788, 0]
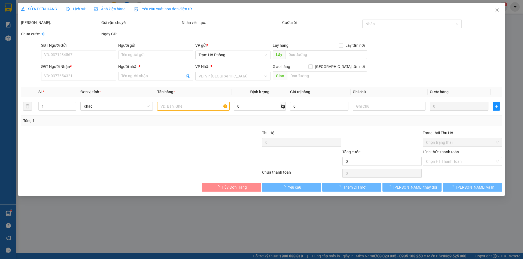
type input "0000000000"
type input "cô hà"
type input "120.000"
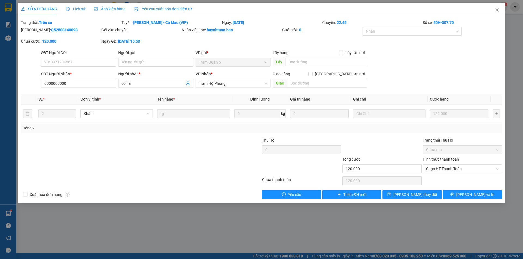
click at [114, 10] on span "Ảnh kiện hàng" at bounding box center [110, 9] width 32 height 4
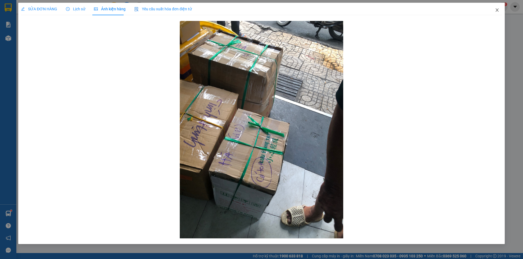
click at [497, 9] on icon "close" at bounding box center [497, 10] width 4 height 4
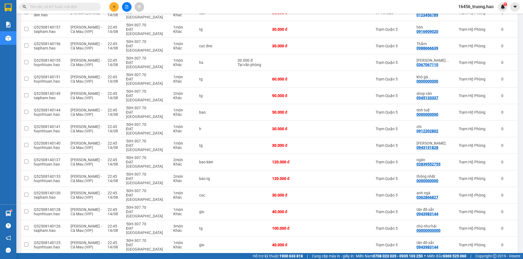
scroll to position [653, 0]
